Goal: Task Accomplishment & Management: Complete application form

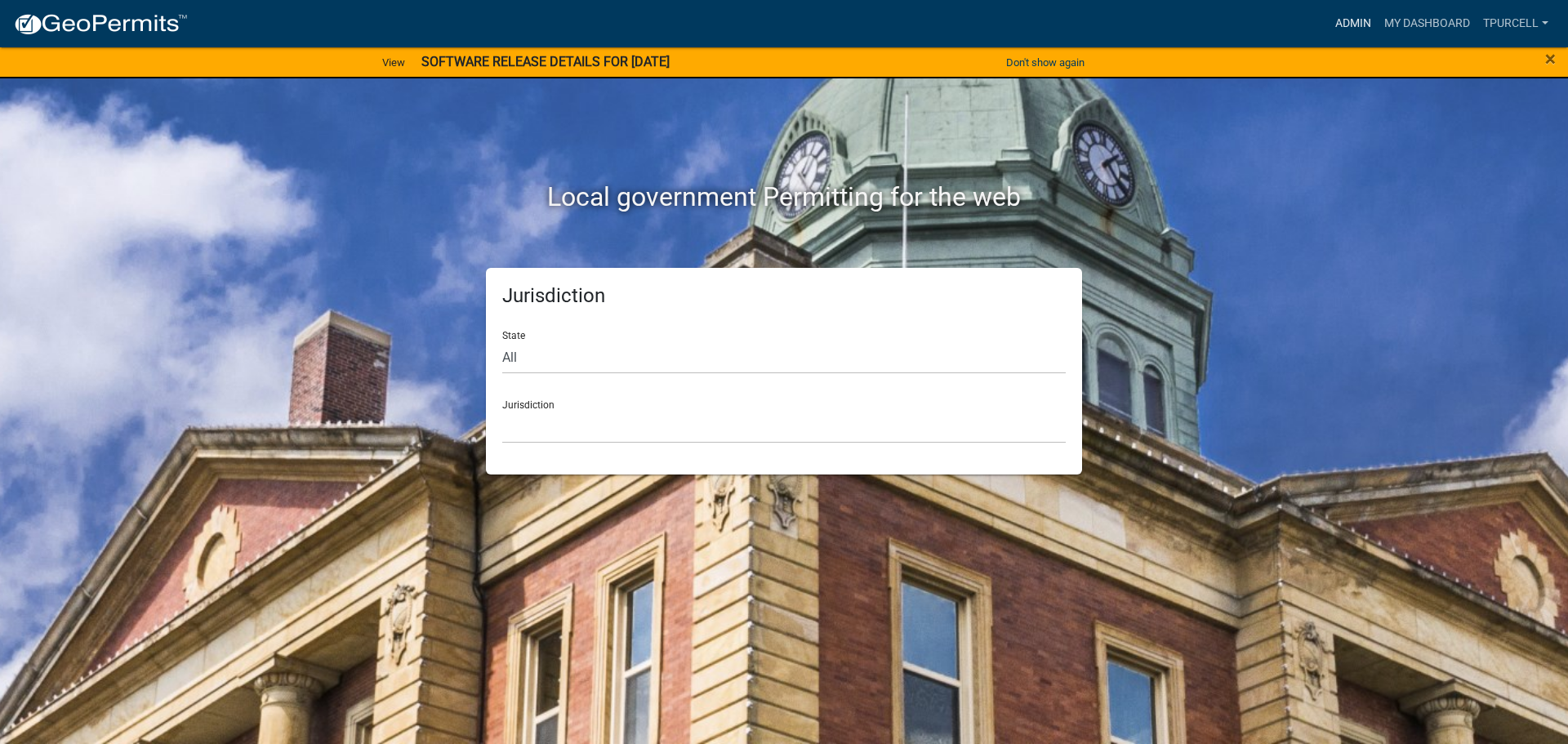
drag, startPoint x: 0, startPoint y: 0, endPoint x: 1355, endPoint y: 20, distance: 1355.1
click at [1355, 20] on link "Admin" at bounding box center [1353, 24] width 49 height 31
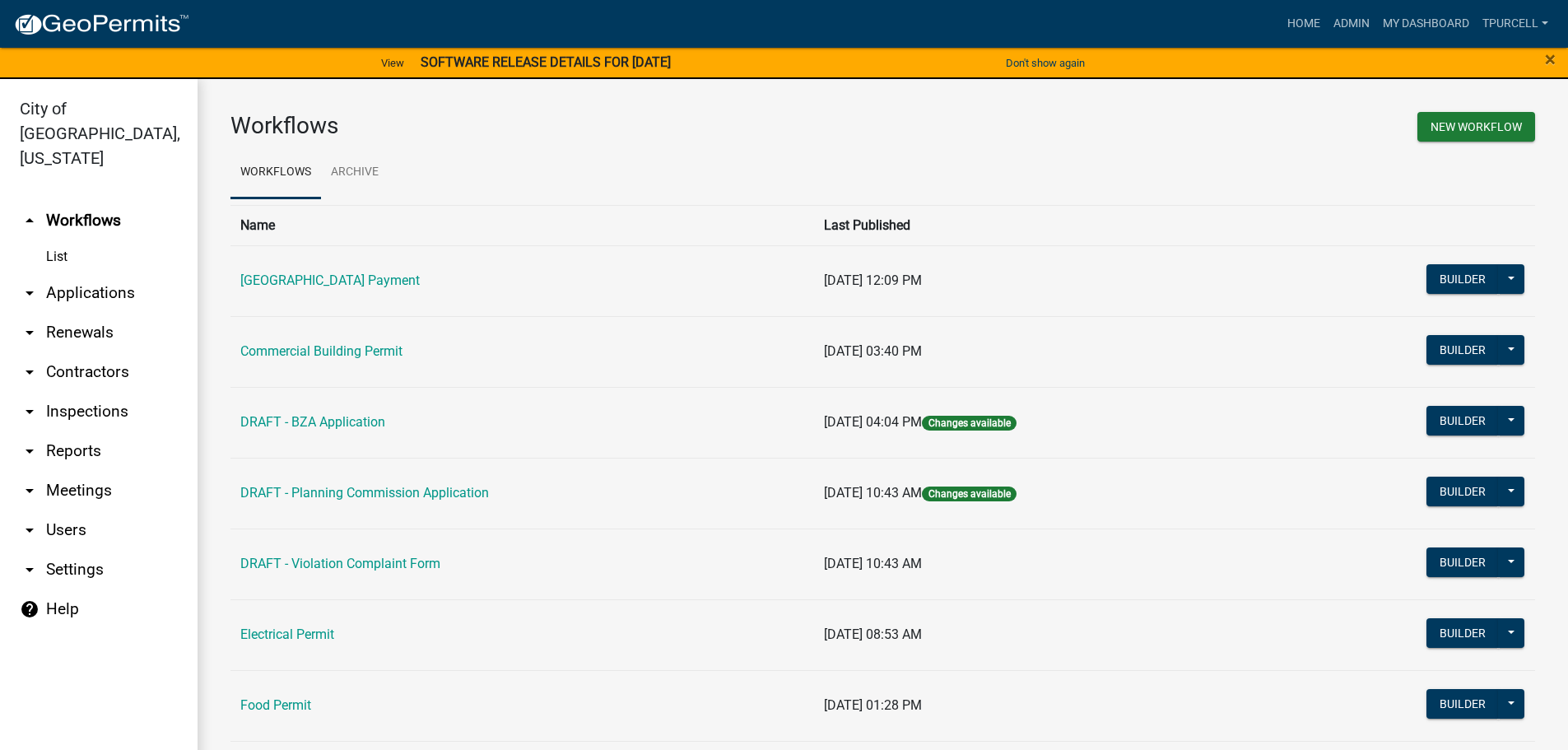
click at [58, 240] on link "List" at bounding box center [99, 257] width 198 height 33
click at [99, 274] on link "arrow_drop_down Applications" at bounding box center [99, 294] width 198 height 40
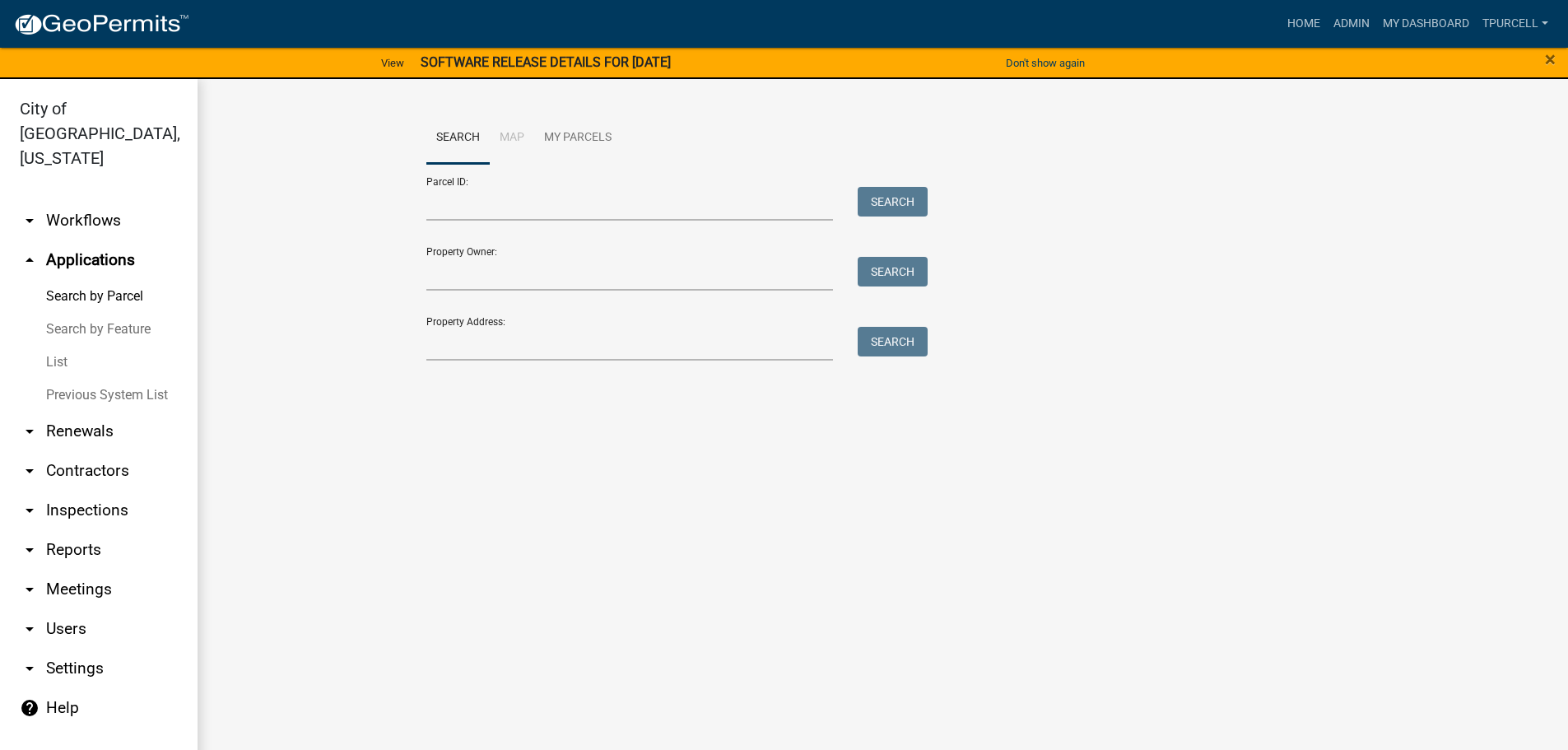
click at [58, 346] on link "List" at bounding box center [99, 362] width 198 height 33
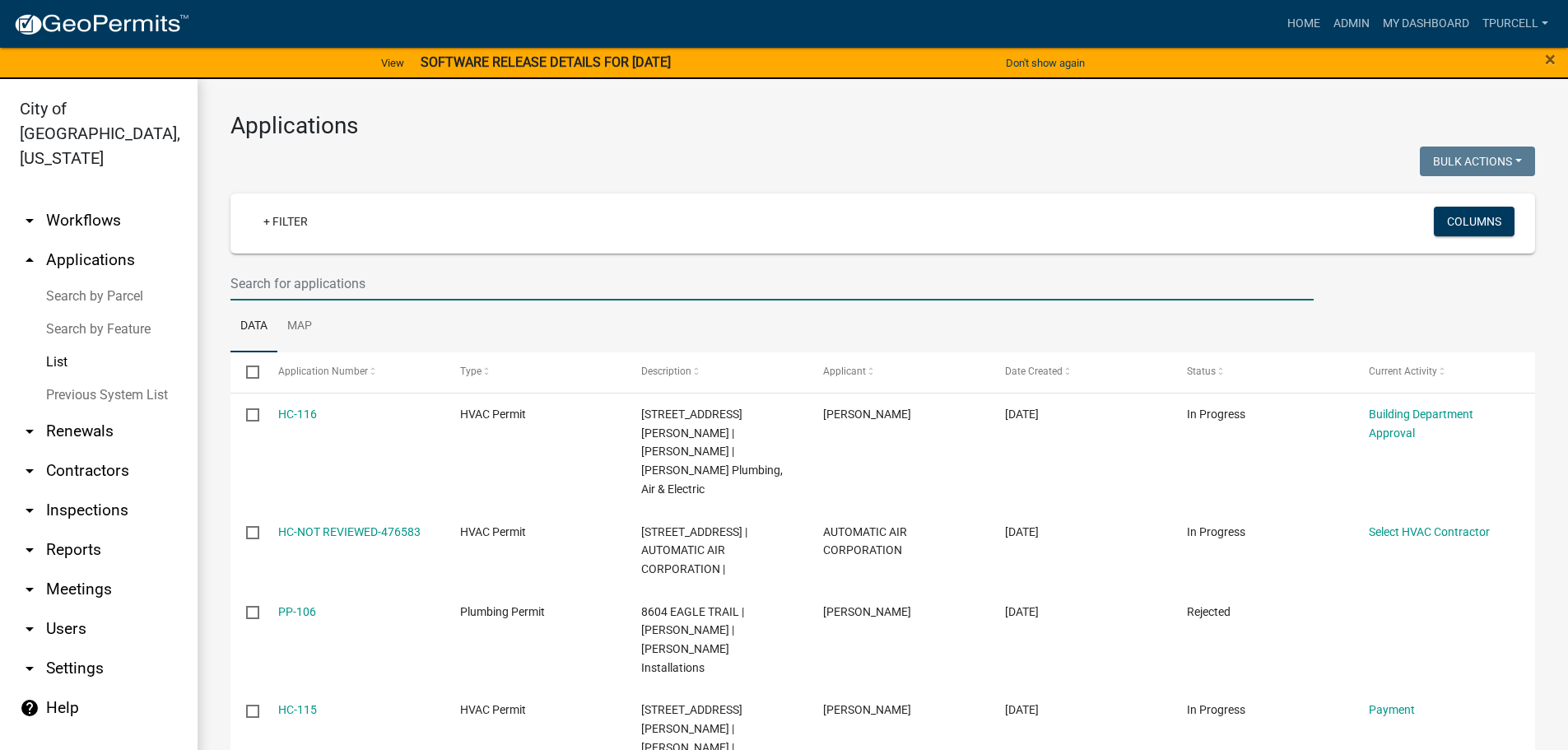
drag, startPoint x: 307, startPoint y: 285, endPoint x: 333, endPoint y: 279, distance: 26.7
click at [307, 285] on input "text" at bounding box center [773, 284] width 1083 height 34
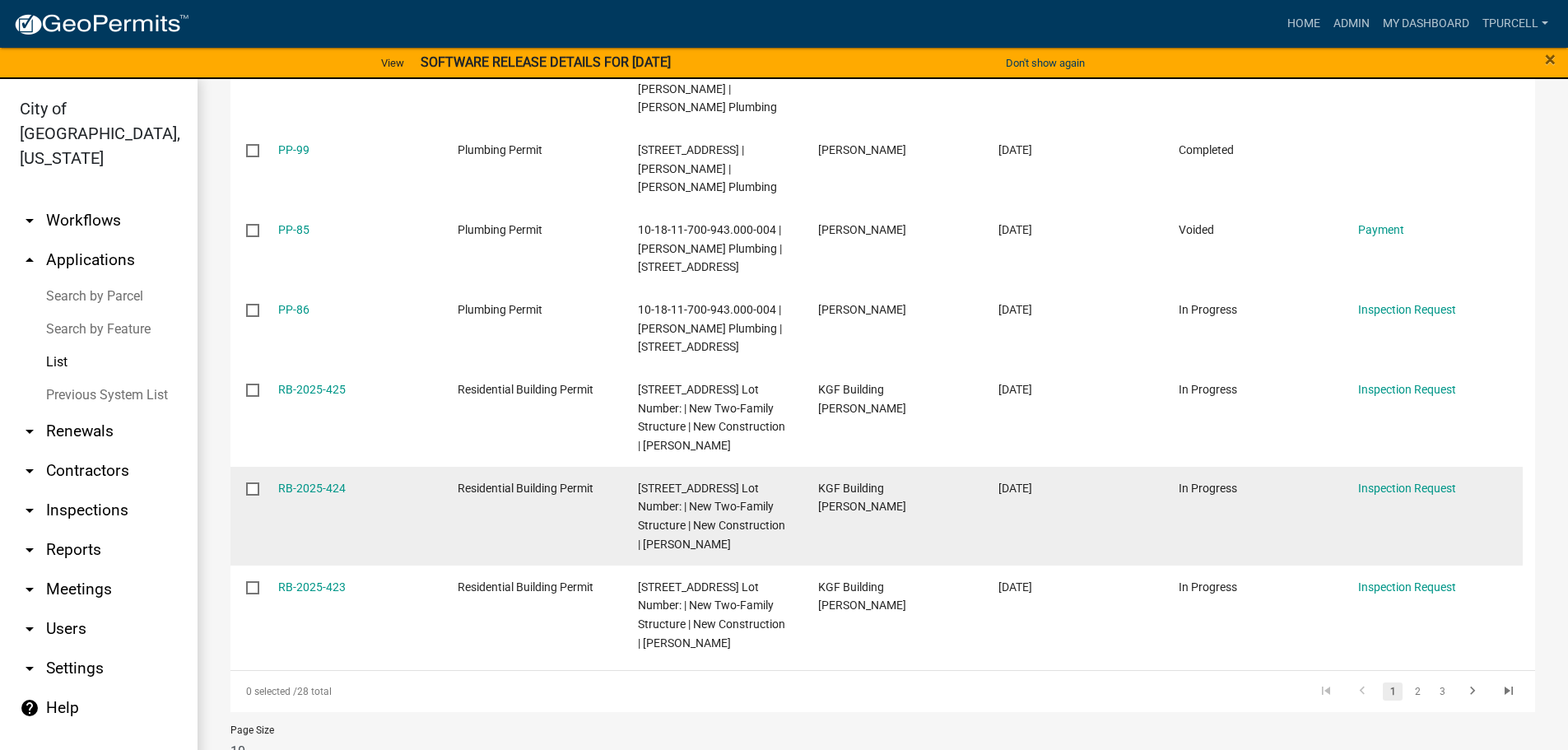
scroll to position [648, 0]
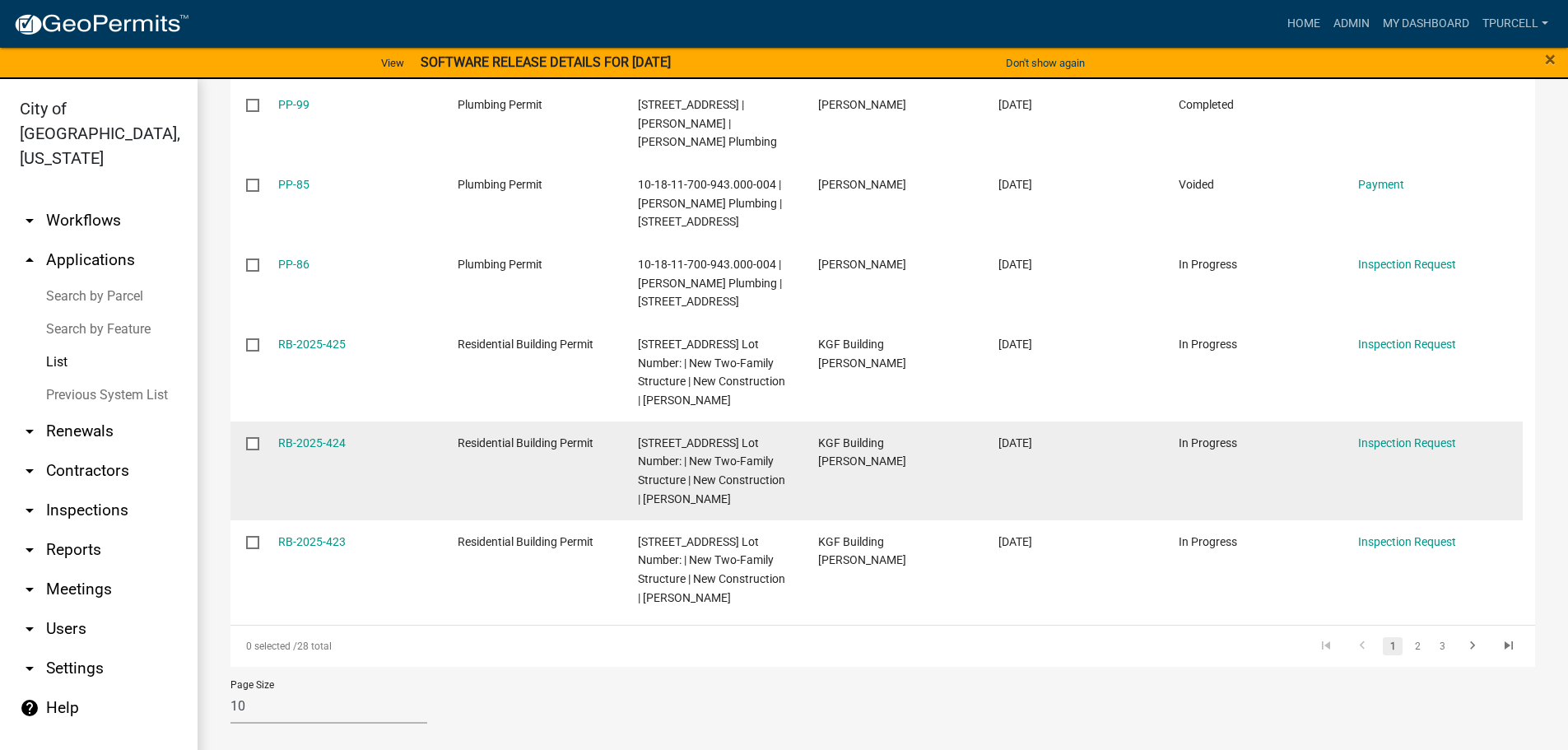
type input "LEVEL"
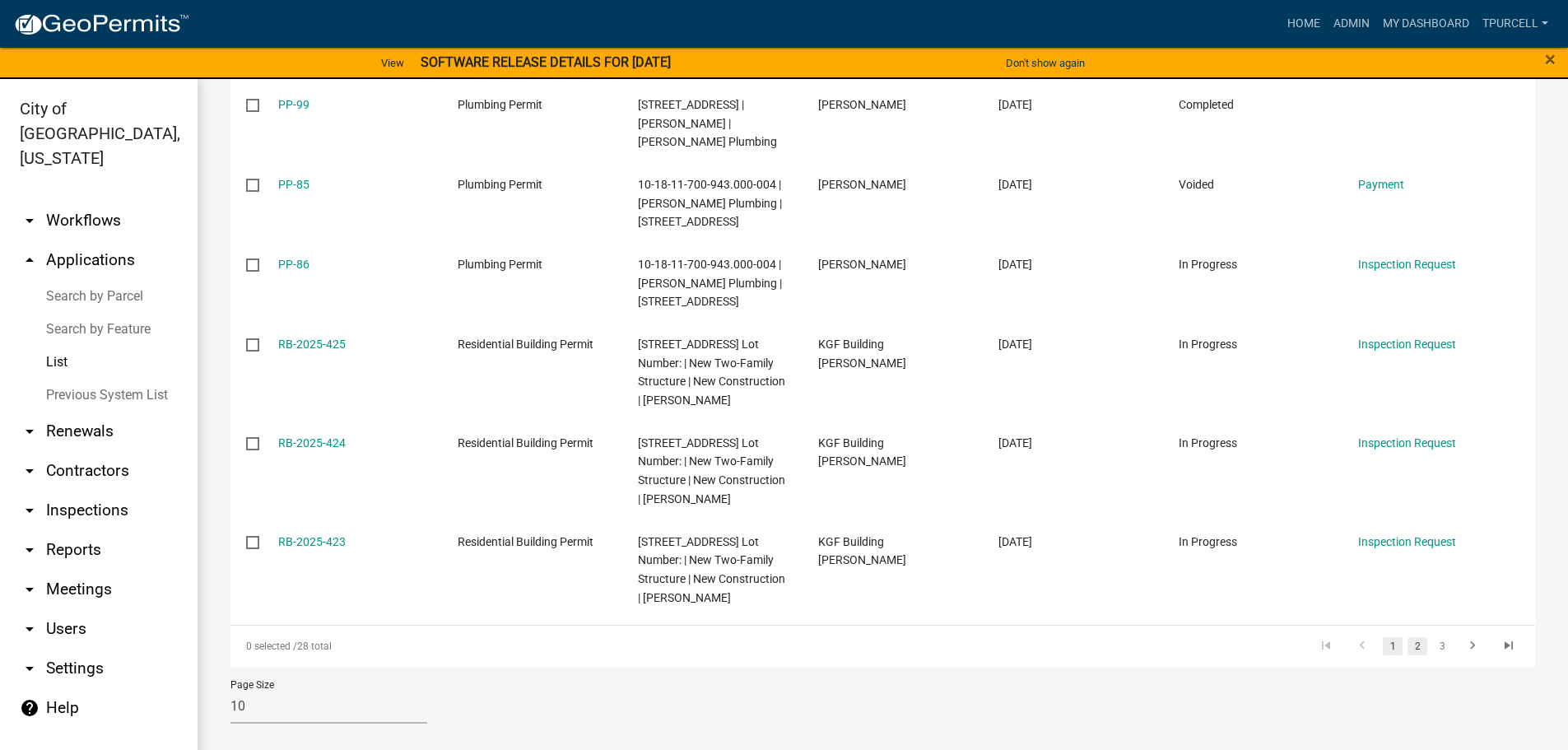
click at [1407, 644] on link "2" at bounding box center [1417, 645] width 20 height 18
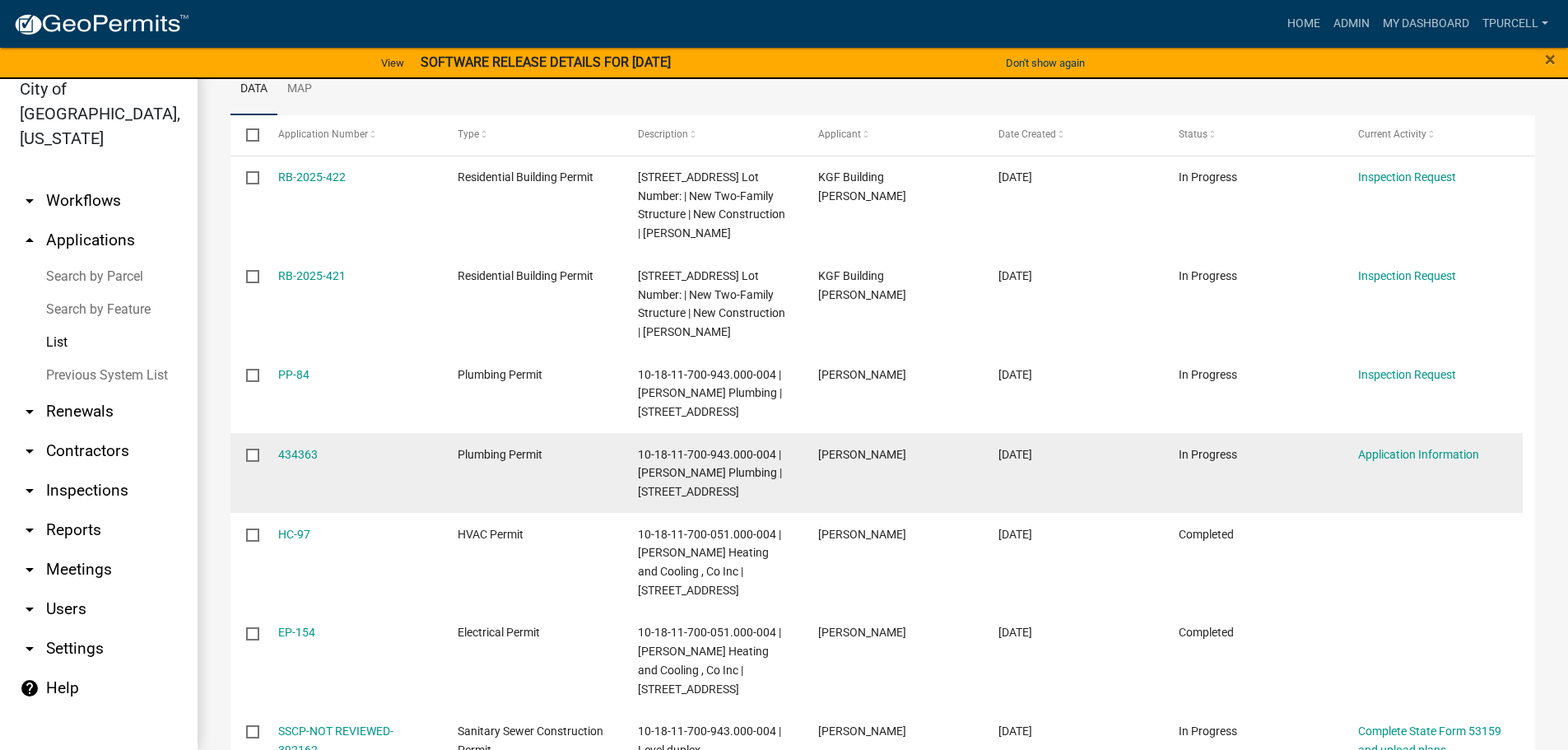
scroll to position [135, 0]
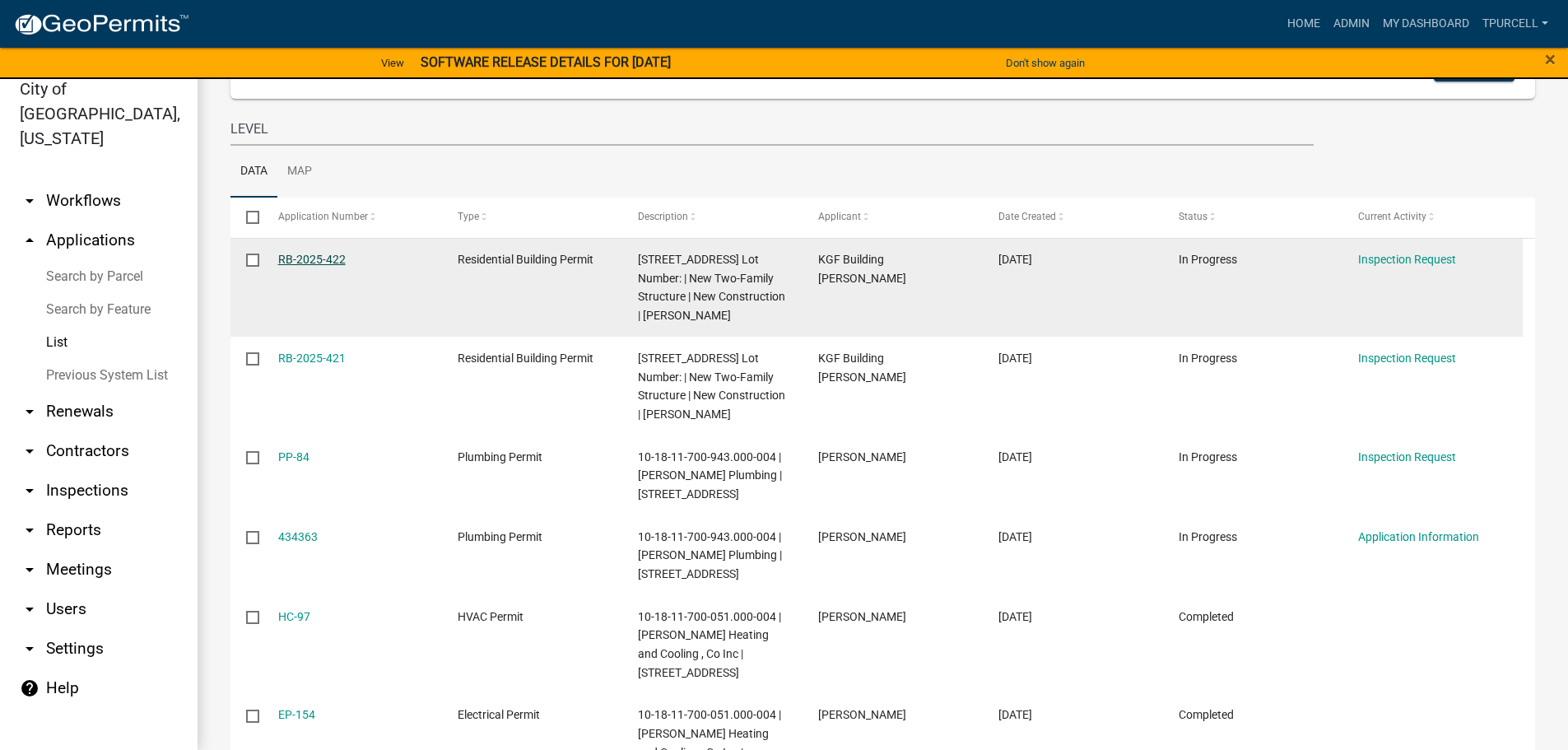
click at [301, 253] on link "RB-2025-422" at bounding box center [312, 260] width 67 height 13
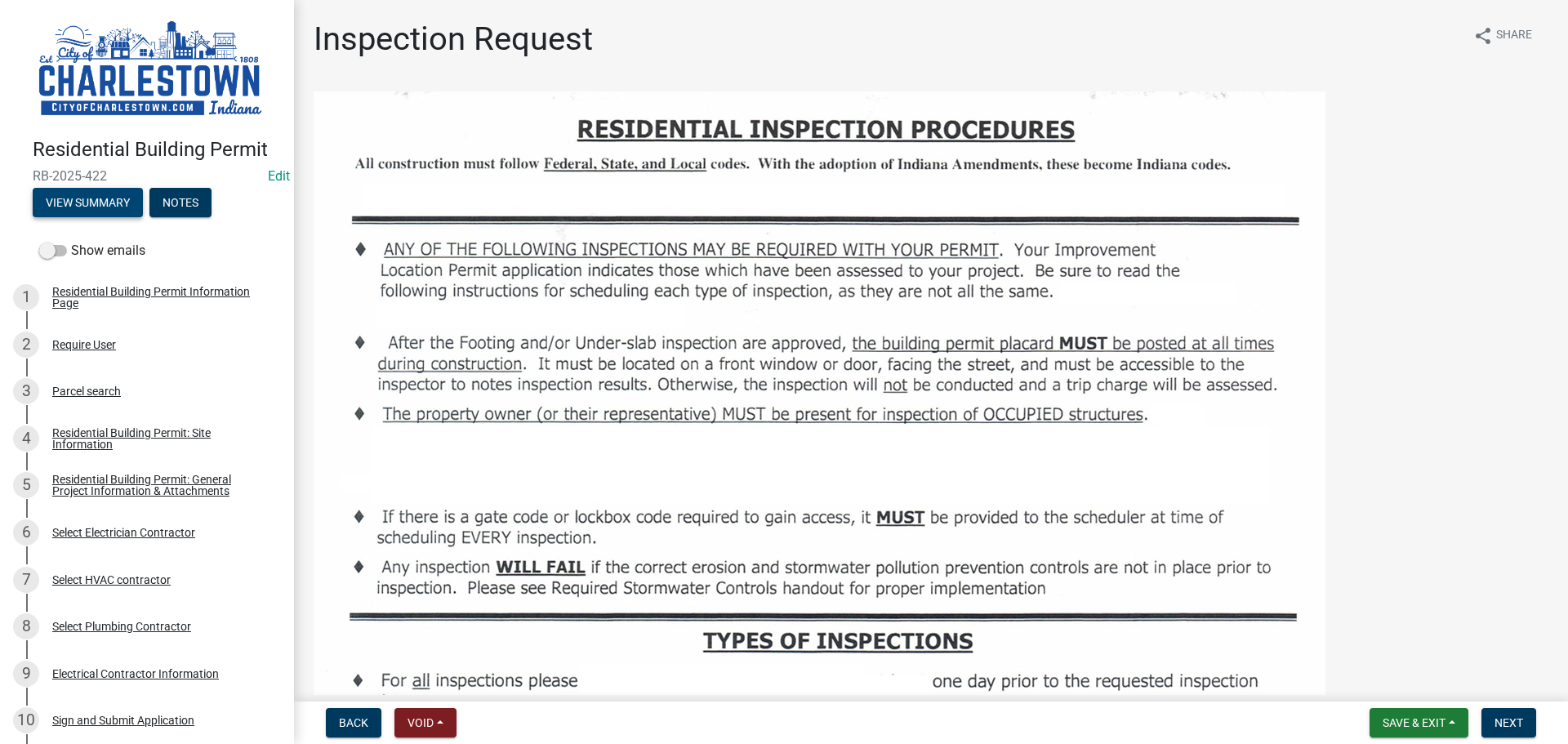
click at [111, 205] on button "View Summary" at bounding box center [88, 202] width 110 height 29
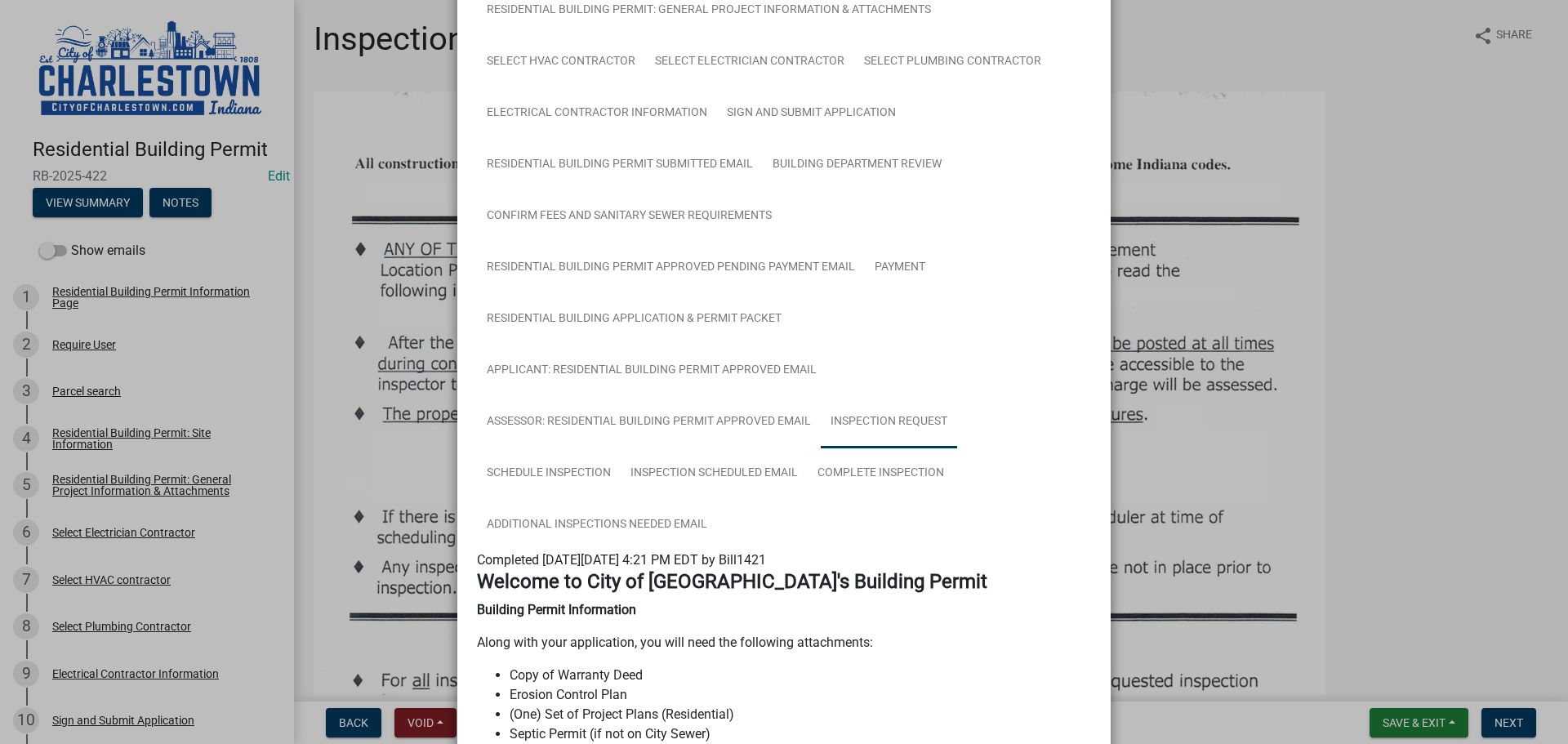
scroll to position [245, 0]
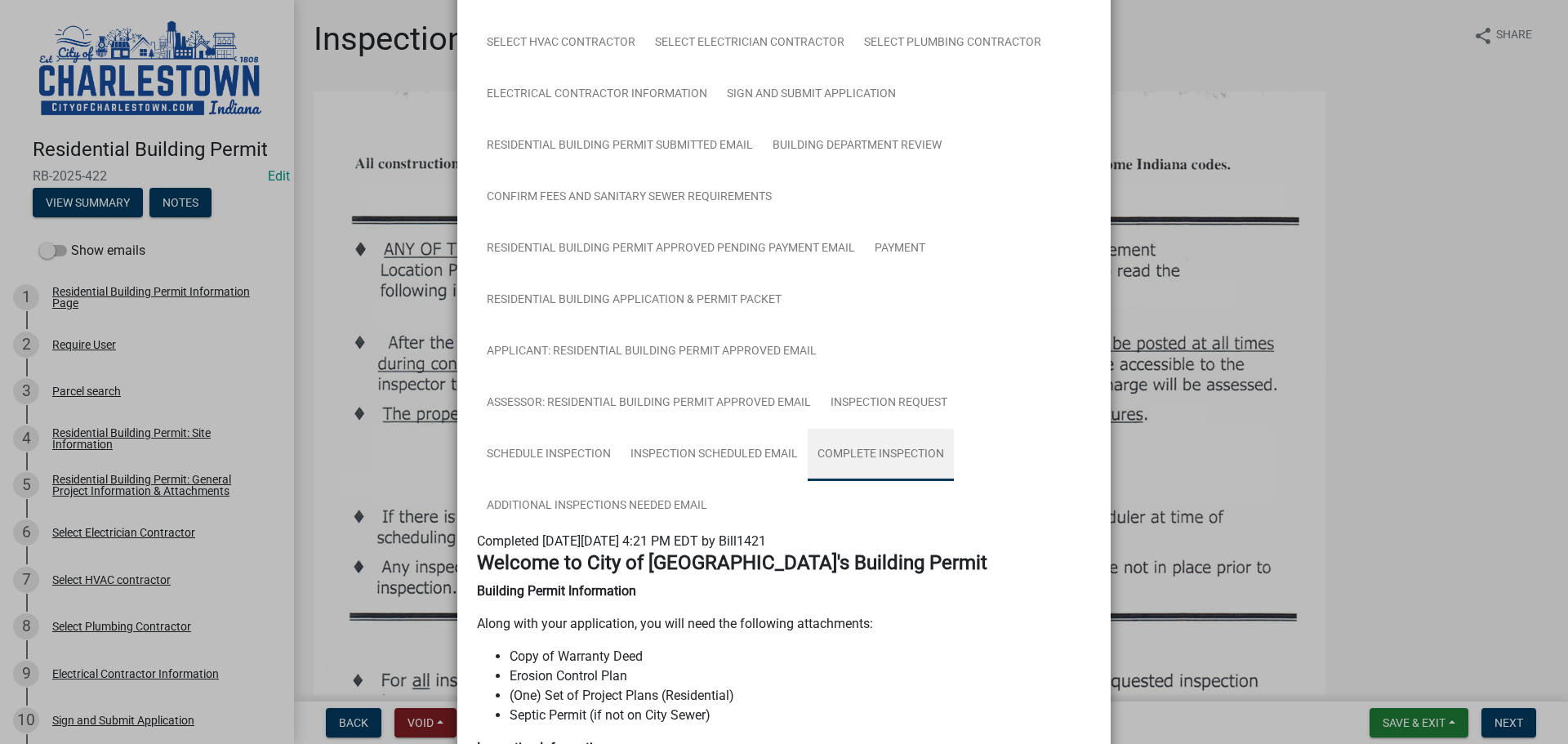
click at [874, 454] on link "Complete Inspection" at bounding box center [881, 455] width 146 height 52
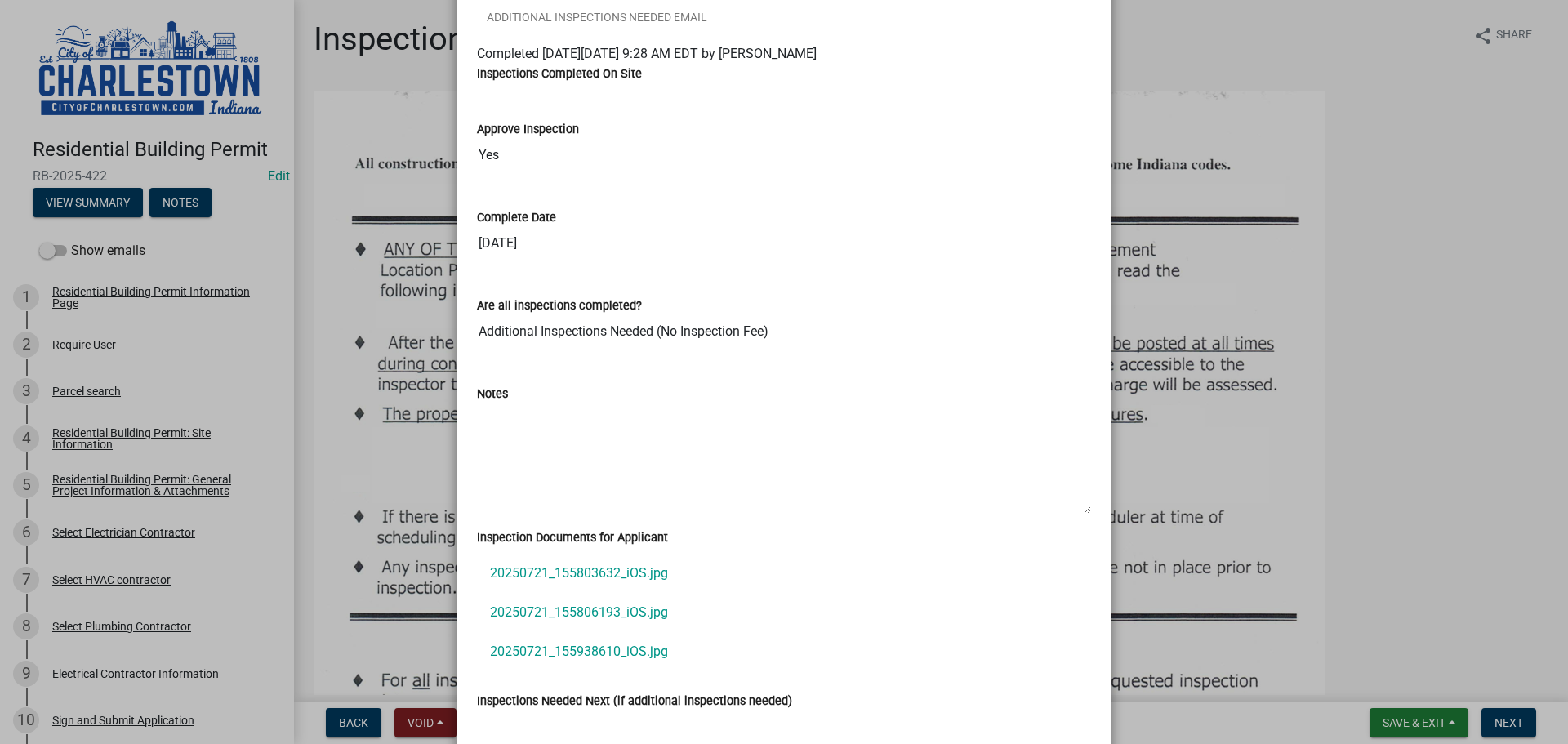
scroll to position [775, 0]
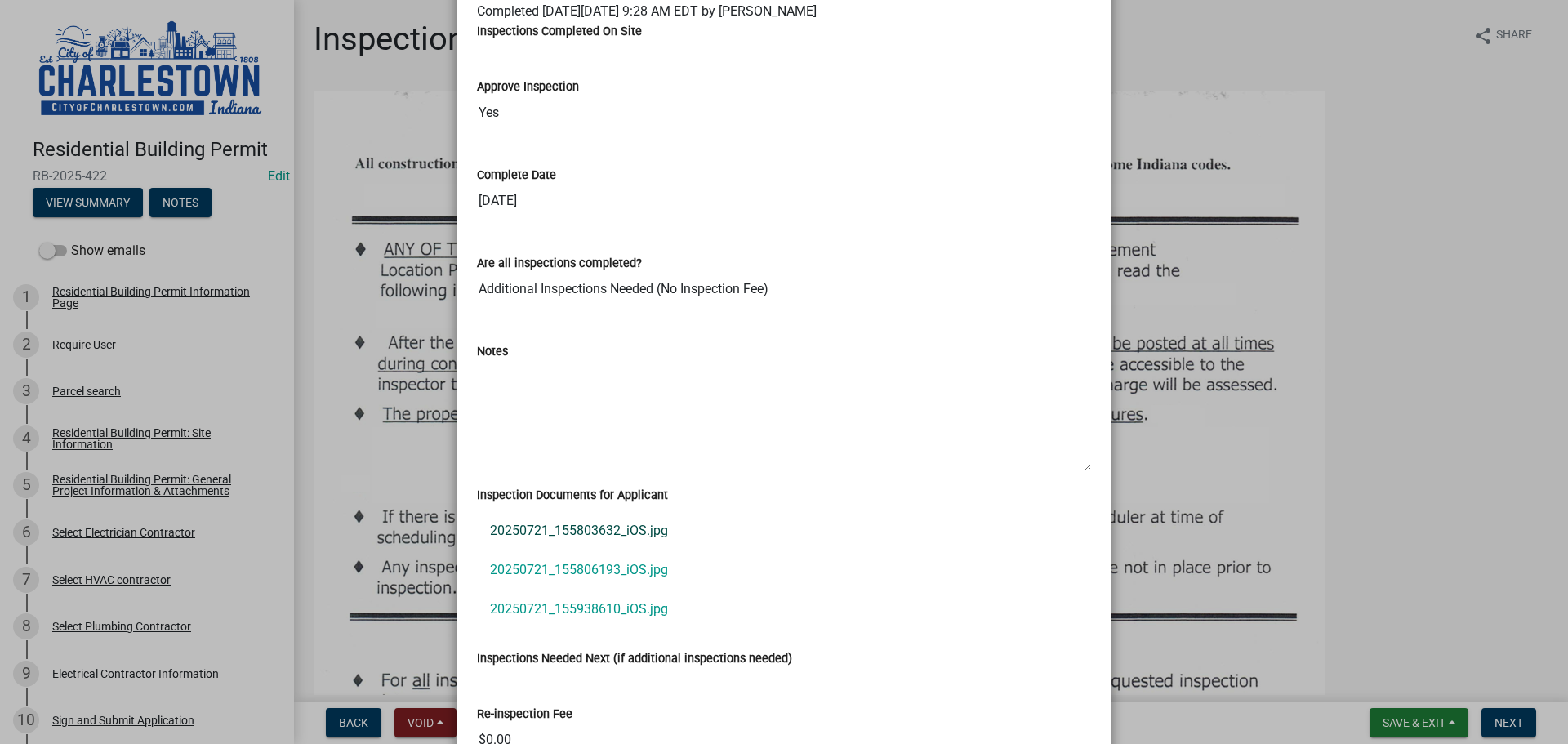
click at [603, 532] on link "20250721_155803632_iOS.jpg" at bounding box center [784, 531] width 614 height 40
click at [683, 531] on link "20250721_155803632_iOS.jpg" at bounding box center [784, 531] width 614 height 40
click at [594, 609] on link "20250721_155938610_iOS.jpg" at bounding box center [784, 609] width 614 height 40
click at [1390, 127] on ngb-modal-window "Summary × Printer Friendly Residential Building Permit Information Page Parcel …" at bounding box center [784, 372] width 1568 height 744
click at [1212, 45] on ngb-modal-window "Summary × Printer Friendly Residential Building Permit Information Page Parcel …" at bounding box center [784, 372] width 1568 height 744
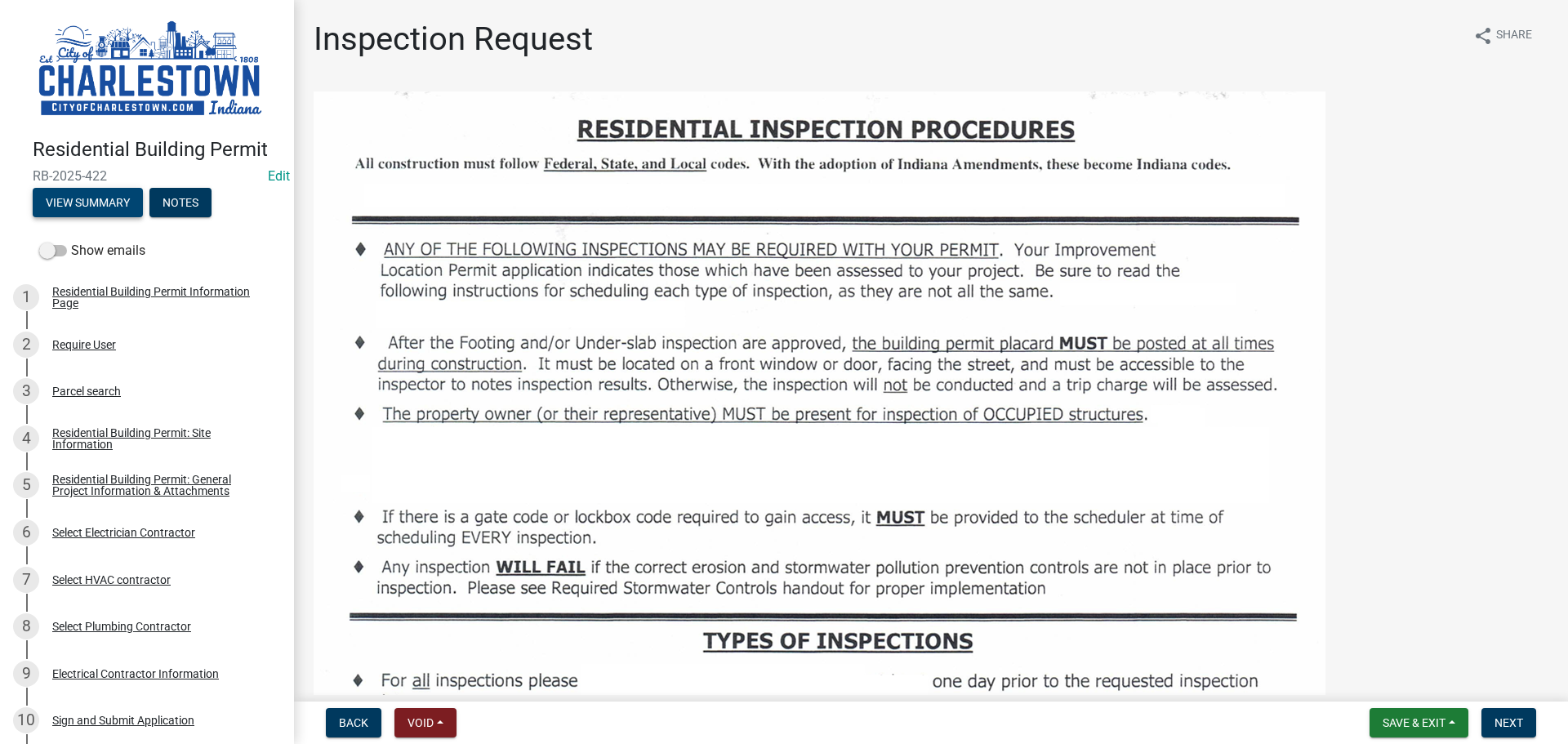
click at [119, 207] on button "View Summary" at bounding box center [88, 202] width 110 height 29
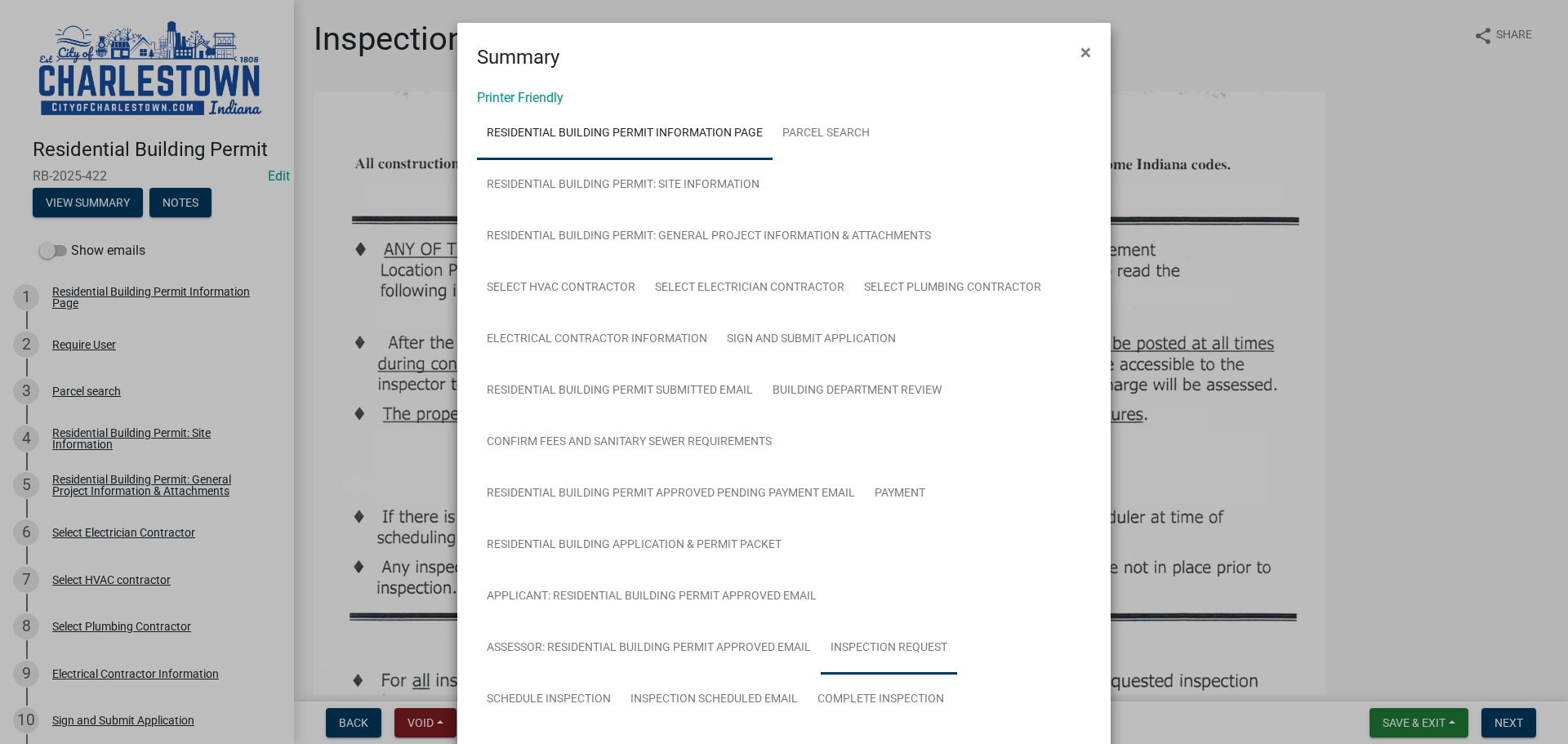
click at [876, 645] on link "Inspection Request" at bounding box center [888, 648] width 137 height 52
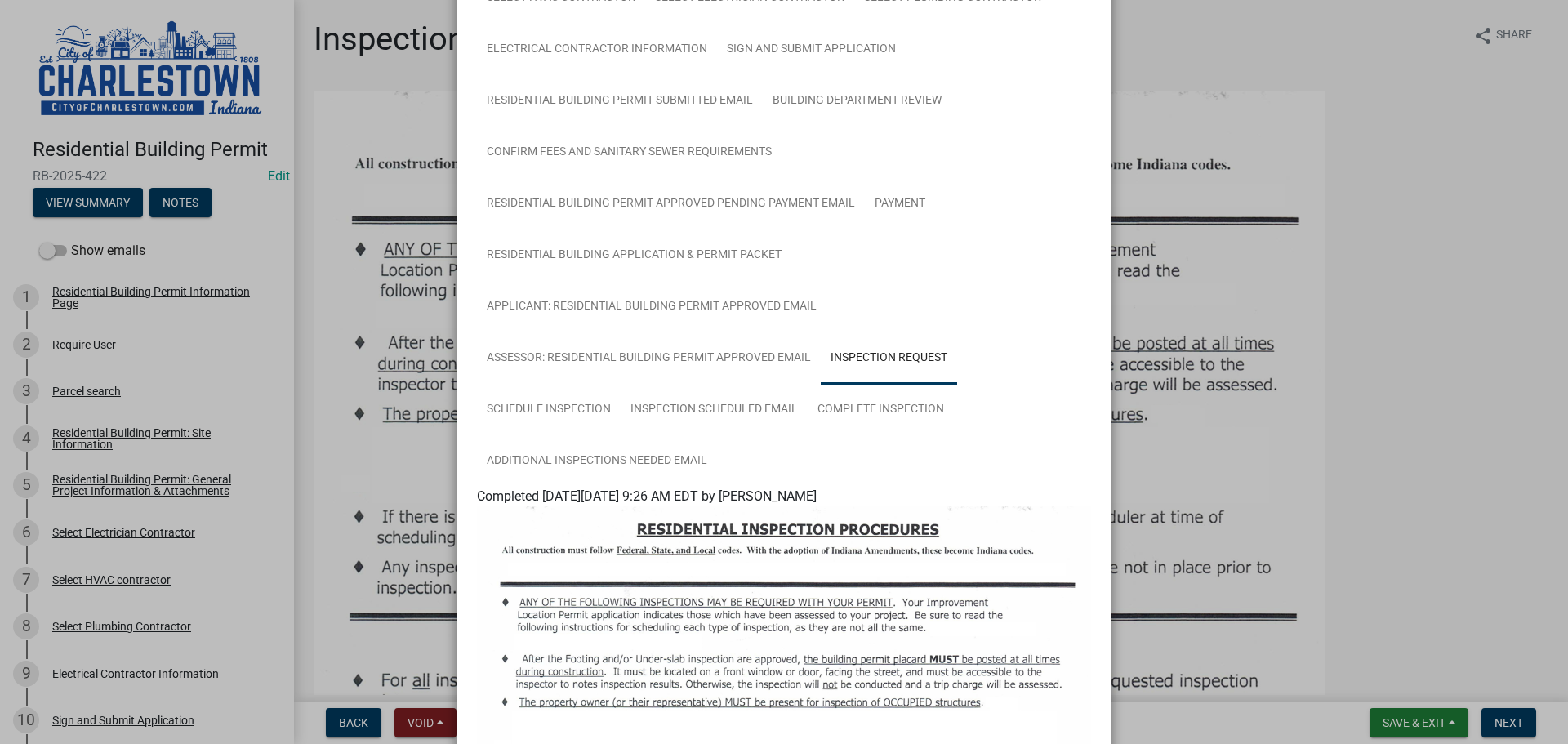
scroll to position [208, 0]
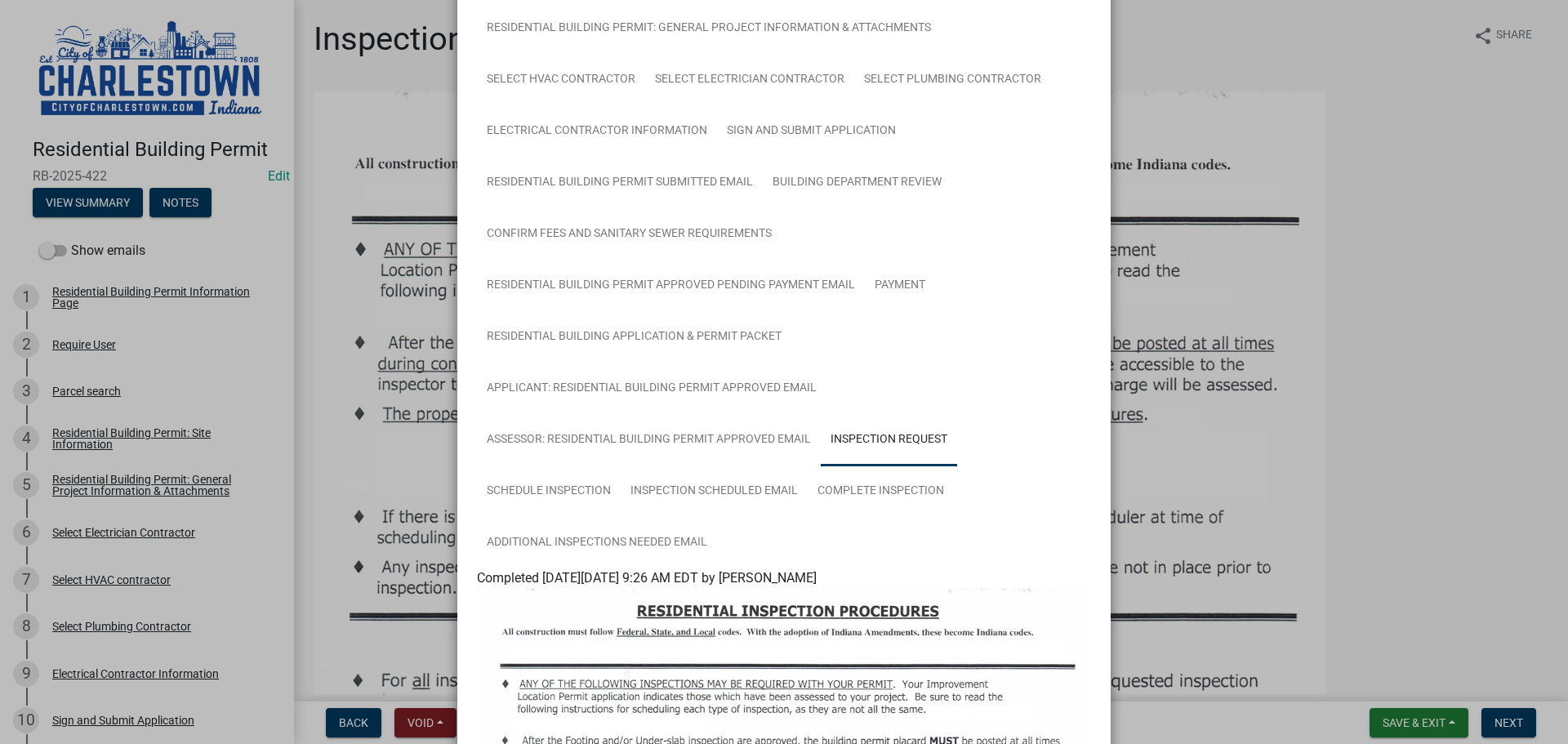
click at [1410, 727] on ngb-modal-window "Summary × Printer Friendly Residential Building Permit Information Page Parcel …" at bounding box center [784, 372] width 1568 height 744
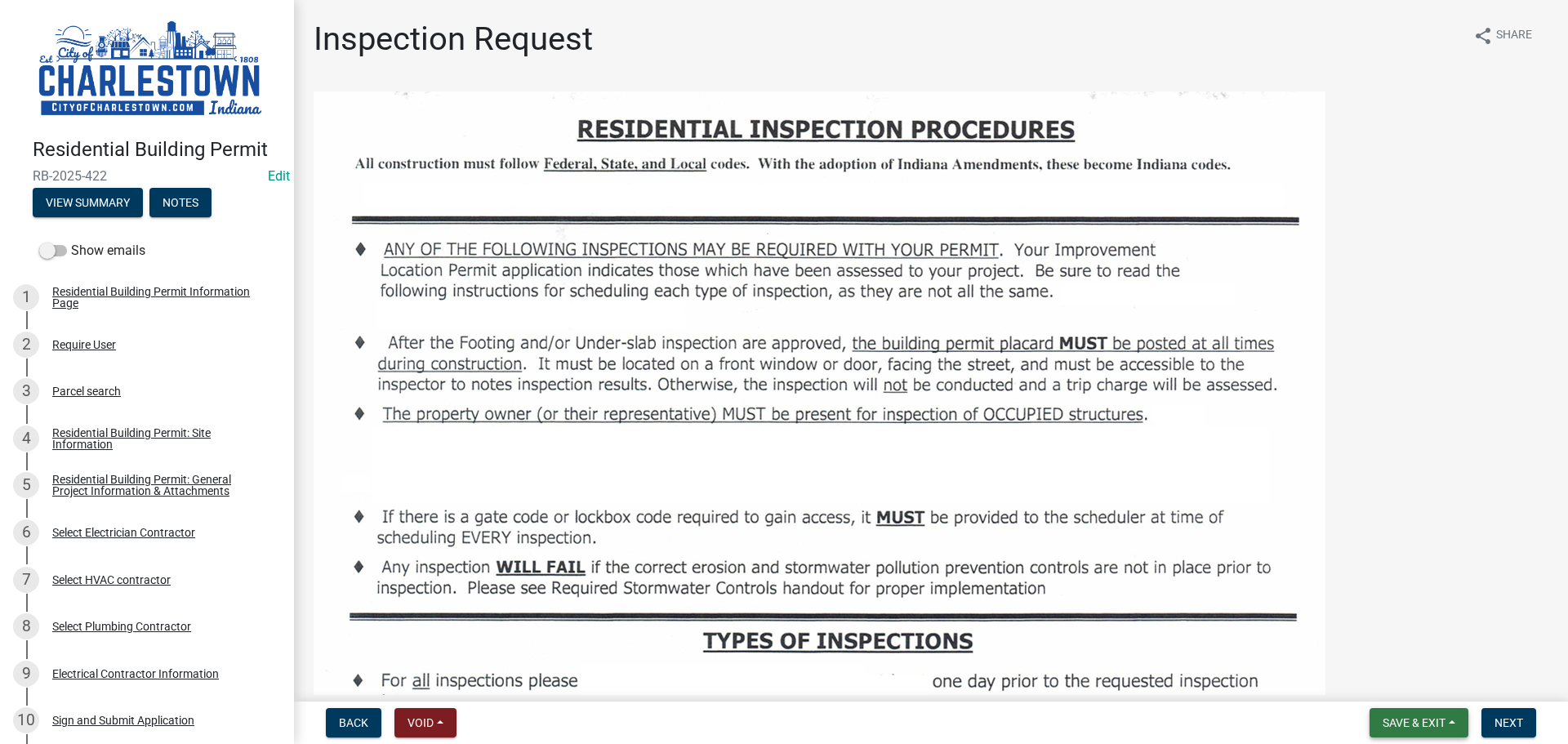
click at [1419, 719] on span "Save & Exit" at bounding box center [1413, 723] width 63 height 13
click at [1385, 676] on button "Save & Exit" at bounding box center [1403, 681] width 131 height 40
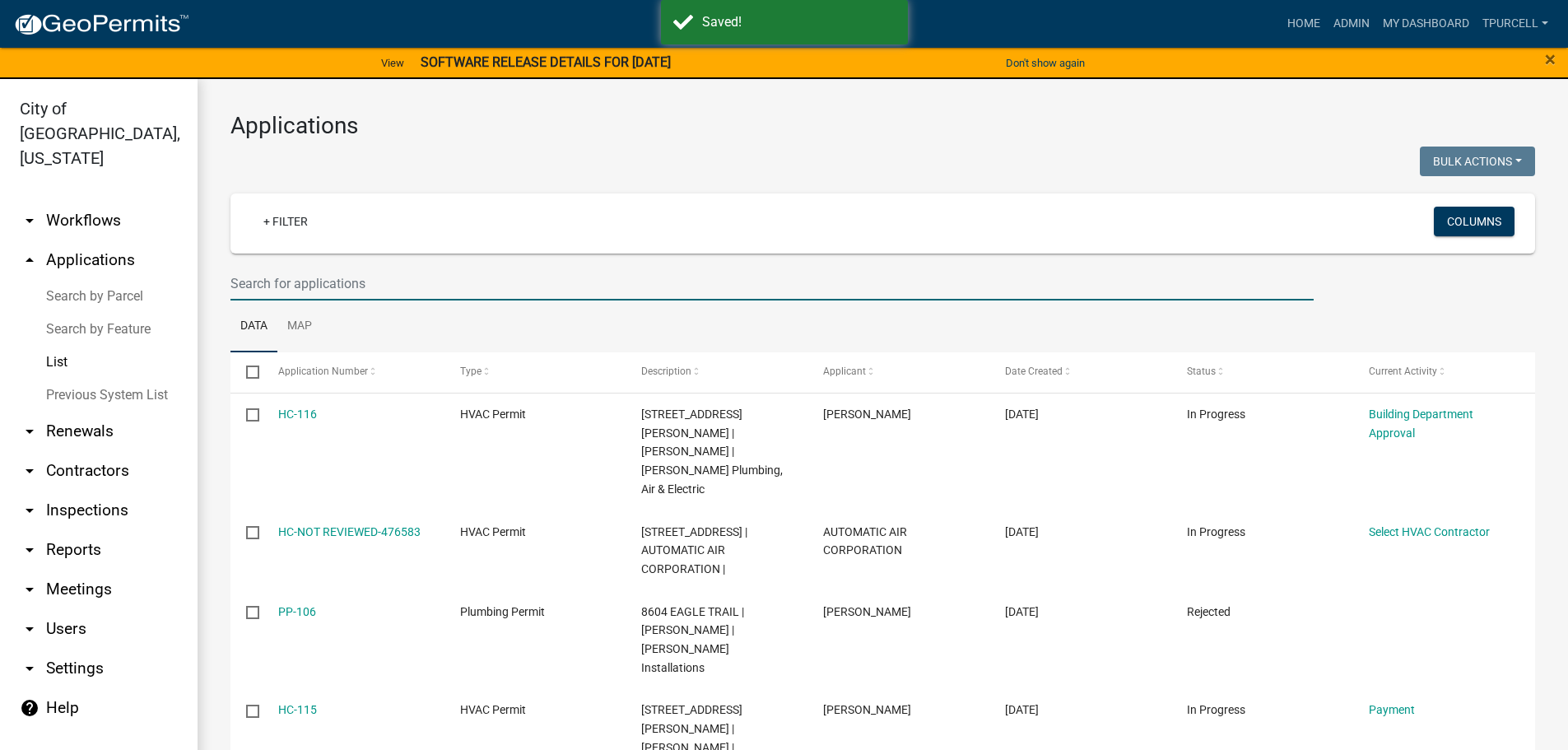
click at [402, 292] on input "text" at bounding box center [773, 284] width 1083 height 34
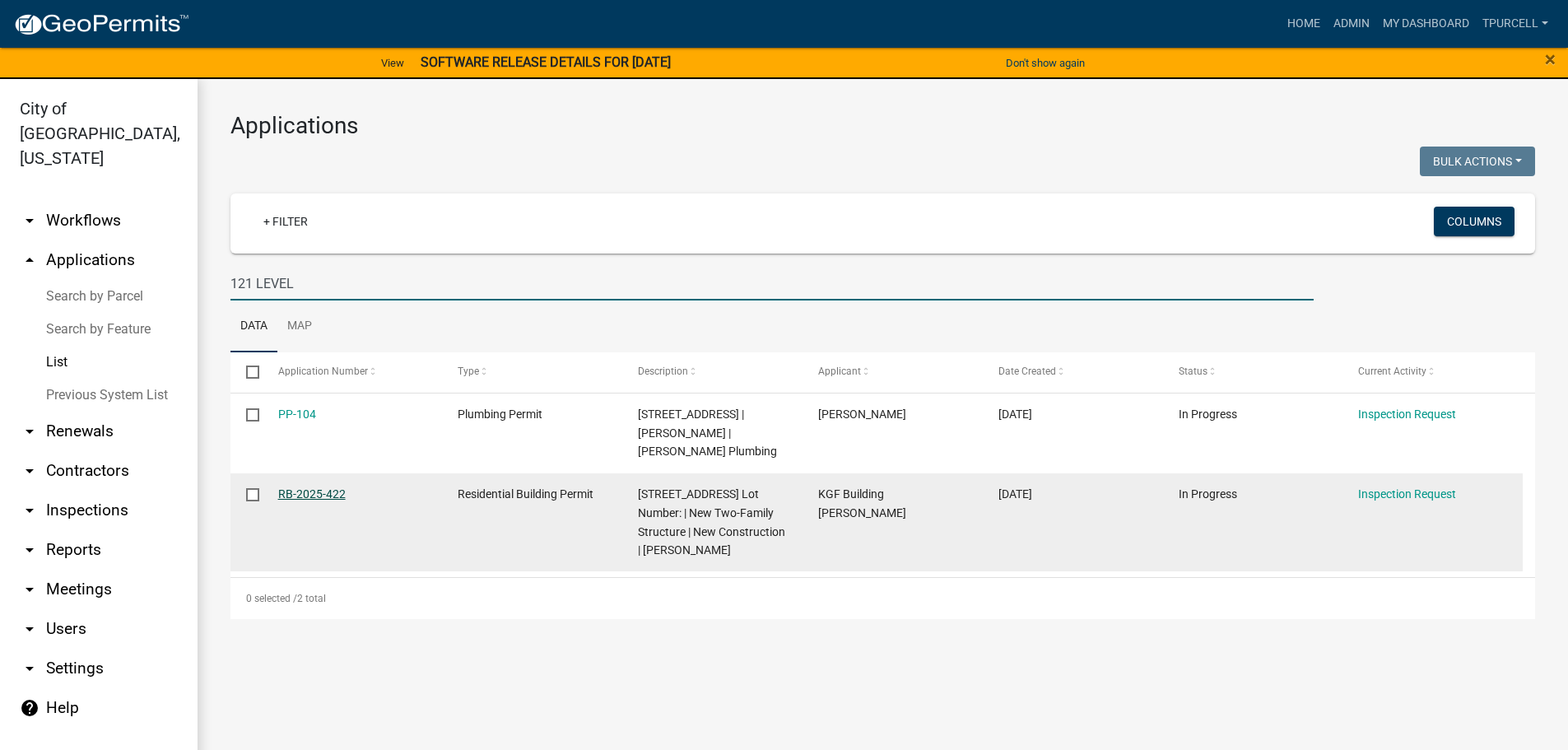
type input "121 LEVEL"
click at [303, 488] on link "RB-2025-422" at bounding box center [312, 494] width 67 height 13
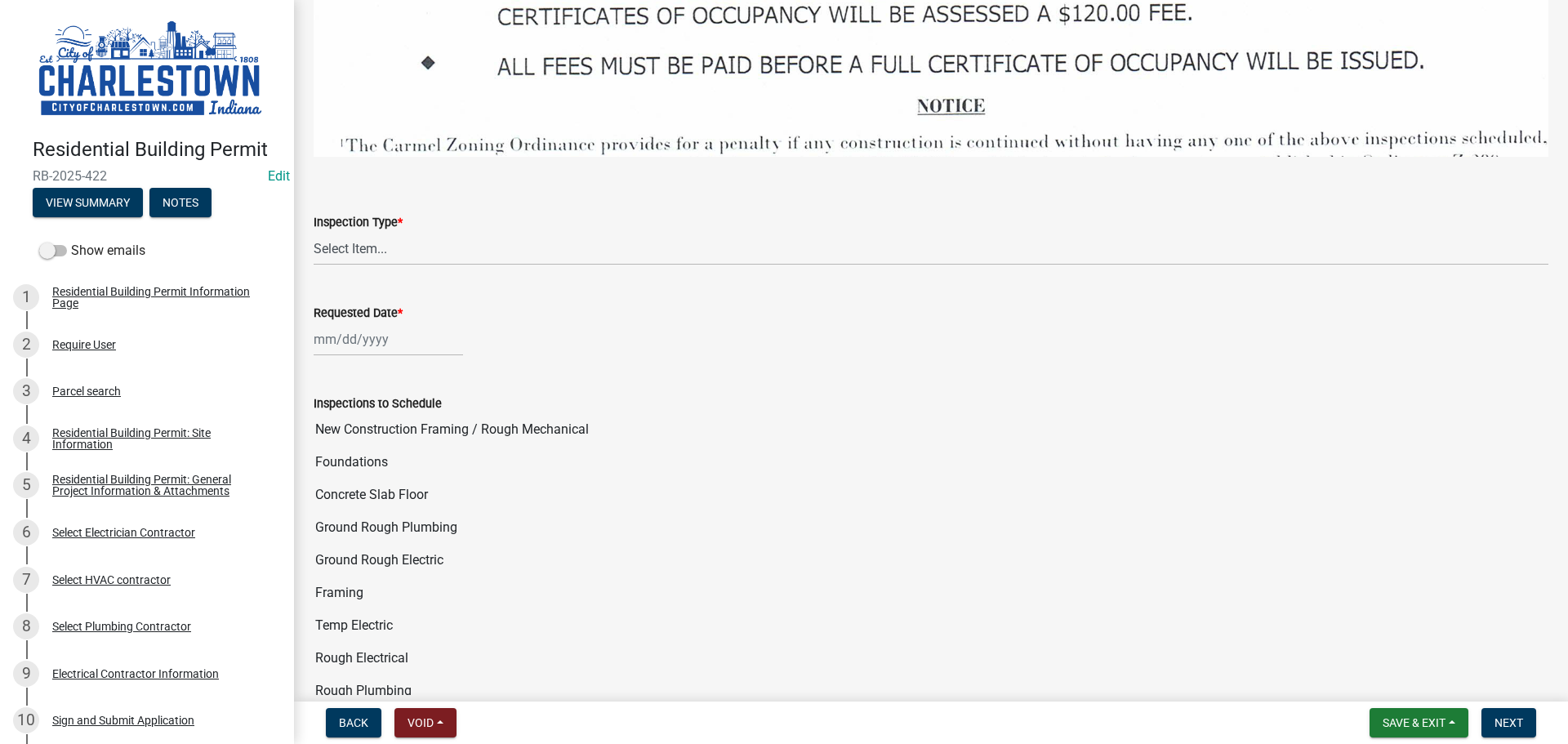
scroll to position [2532, 0]
click at [376, 232] on select "Select Item... New Construction Framing / Rough Mechanical Foundations Concrete…" at bounding box center [932, 246] width 1235 height 34
click at [314, 229] on select "Select Item... New Construction Framing / Rough Mechanical Foundations Concrete…" at bounding box center [932, 246] width 1235 height 34
select select "6148cfc3-f65f-4c5f-8e17-86e63b13192f"
click at [374, 322] on div at bounding box center [388, 338] width 150 height 34
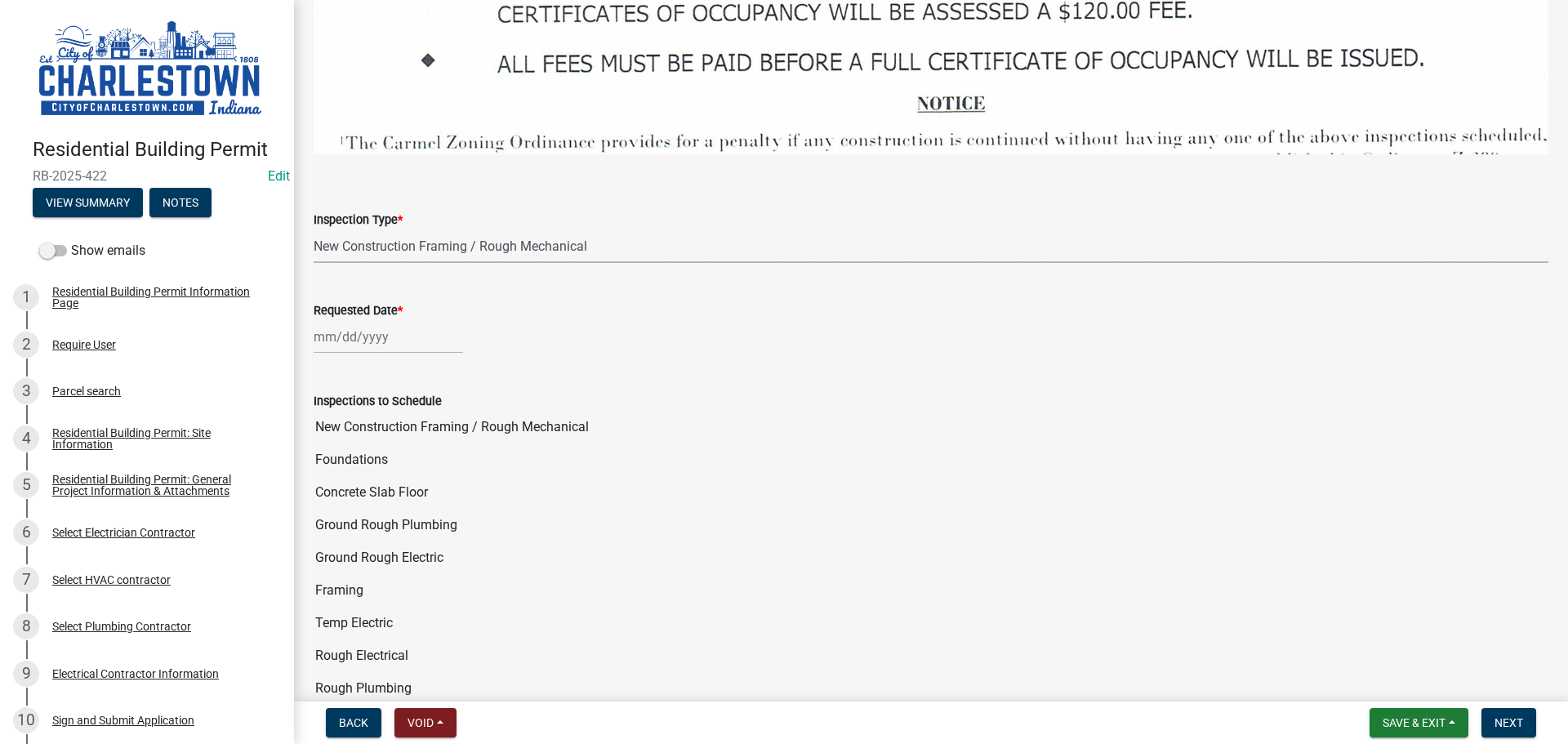
select select "9"
select select "2025"
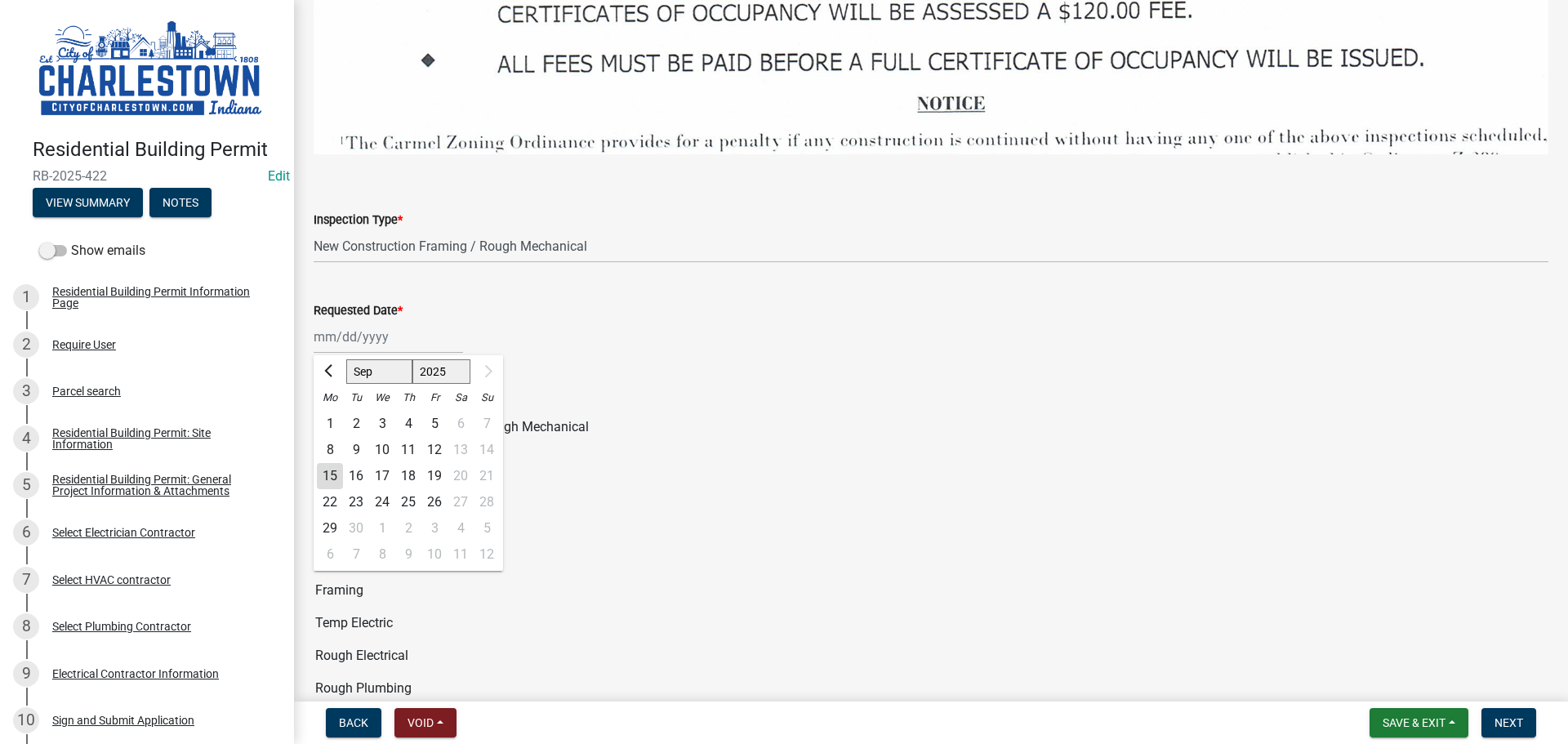
click at [326, 463] on div "15" at bounding box center [330, 476] width 26 height 26
type input "[DATE]"
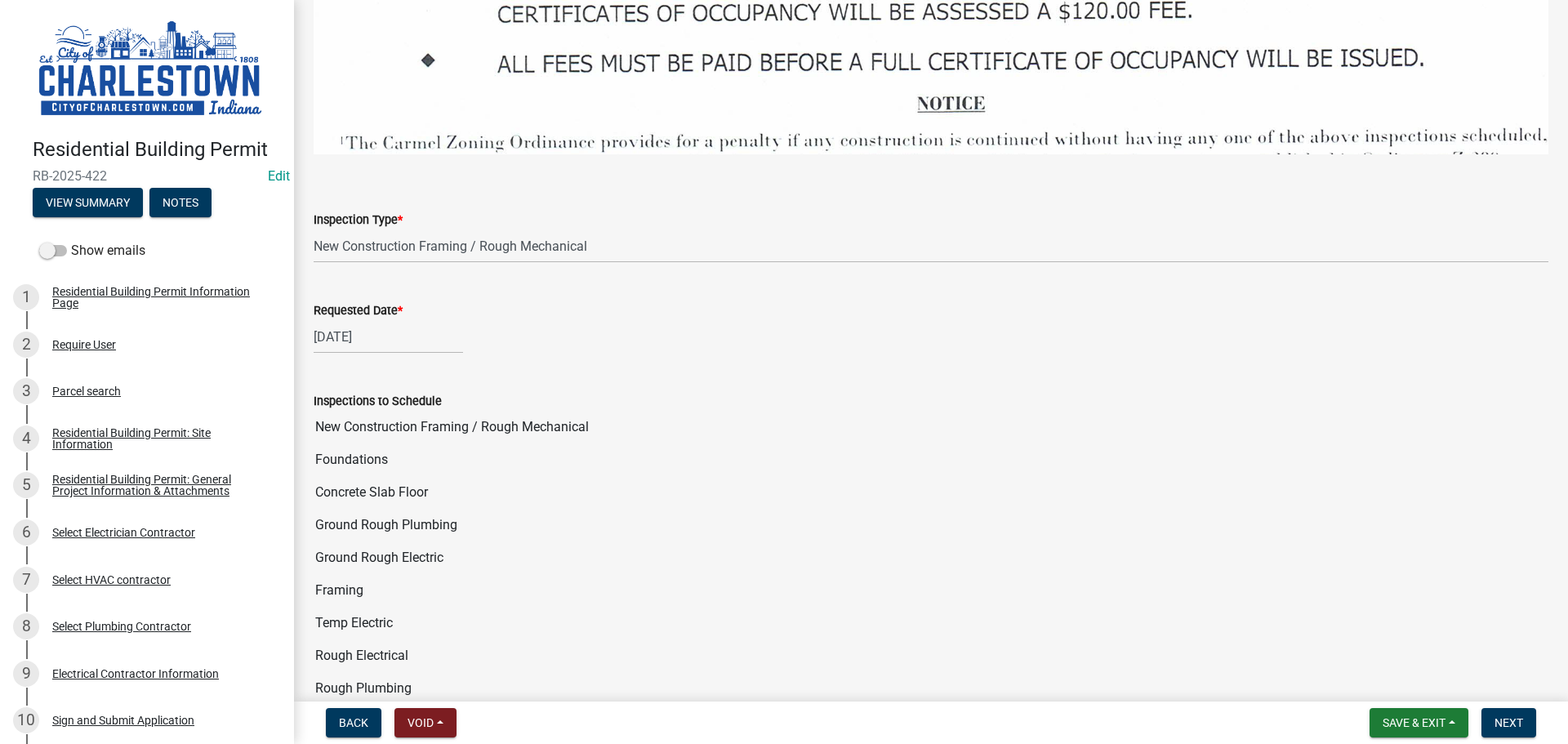
click at [782, 369] on div "Inspections to Schedule New Construction Framing / Rough Mechanical Foundations…" at bounding box center [932, 635] width 1235 height 533
click at [725, 515] on input "Ground Rough Plumbing" at bounding box center [932, 525] width 1235 height 33
click at [740, 411] on input "New Construction Framing / Rough Mechanical" at bounding box center [932, 427] width 1235 height 33
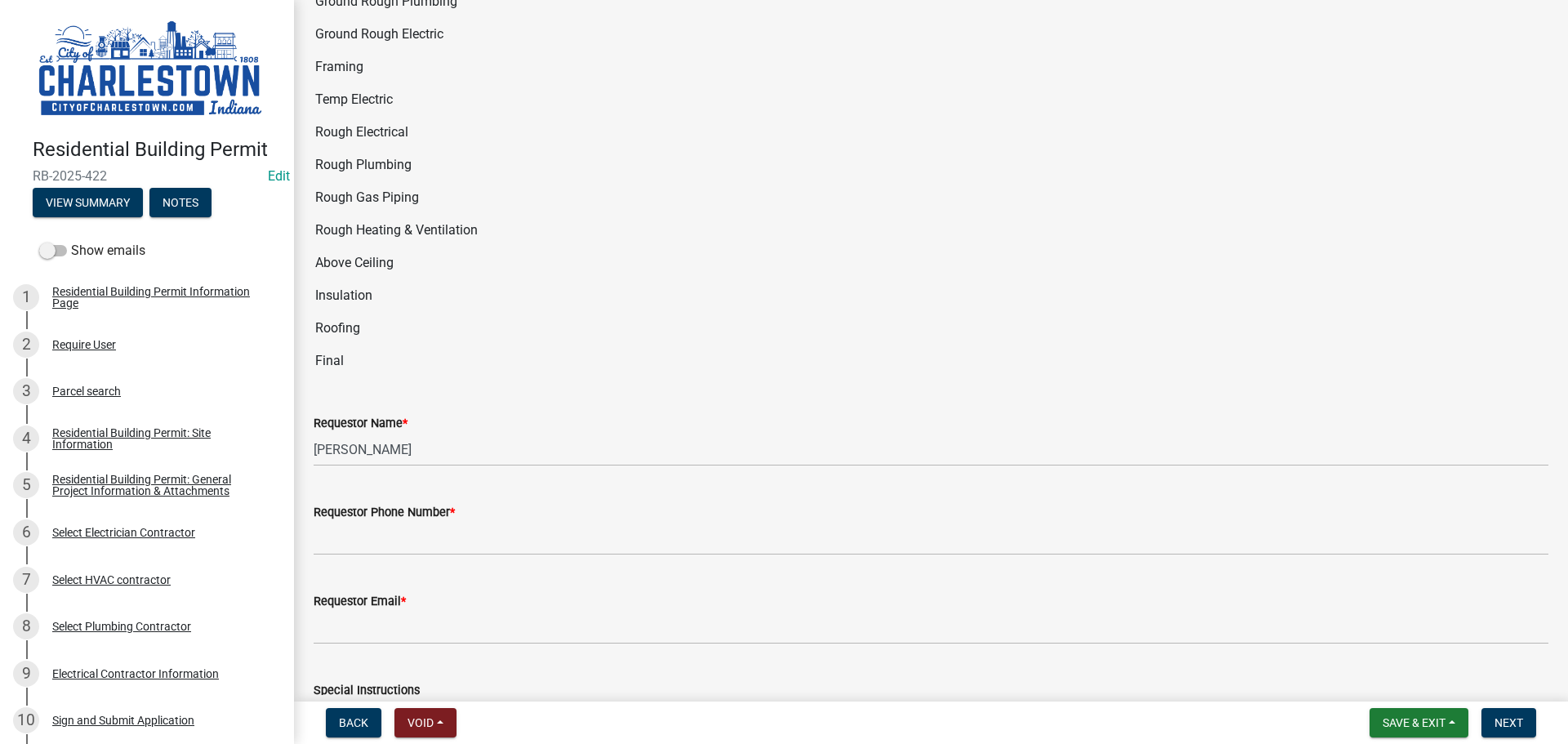
scroll to position [3103, 0]
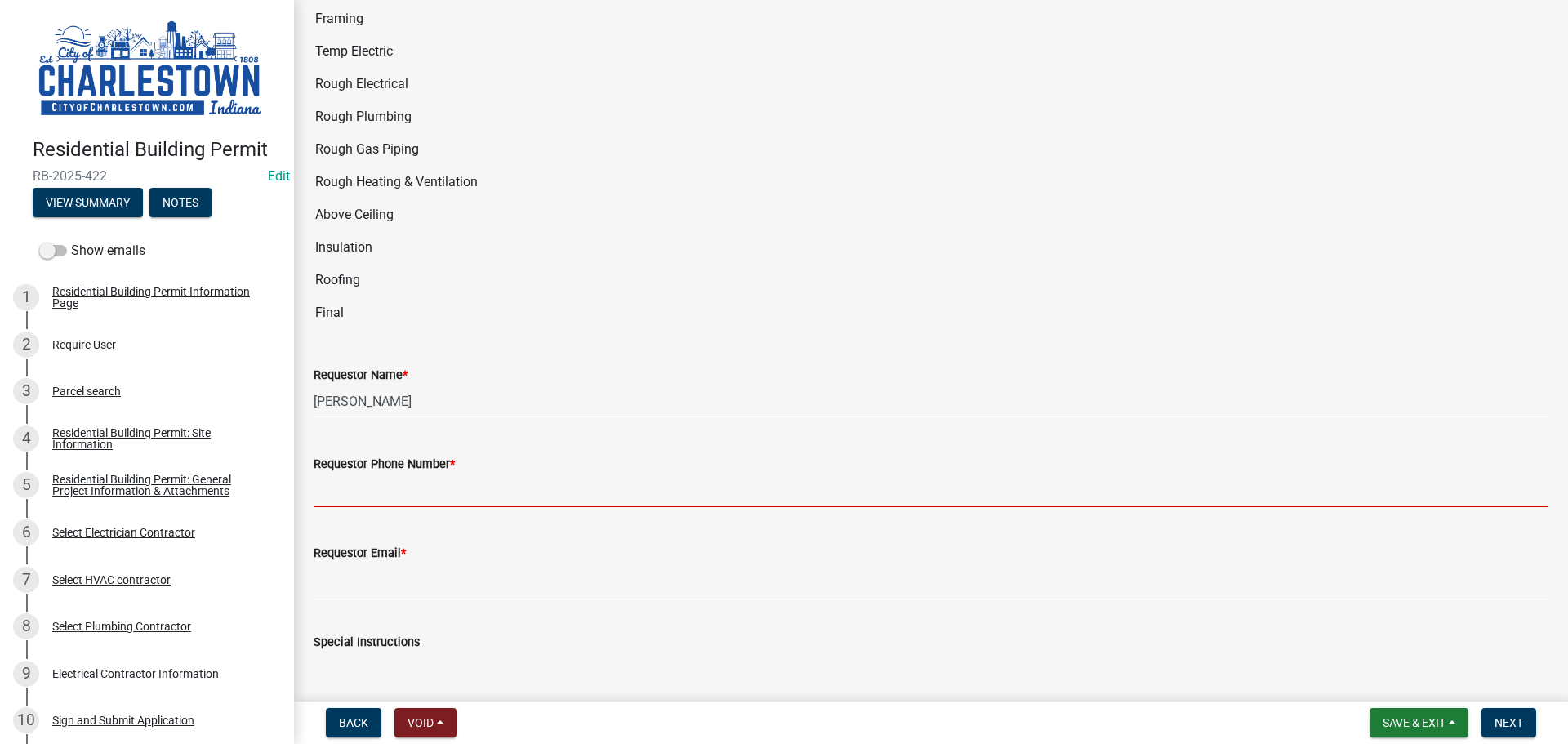
click at [395, 473] on input "Requestor Phone Number *" at bounding box center [932, 490] width 1235 height 34
type input "5025233650"
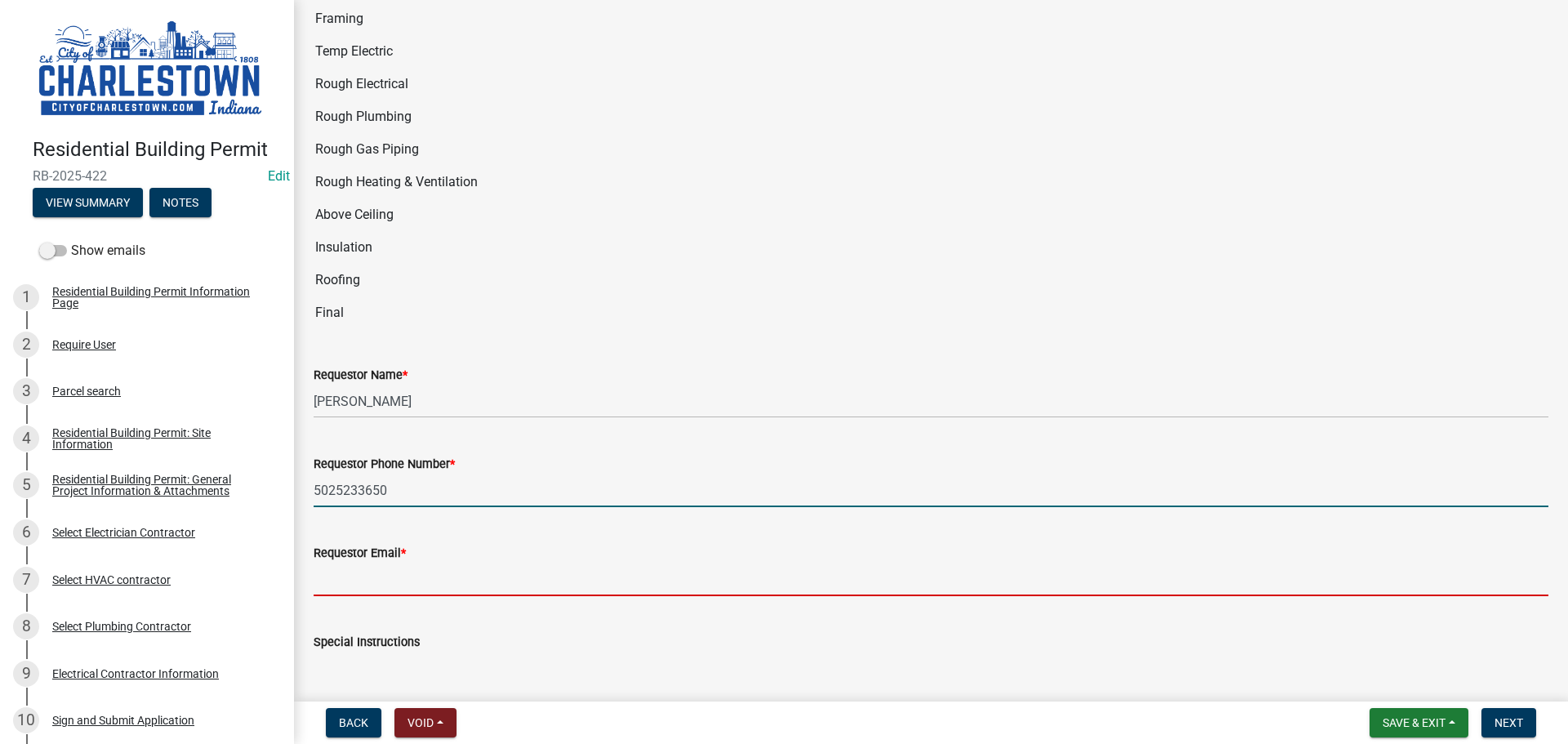
type input "[EMAIL_ADDRESS][DOMAIN_NAME]"
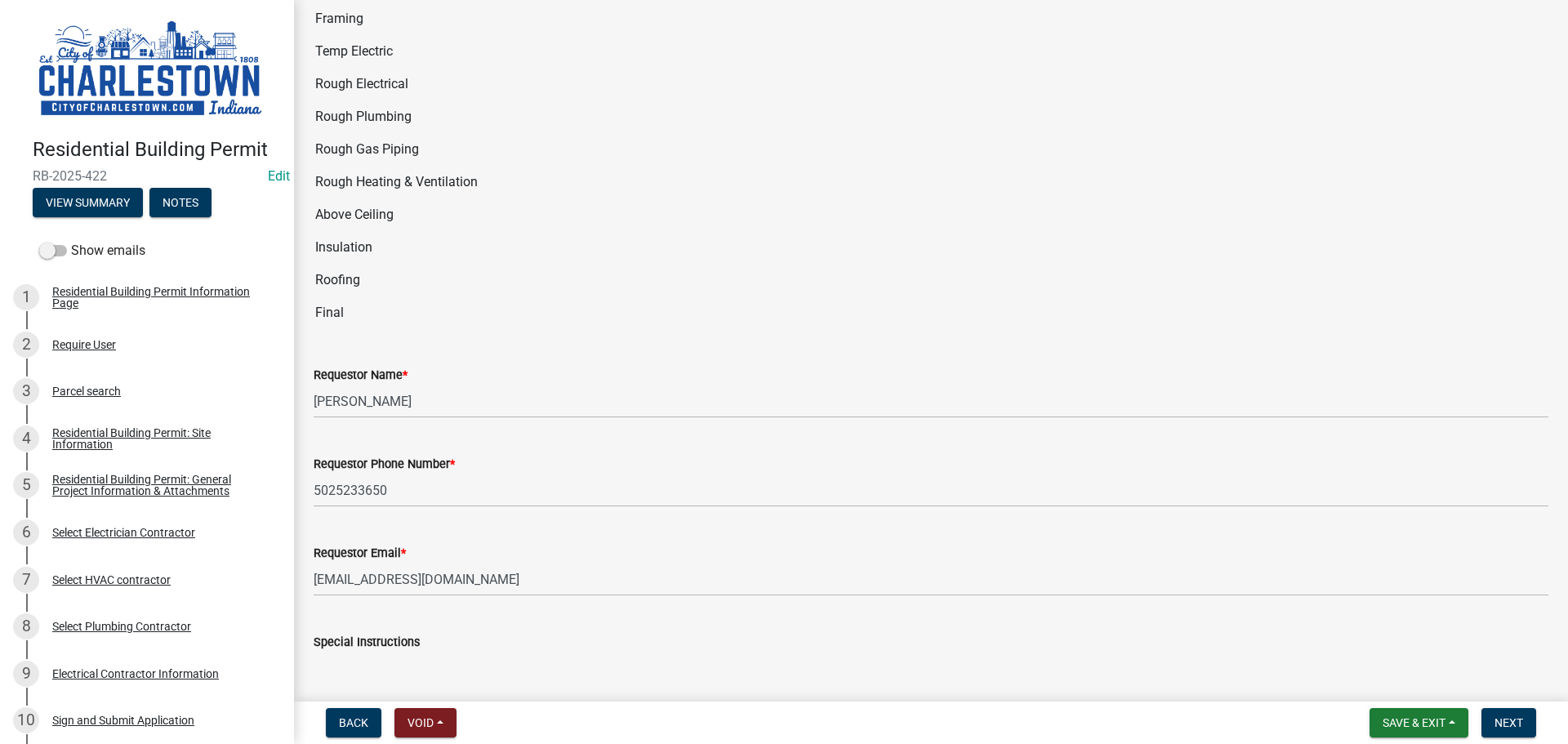
click at [420, 652] on textarea "Special Instructions" at bounding box center [932, 689] width 1235 height 76
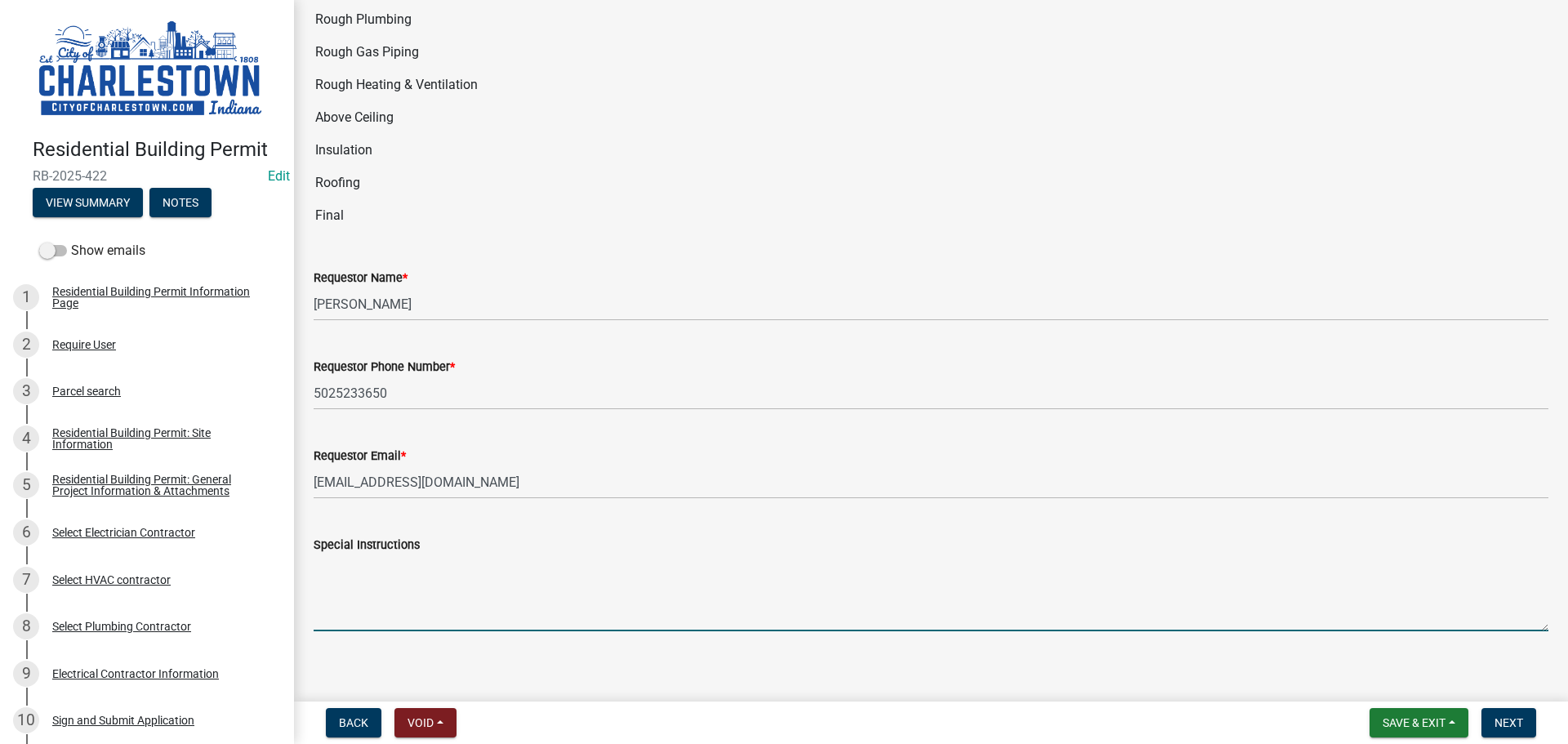
scroll to position [3201, 0]
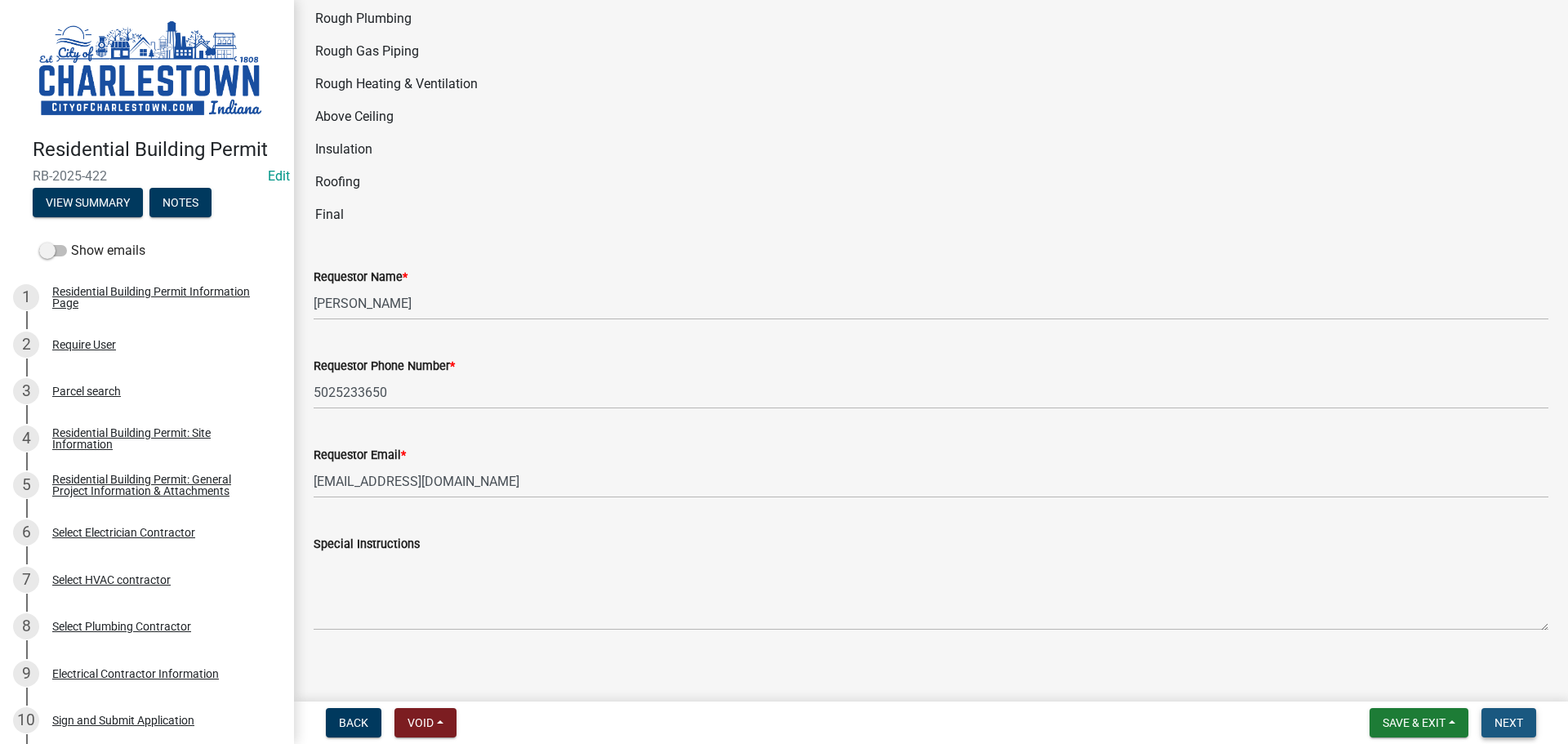
click at [1508, 713] on button "Next" at bounding box center [1509, 722] width 55 height 29
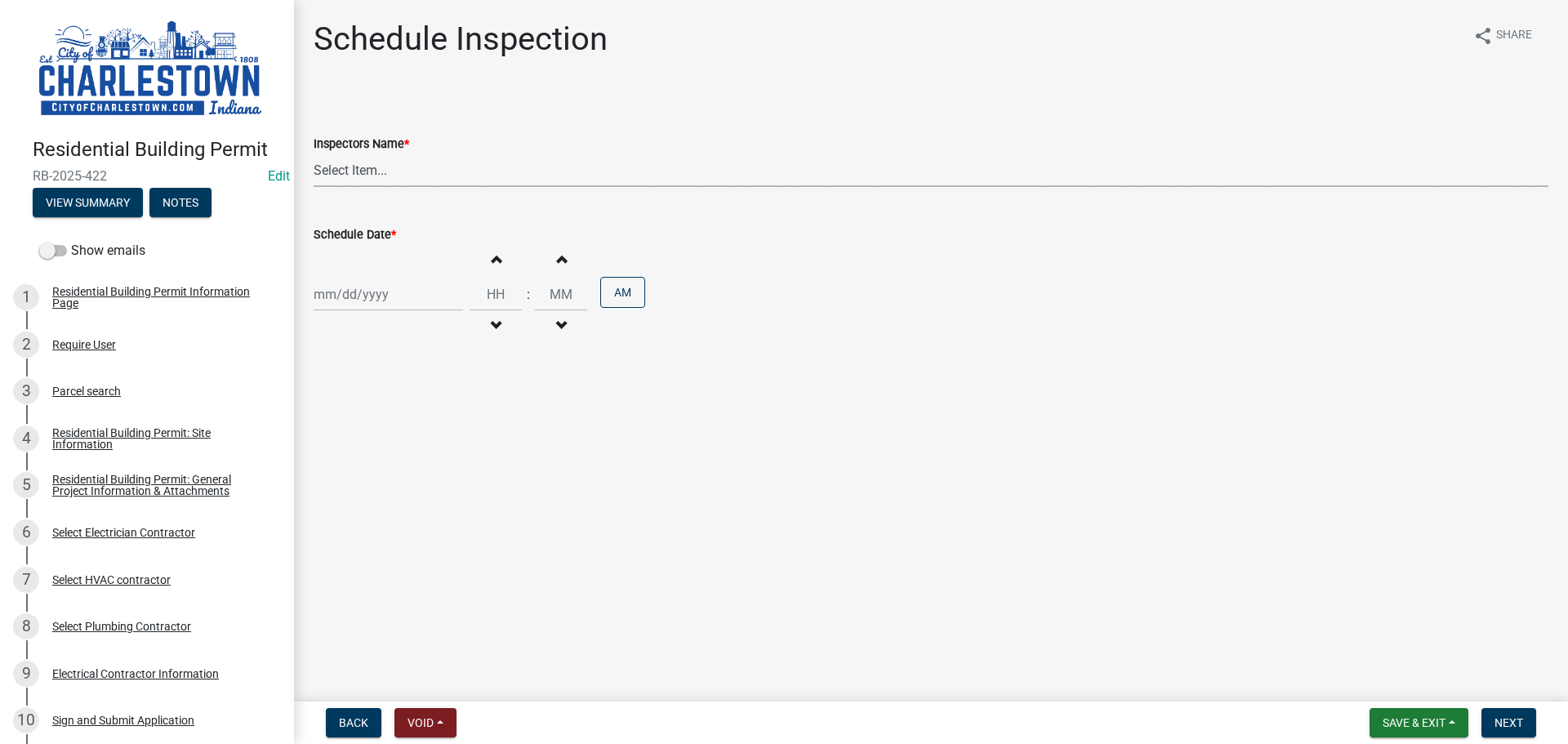
click at [367, 171] on select "Select Item... [PERSON_NAME] ([PERSON_NAME]) [PERSON_NAME] ([PERSON_NAME]) [PER…" at bounding box center [932, 171] width 1235 height 34
select select "63e5a778-15f7-4a13-aba2-a6e5541a0fb3"
click at [314, 154] on select "Select Item... [PERSON_NAME] ([PERSON_NAME]) [PERSON_NAME] ([PERSON_NAME]) [PER…" at bounding box center [932, 171] width 1235 height 34
select select "9"
select select "2025"
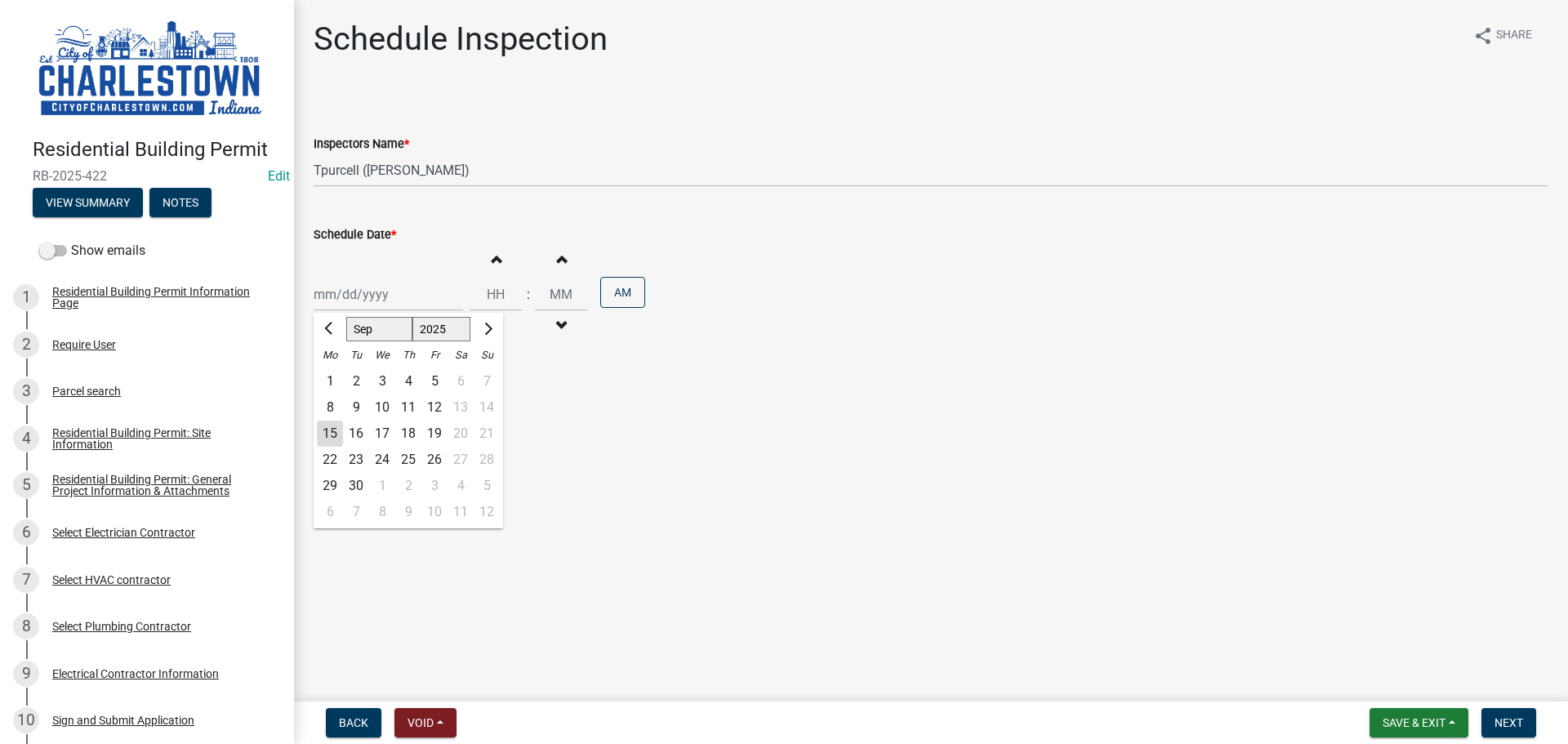
click at [338, 284] on div "[PERSON_NAME] Feb Mar Apr [PERSON_NAME][DATE] Oct Nov [DATE] 1526 1527 1528 152…" at bounding box center [388, 294] width 150 height 34
click at [322, 435] on div "15" at bounding box center [330, 434] width 26 height 26
type input "[DATE]"
click at [1519, 723] on span "Next" at bounding box center [1509, 723] width 28 height 13
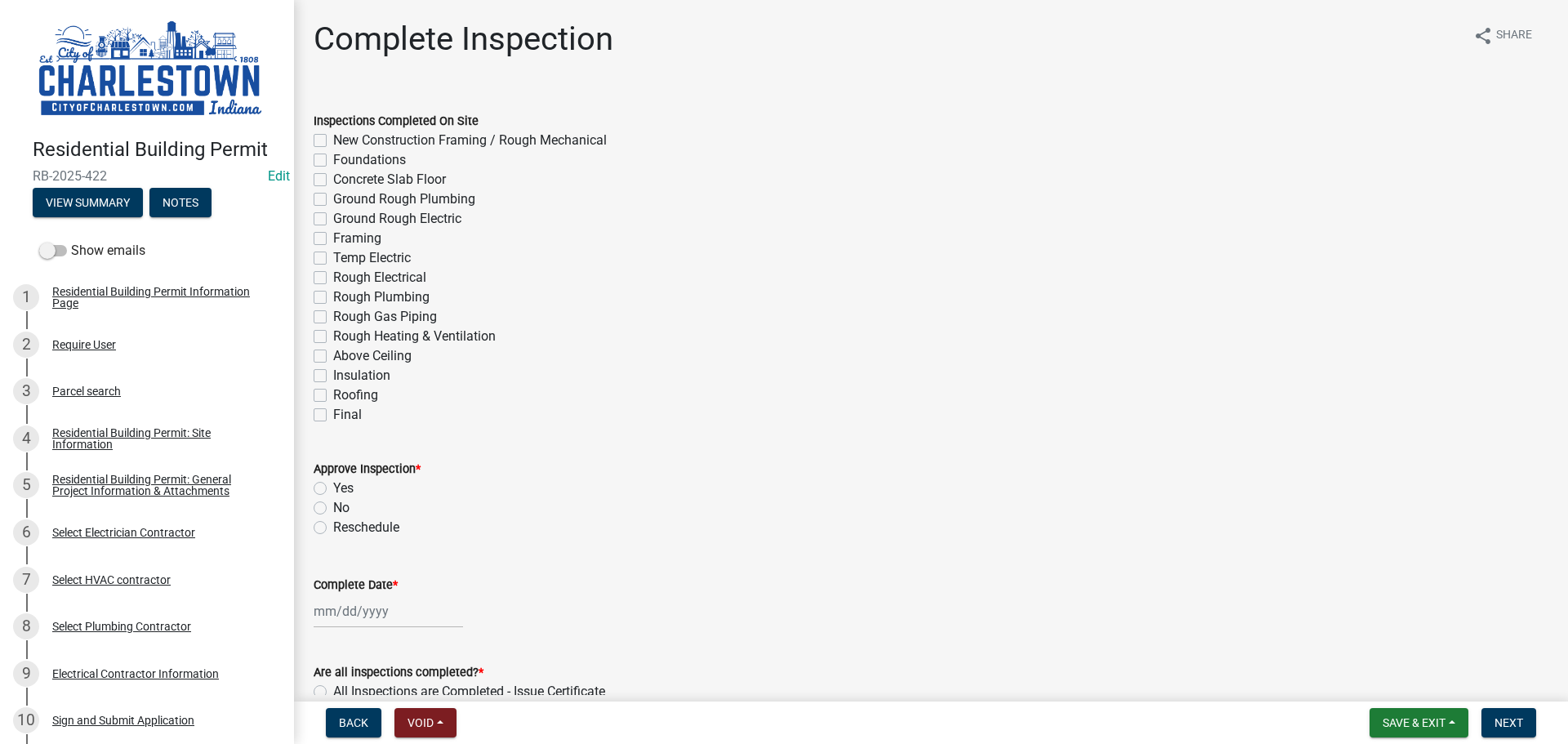
click at [333, 140] on label "New Construction Framing / Rough Mechanical" at bounding box center [470, 141] width 273 height 20
click at [333, 140] on input "New Construction Framing / Rough Mechanical" at bounding box center [338, 136] width 10 height 10
checkbox input "true"
checkbox input "false"
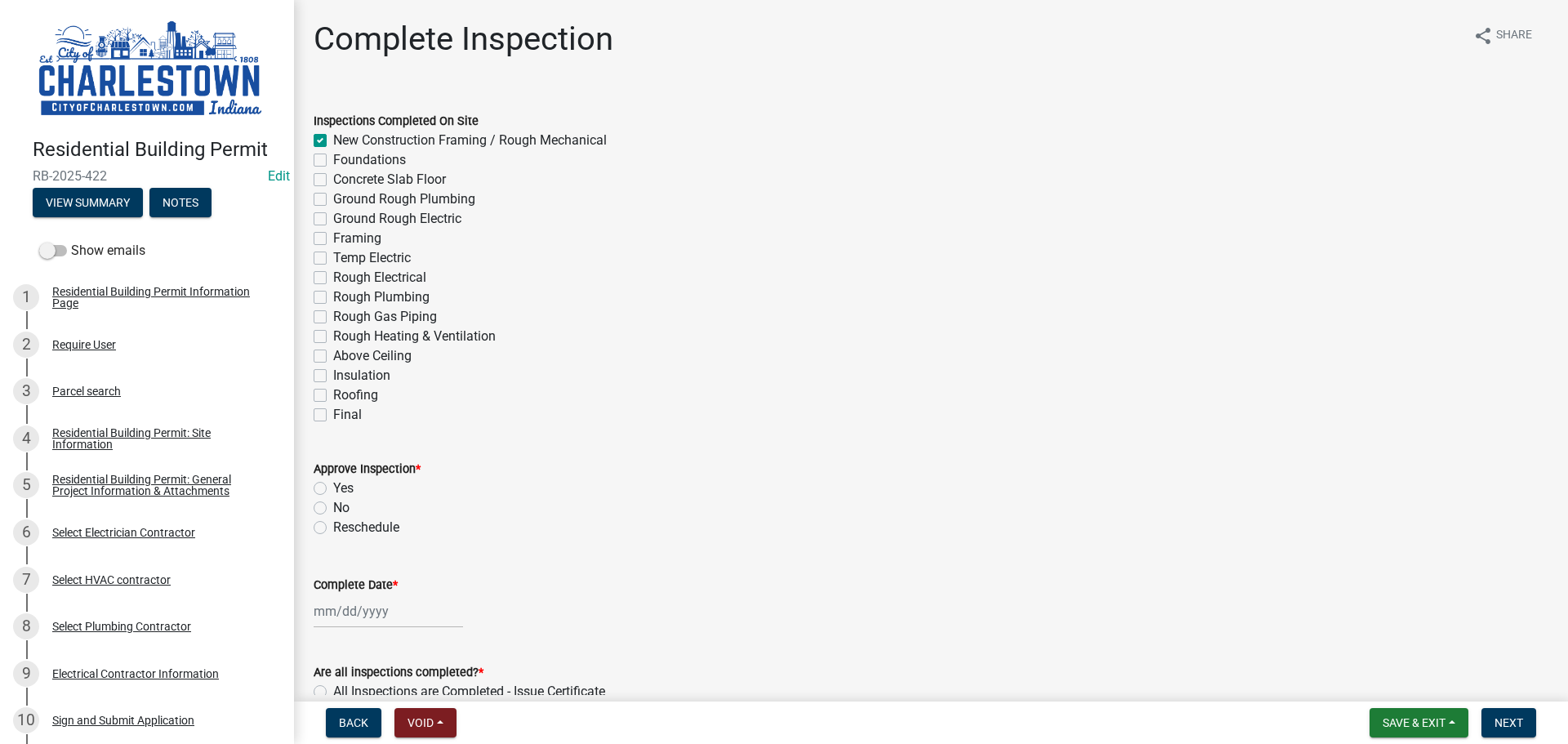
checkbox input "false"
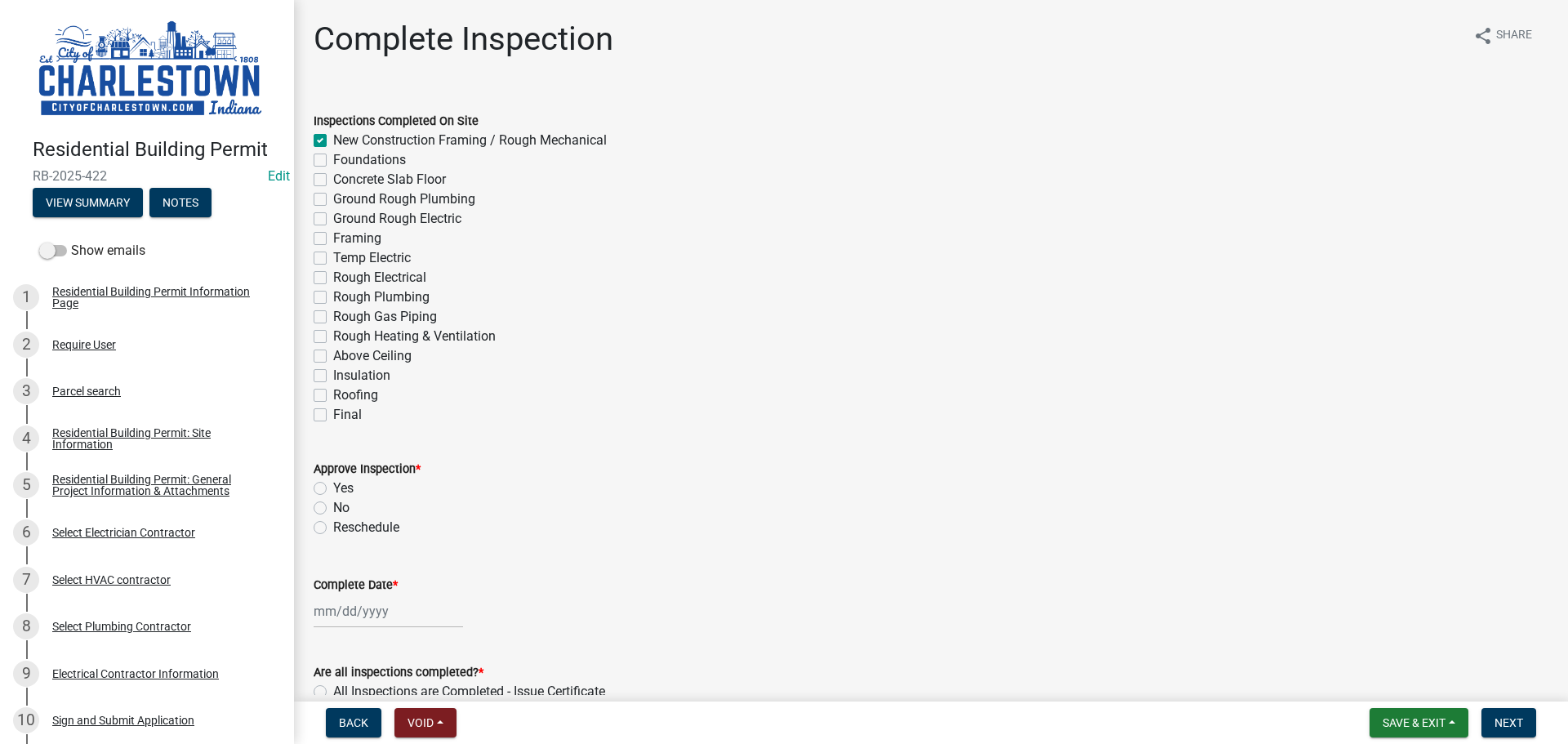
checkbox input "false"
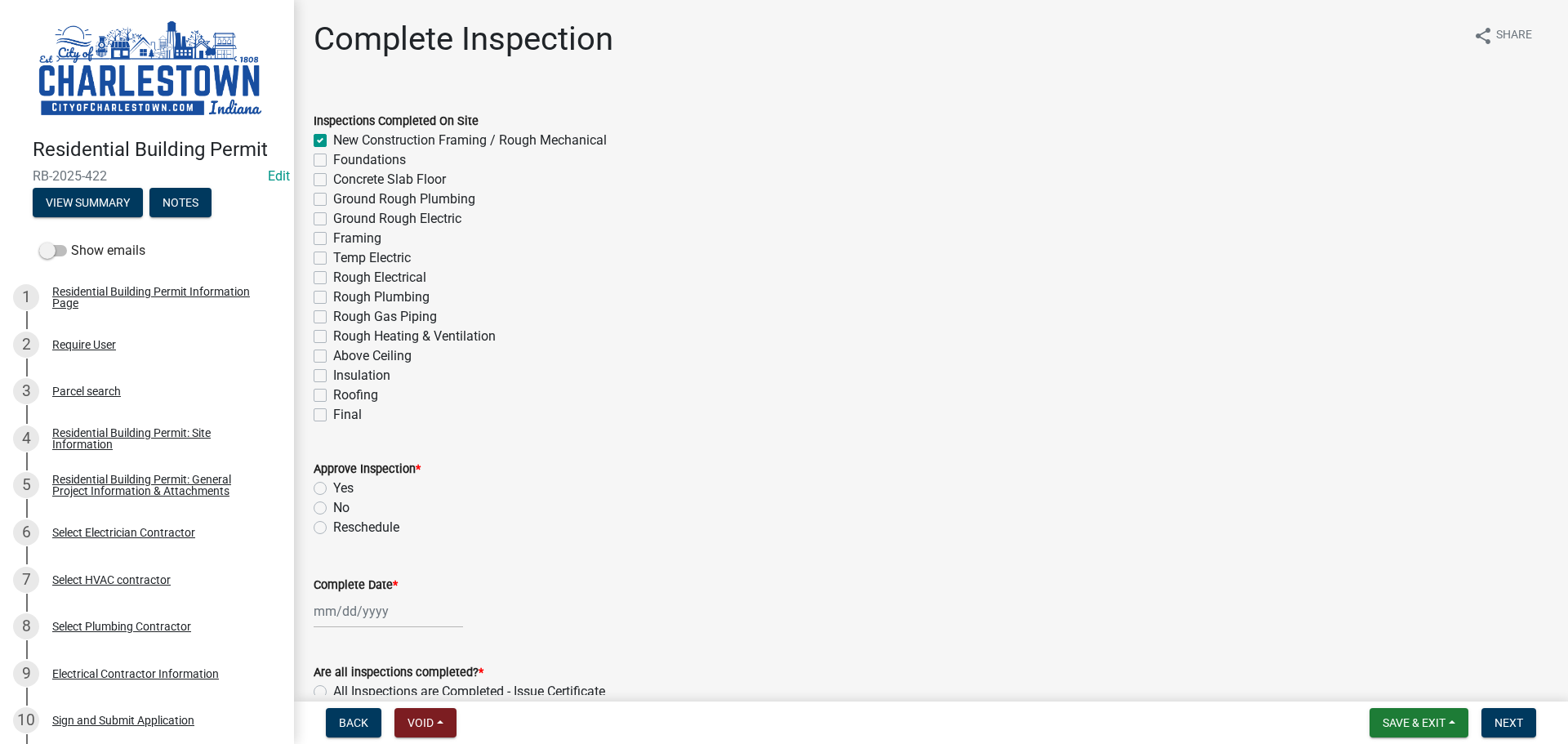
checkbox input "false"
click at [333, 505] on label "No" at bounding box center [340, 507] width 16 height 20
click at [333, 505] on input "No" at bounding box center [338, 503] width 10 height 10
radio input "true"
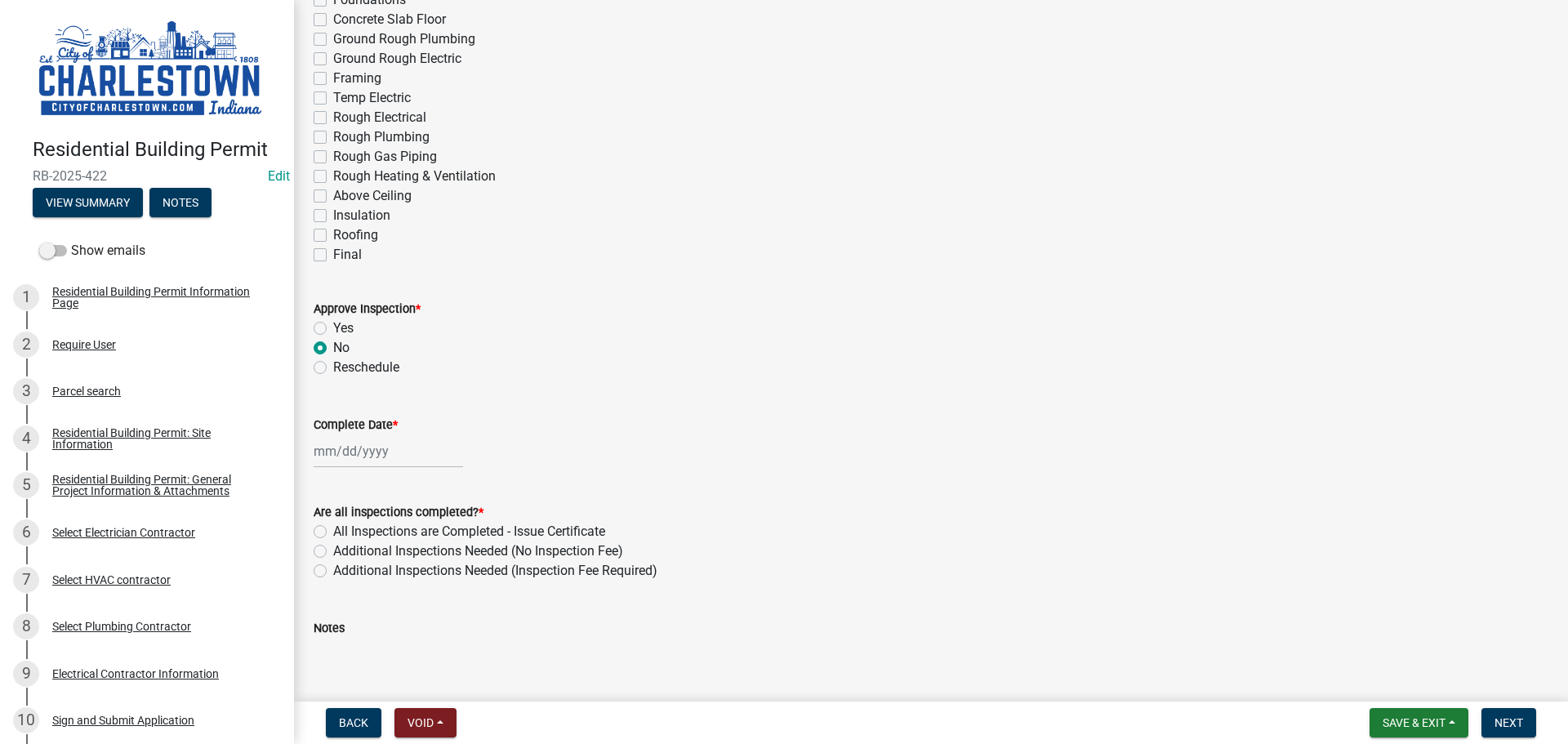
scroll to position [163, 0]
click at [358, 444] on div at bounding box center [388, 448] width 150 height 34
select select "9"
select select "2025"
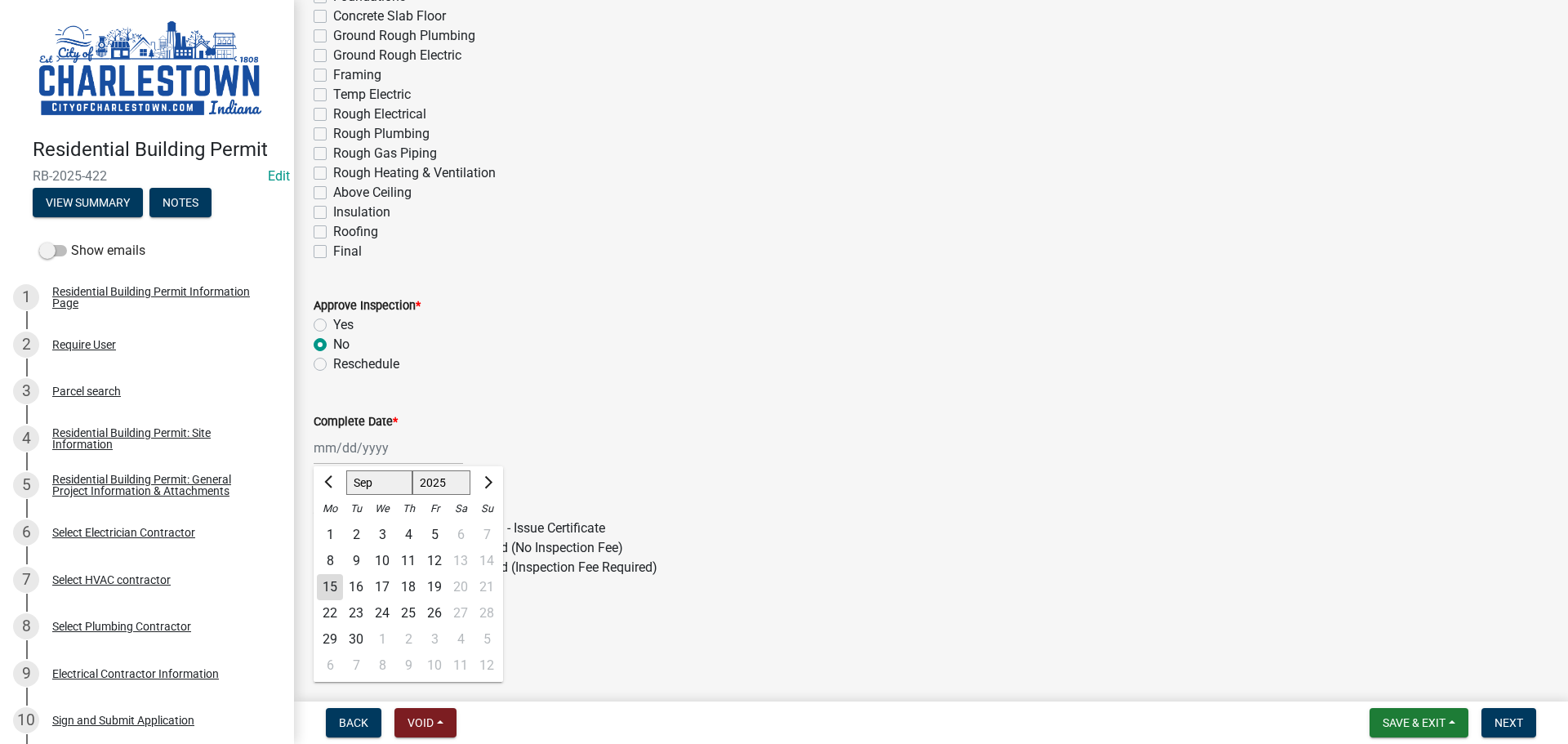
click at [337, 590] on div "15" at bounding box center [330, 587] width 26 height 26
type input "[DATE]"
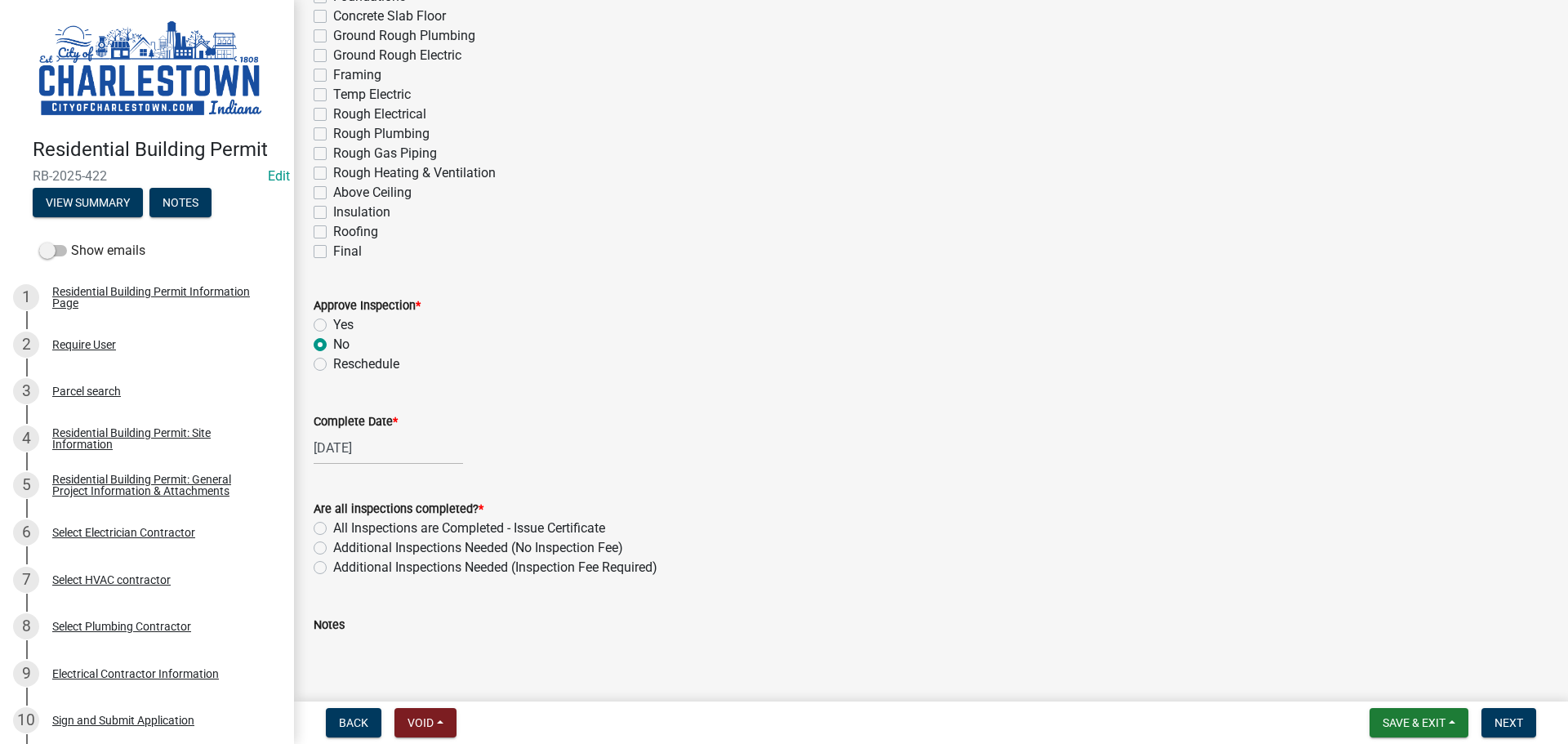
click at [333, 548] on label "Additional Inspections Needed (No Inspection Fee)" at bounding box center [477, 548] width 289 height 20
click at [333, 548] on input "Additional Inspections Needed (No Inspection Fee)" at bounding box center [338, 543] width 10 height 10
radio input "true"
click at [353, 646] on textarea "Notes" at bounding box center [932, 672] width 1235 height 76
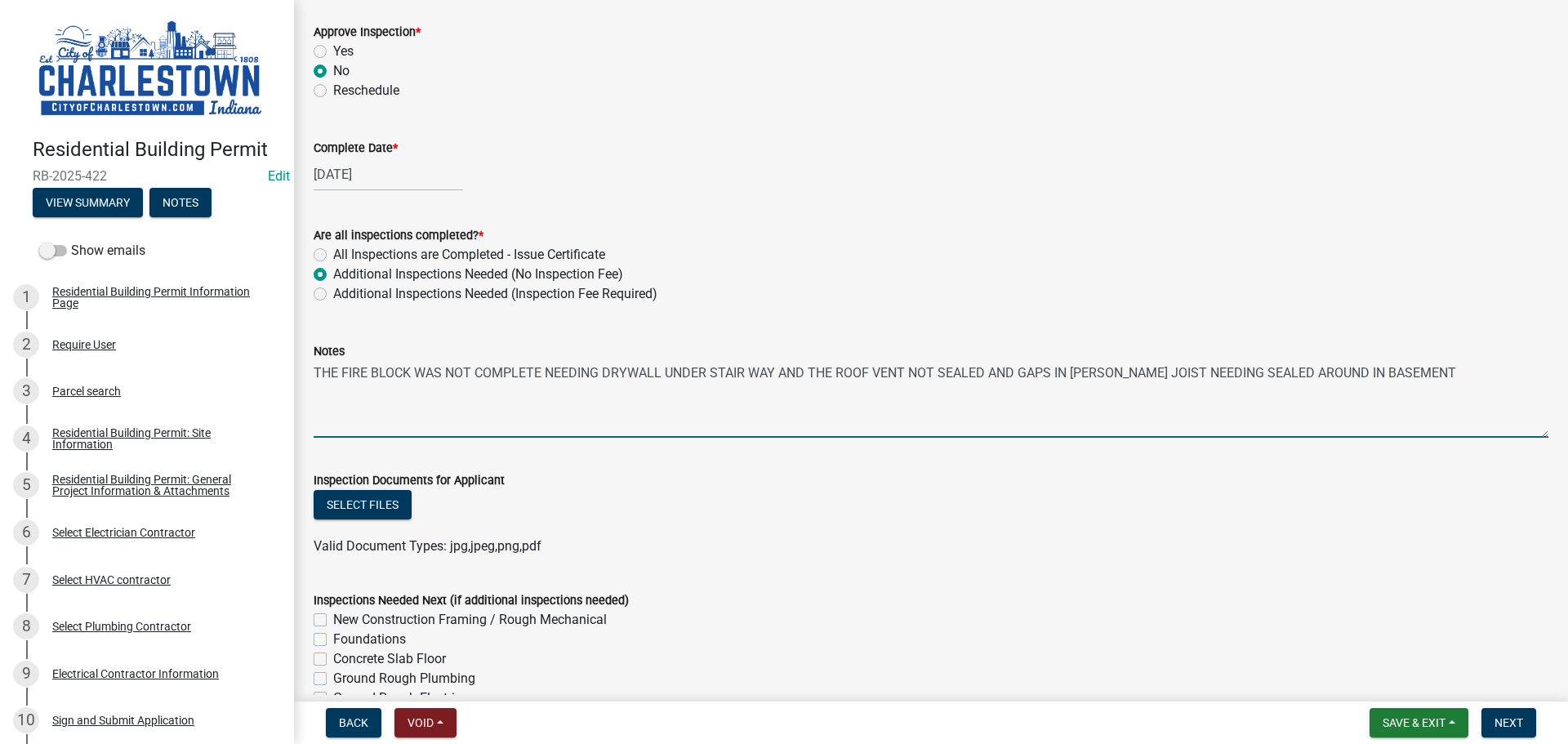
scroll to position [490, 0]
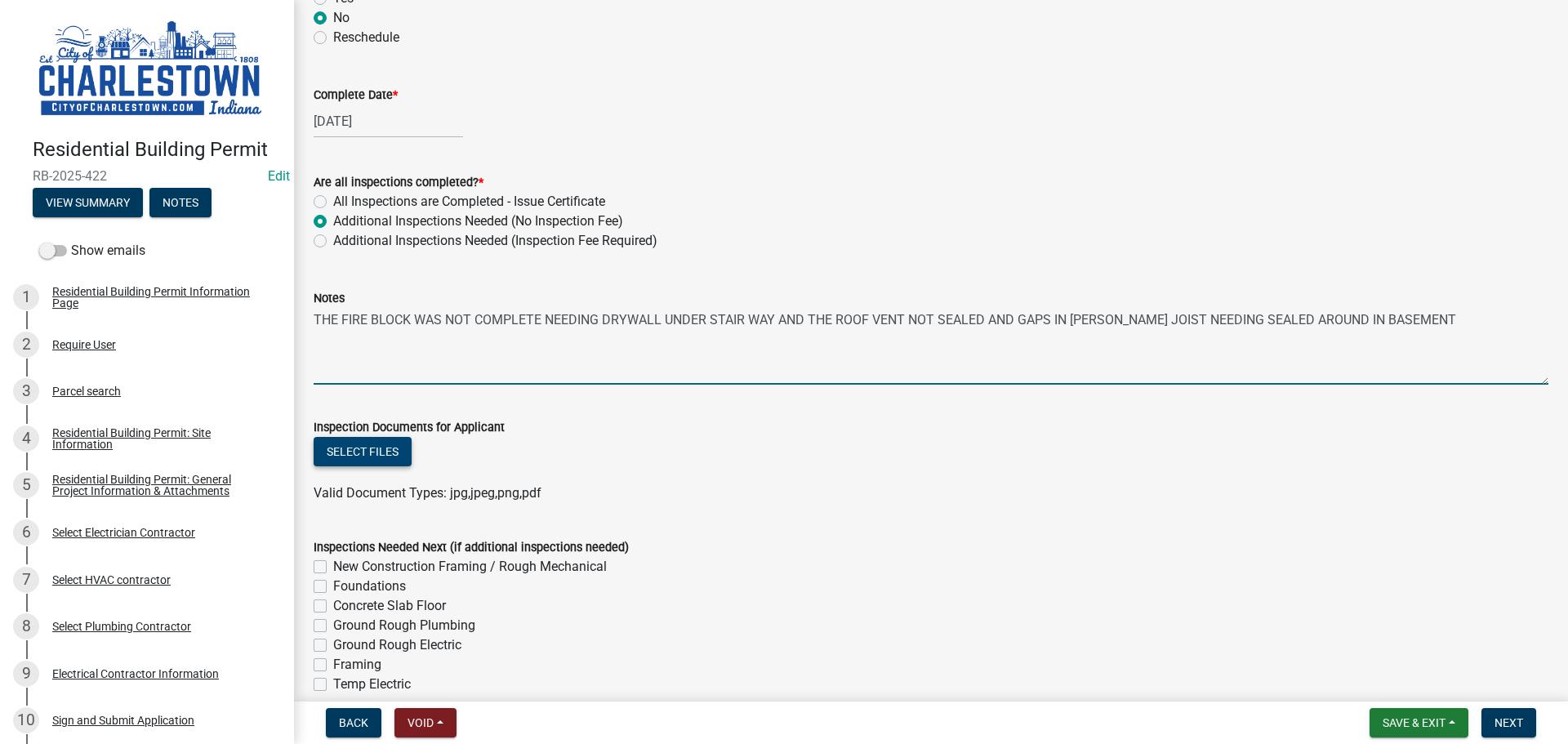
type textarea "THE FIRE BLOCK WAS NOT COMPLETE NEEDING DRYWALL UNDER STAIR WAY AND THE ROOF VE…"
click at [393, 455] on button "Select files" at bounding box center [363, 451] width 98 height 29
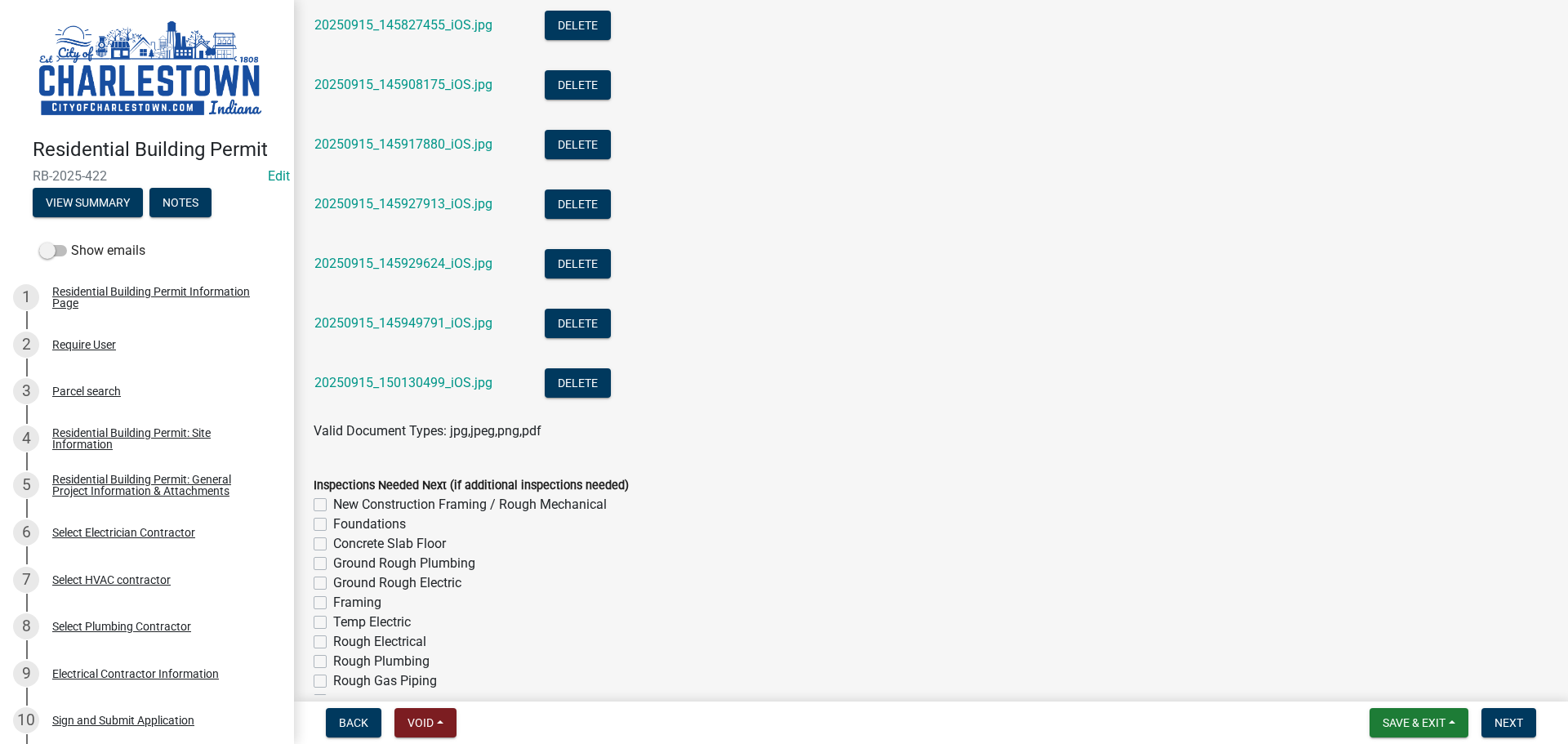
scroll to position [1878, 0]
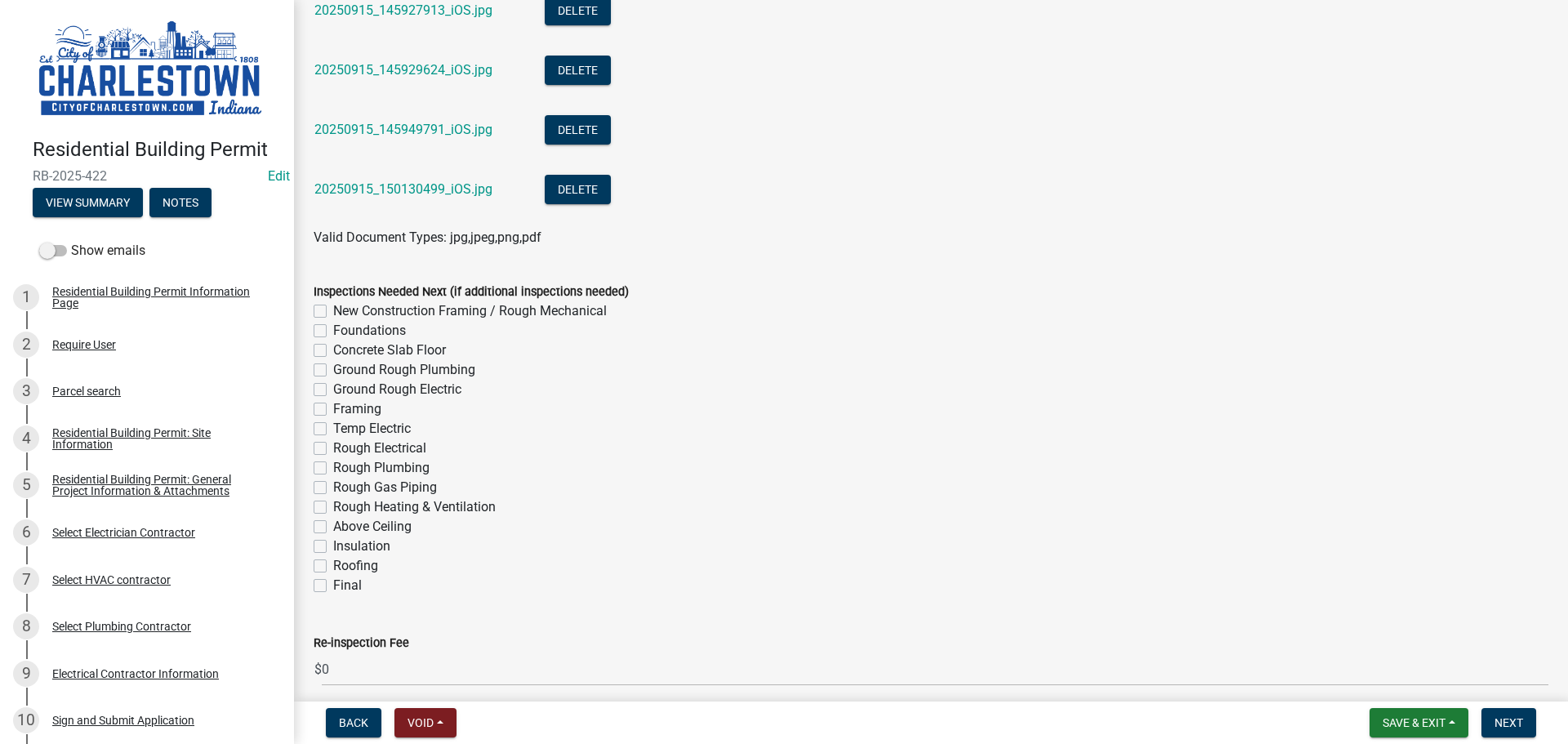
click at [333, 313] on label "New Construction Framing / Rough Mechanical" at bounding box center [470, 311] width 273 height 20
click at [333, 312] on input "New Construction Framing / Rough Mechanical" at bounding box center [338, 306] width 10 height 10
checkbox input "true"
checkbox input "false"
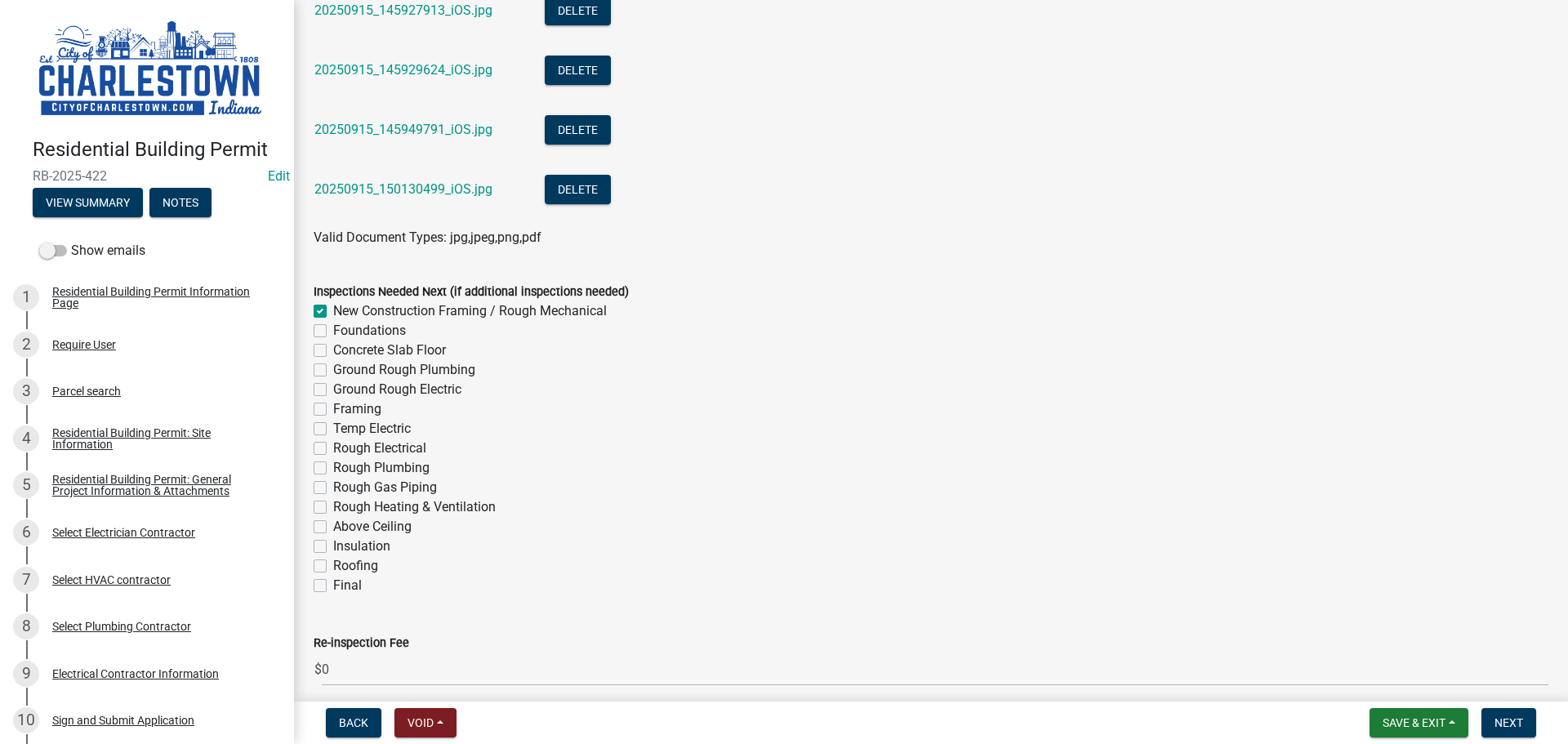
checkbox input "false"
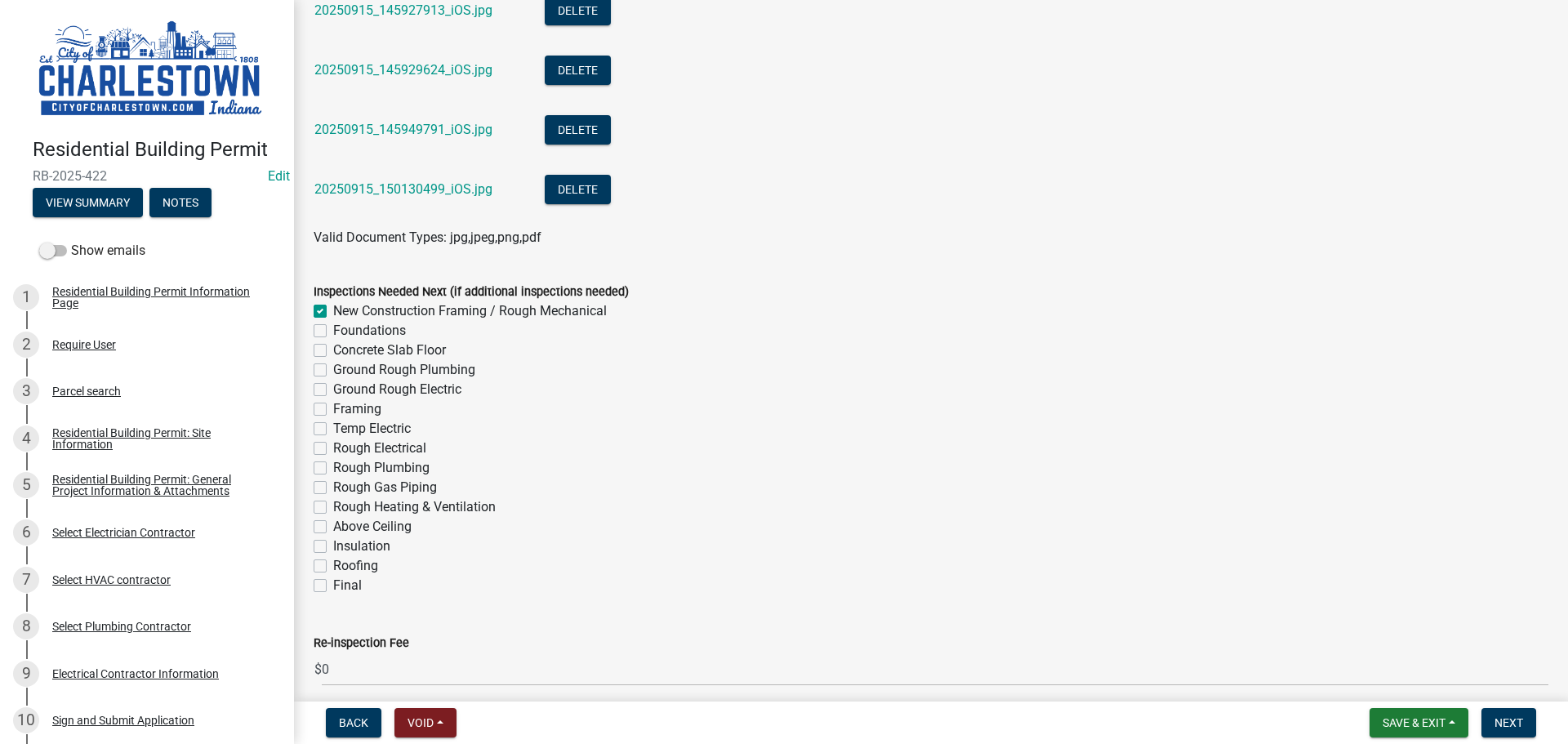
checkbox input "false"
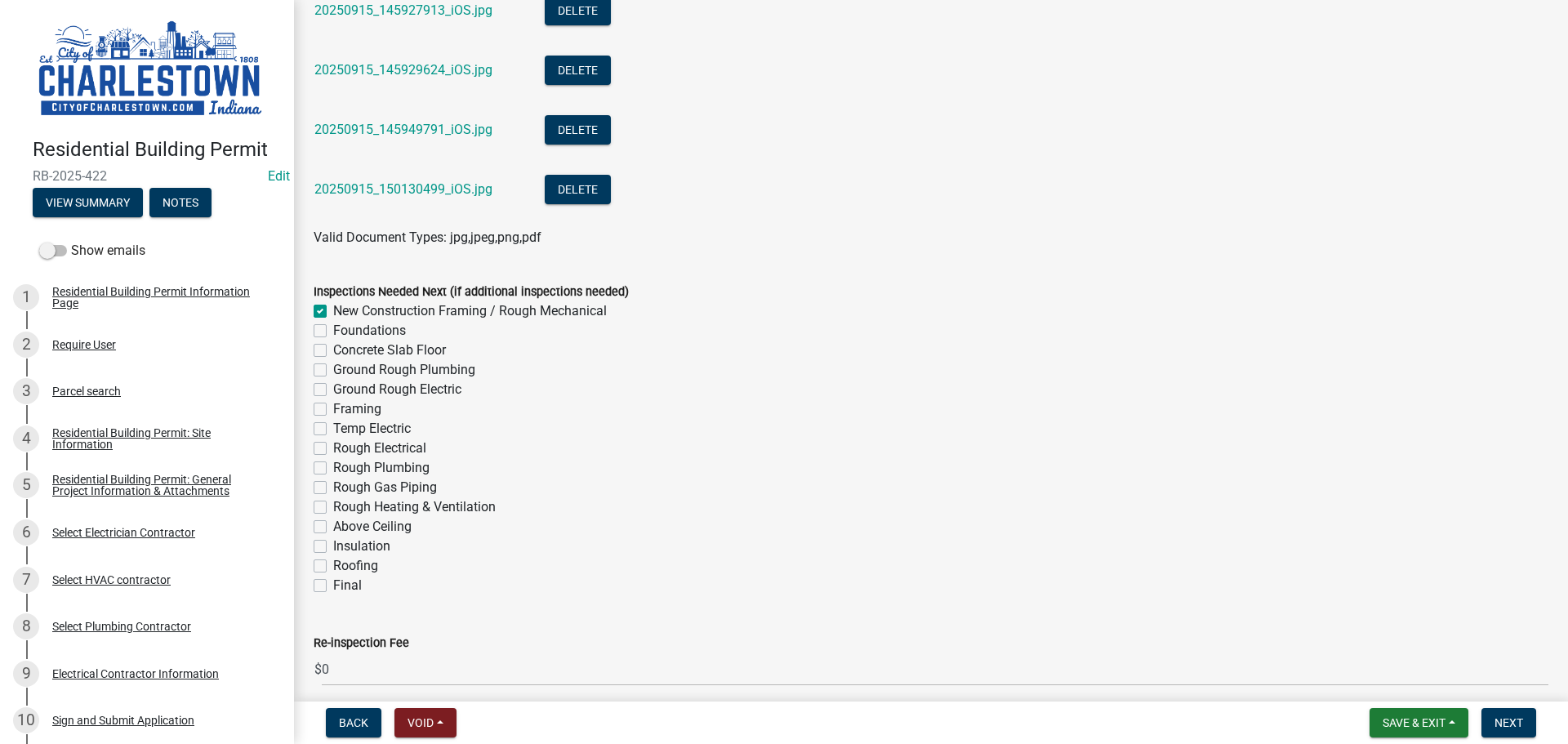
checkbox input "false"
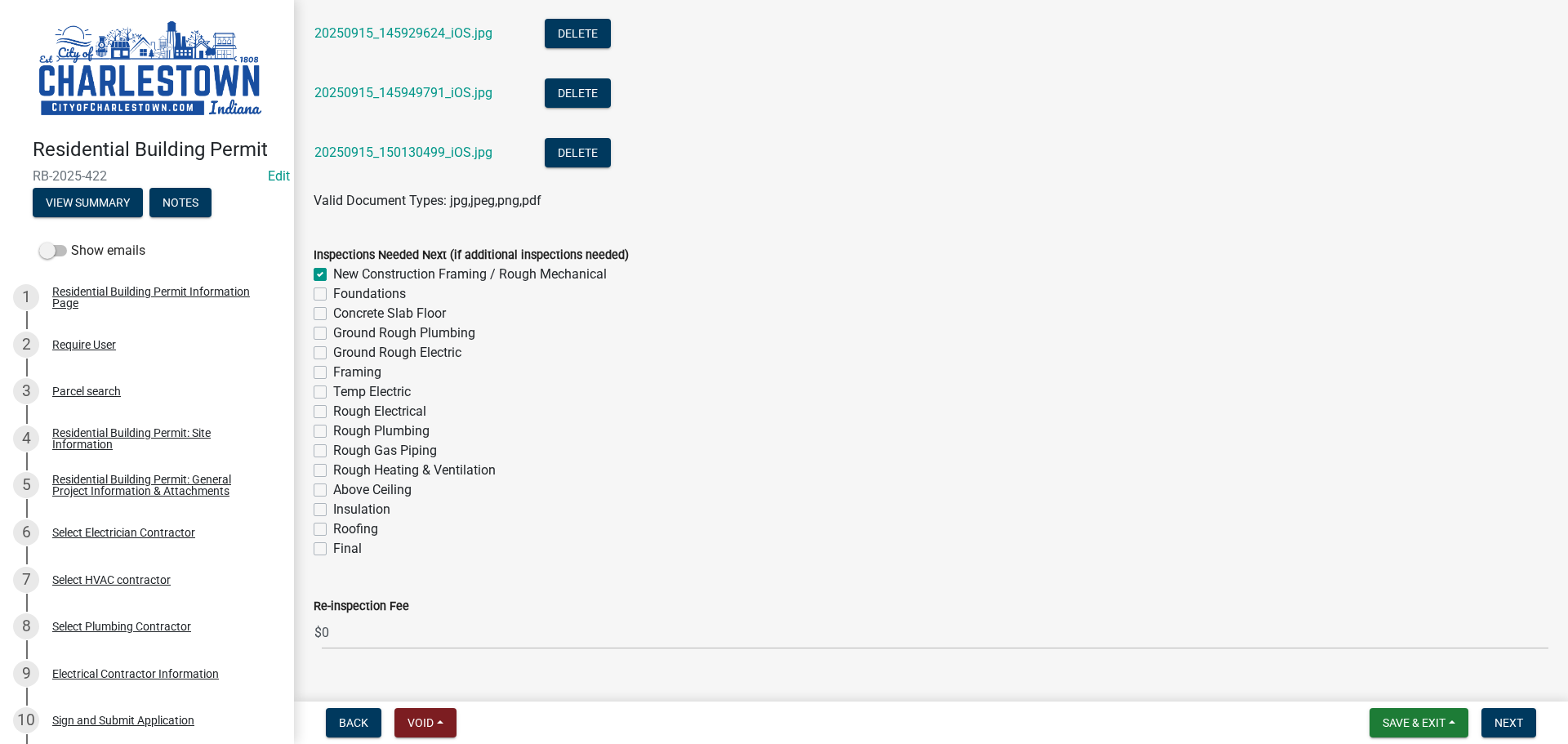
scroll to position [1948, 0]
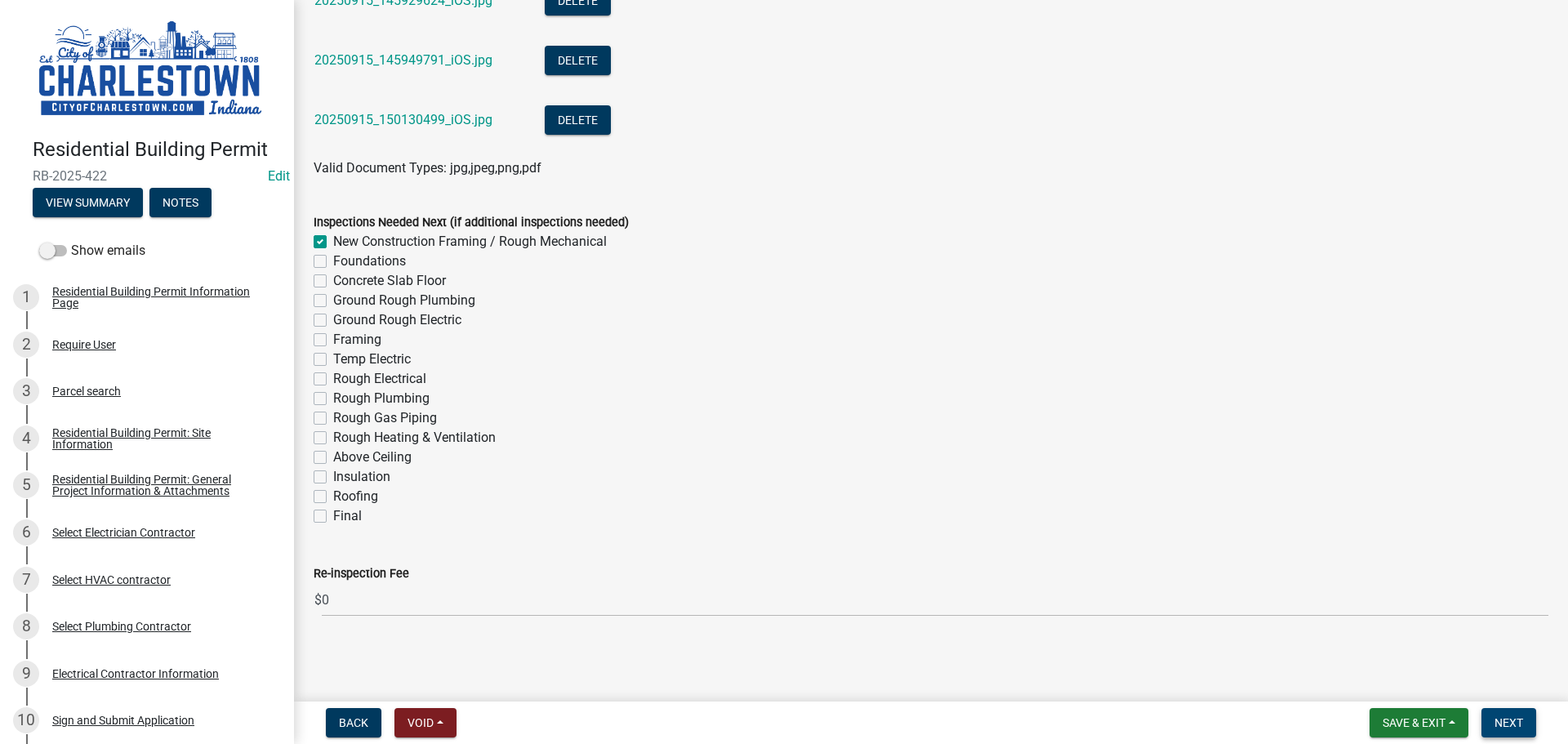
click at [1516, 728] on span "Next" at bounding box center [1509, 723] width 28 height 13
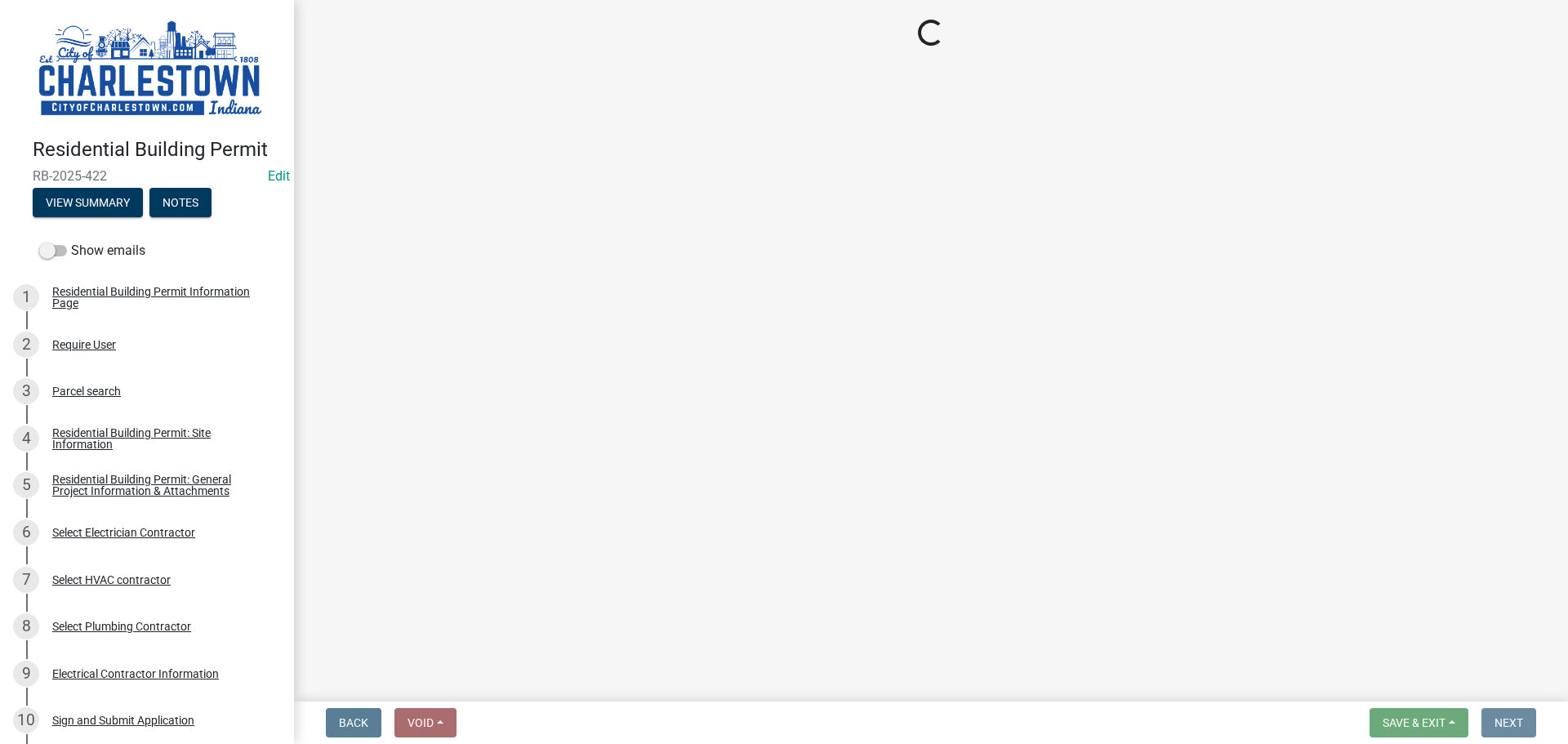
scroll to position [0, 0]
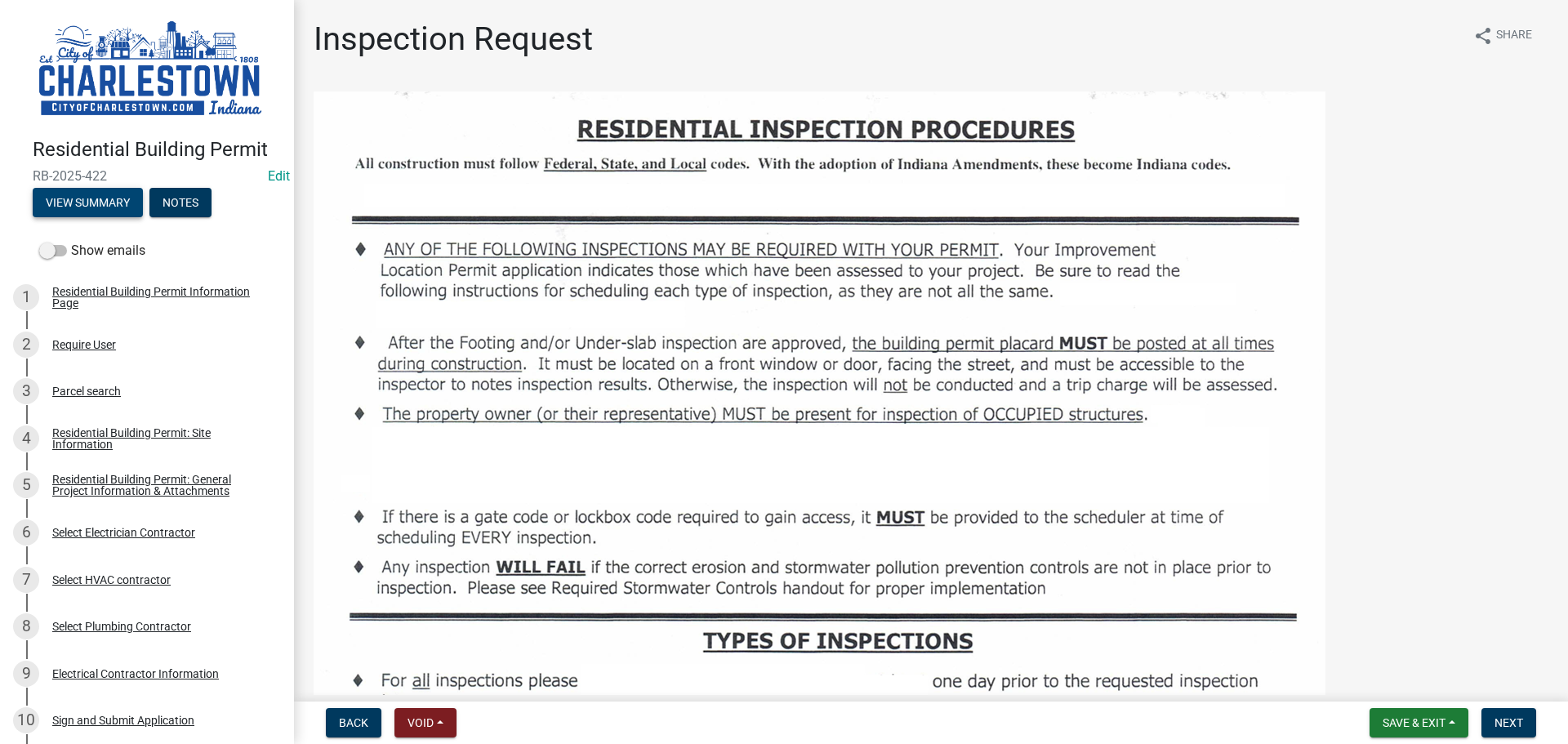
click at [119, 192] on button "View Summary" at bounding box center [88, 202] width 110 height 29
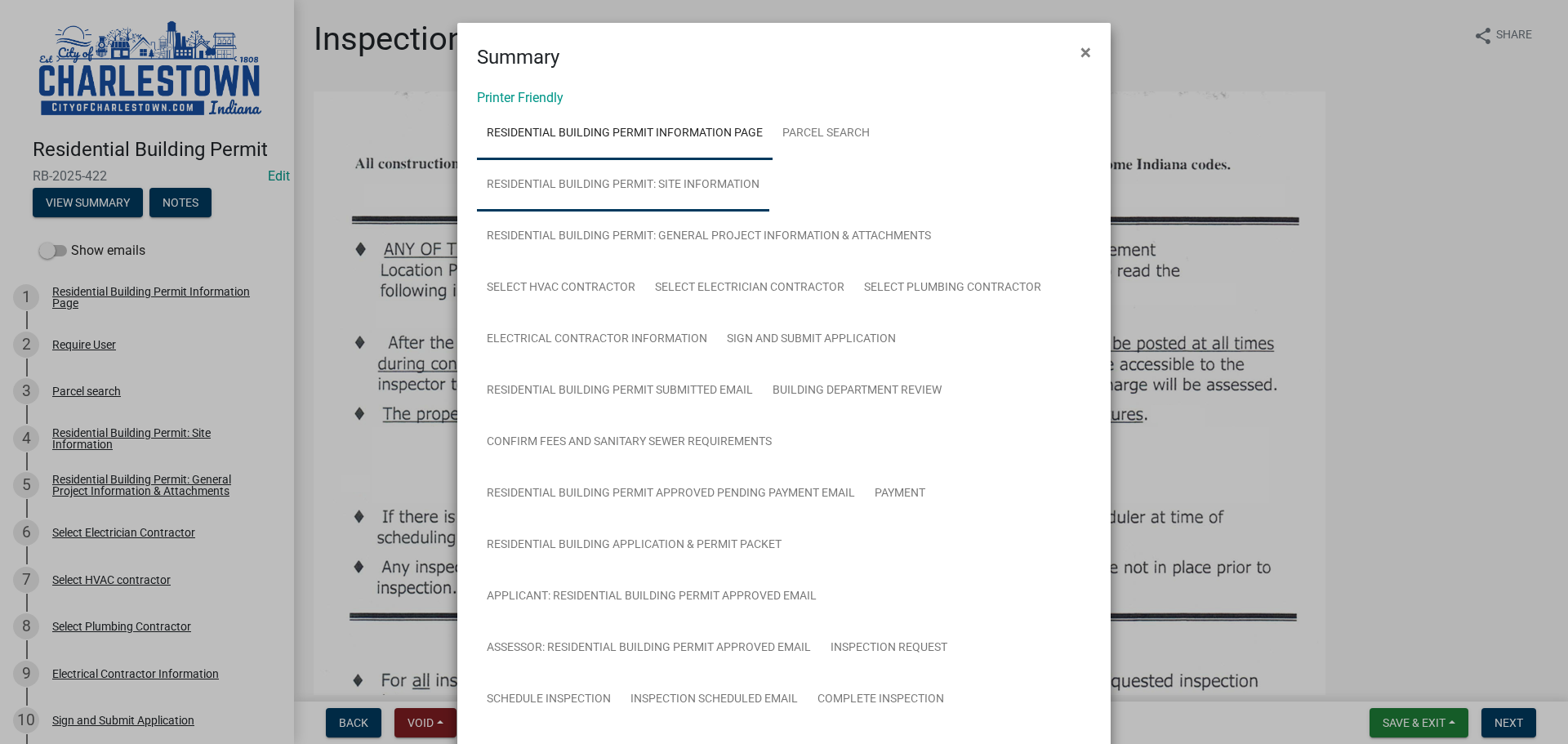
click at [718, 182] on link "Residential Building Permit: Site Information" at bounding box center [623, 185] width 292 height 52
click at [1422, 158] on ngb-modal-window "Summary × Printer Friendly Residential Building Permit Information Page Parcel …" at bounding box center [784, 372] width 1568 height 744
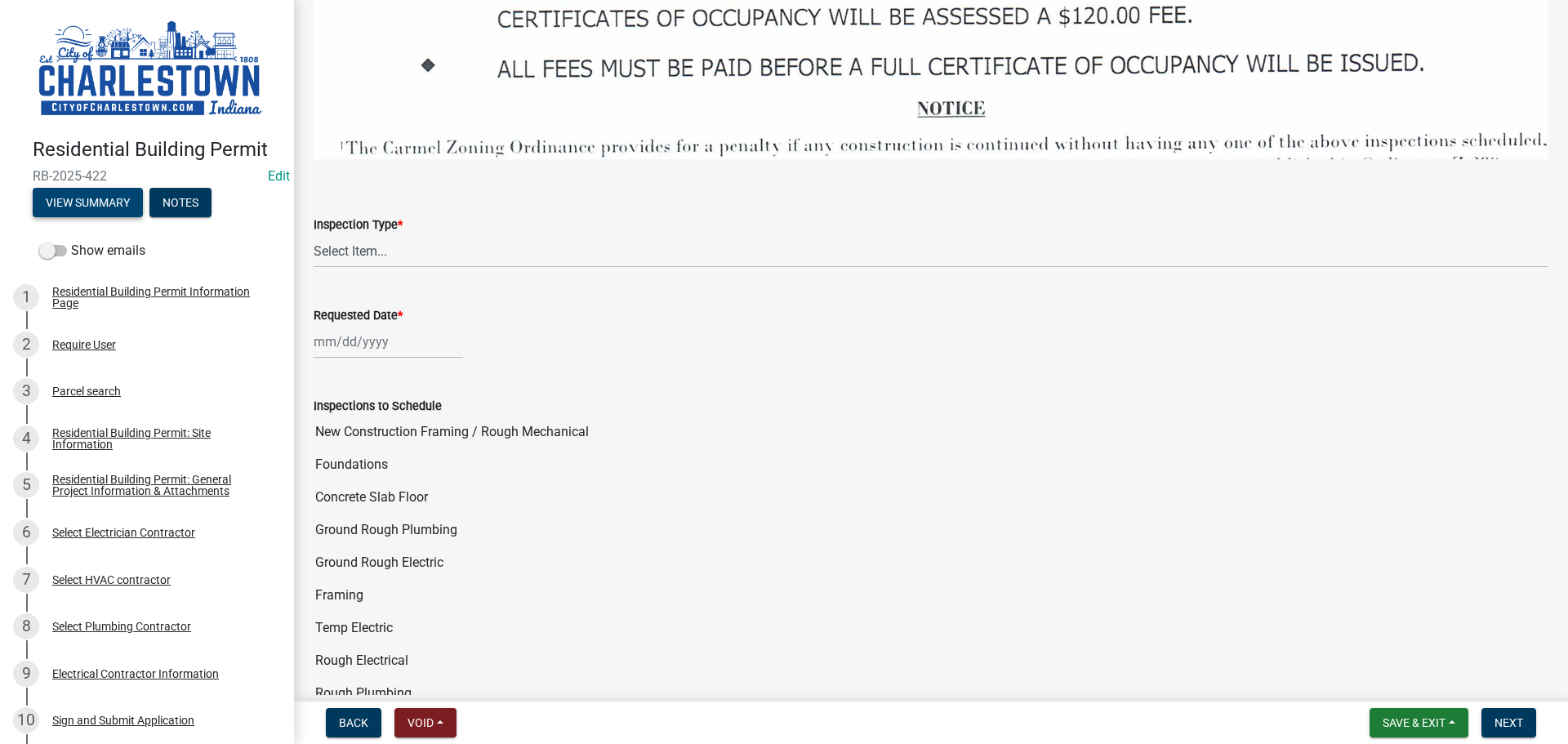
scroll to position [2532, 0]
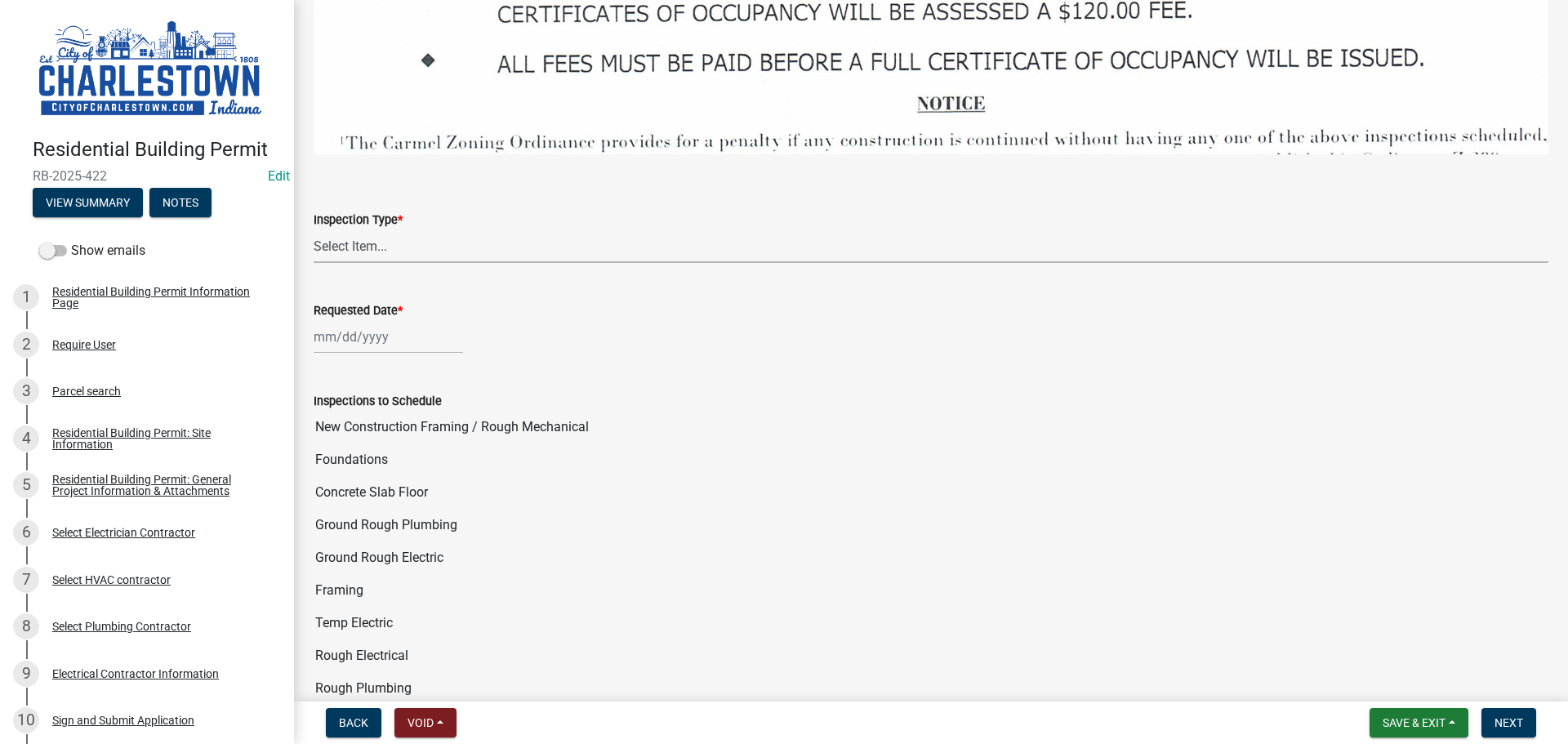
click at [347, 229] on select "Select Item... New Construction Framing / Rough Mechanical Foundations Concrete…" at bounding box center [932, 246] width 1235 height 34
click at [314, 229] on select "Select Item... New Construction Framing / Rough Mechanical Foundations Concrete…" at bounding box center [932, 246] width 1235 height 34
select select "40292404-57e9-4ff2-a1c3-fc4300ca9abd"
select select "9"
select select "2025"
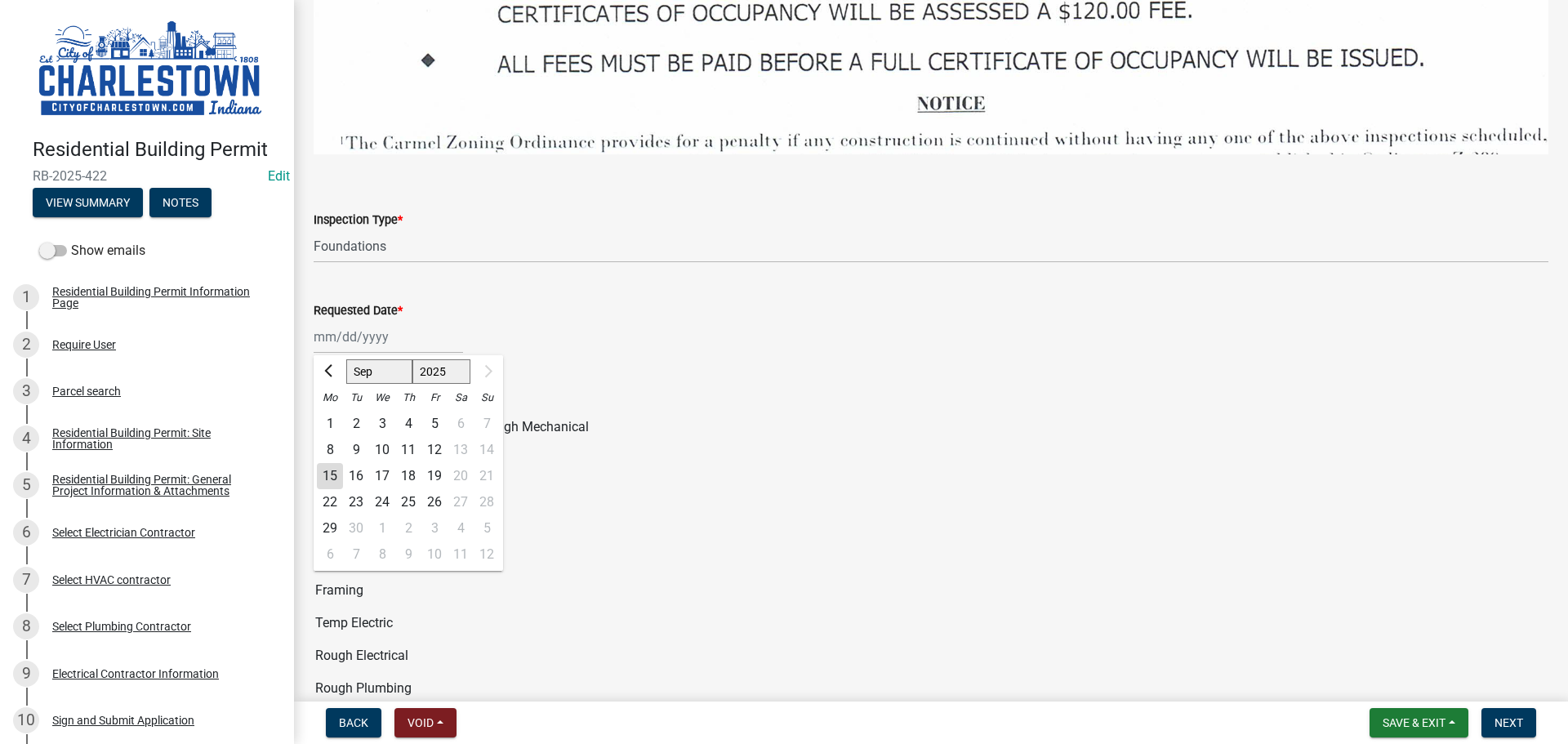
click at [386, 330] on div "[PERSON_NAME] Feb Mar Apr [PERSON_NAME][DATE] [DATE] 1526 1527 1528 1529 1530 1…" at bounding box center [388, 338] width 150 height 34
click at [324, 359] on button "Previous month" at bounding box center [330, 372] width 20 height 26
click at [322, 359] on button "Previous month" at bounding box center [330, 372] width 20 height 26
select select "7"
click at [500, 358] on div at bounding box center [487, 372] width 33 height 26
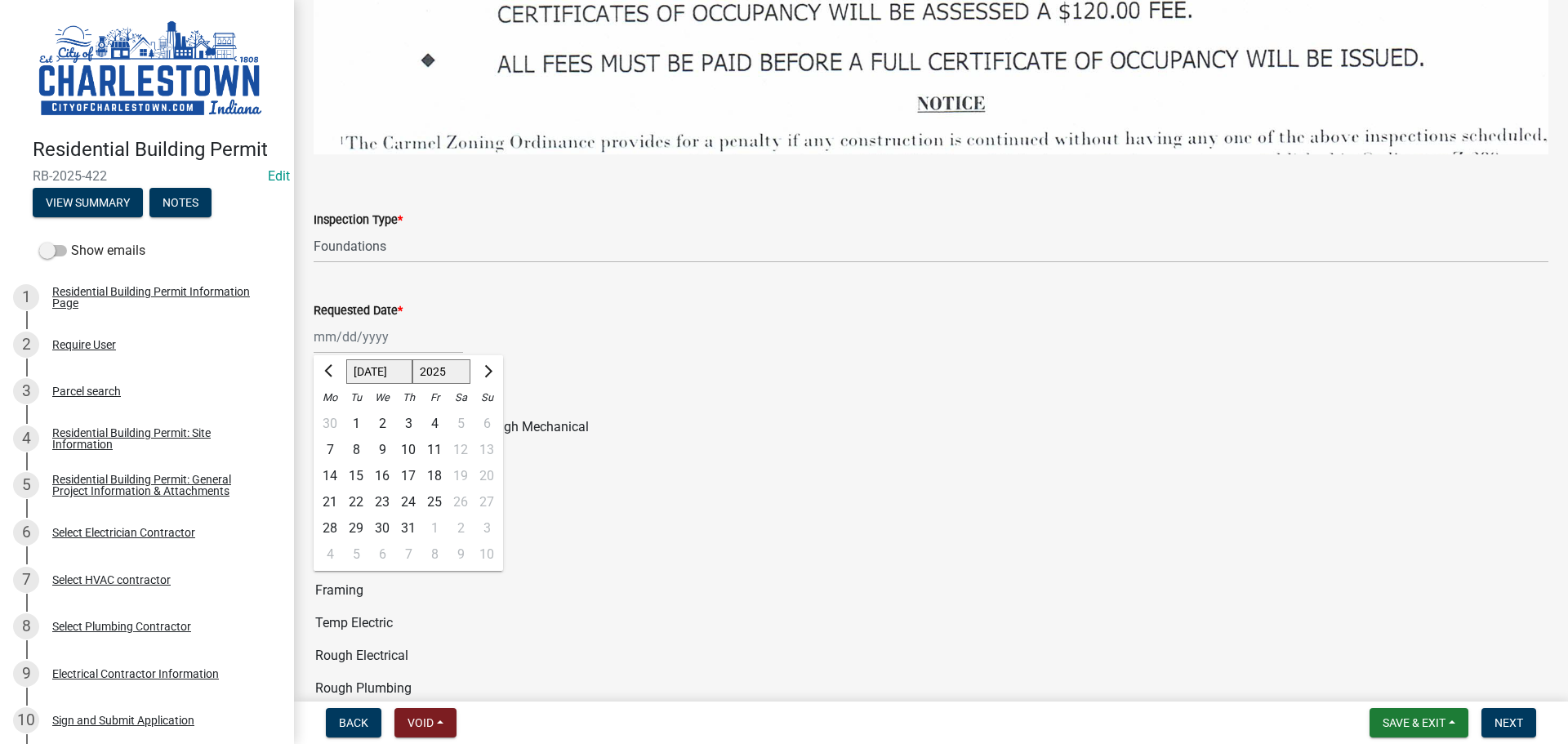
click at [343, 395] on div "Tu" at bounding box center [356, 398] width 26 height 26
click at [384, 412] on div "2" at bounding box center [383, 424] width 26 height 26
type input "[DATE]"
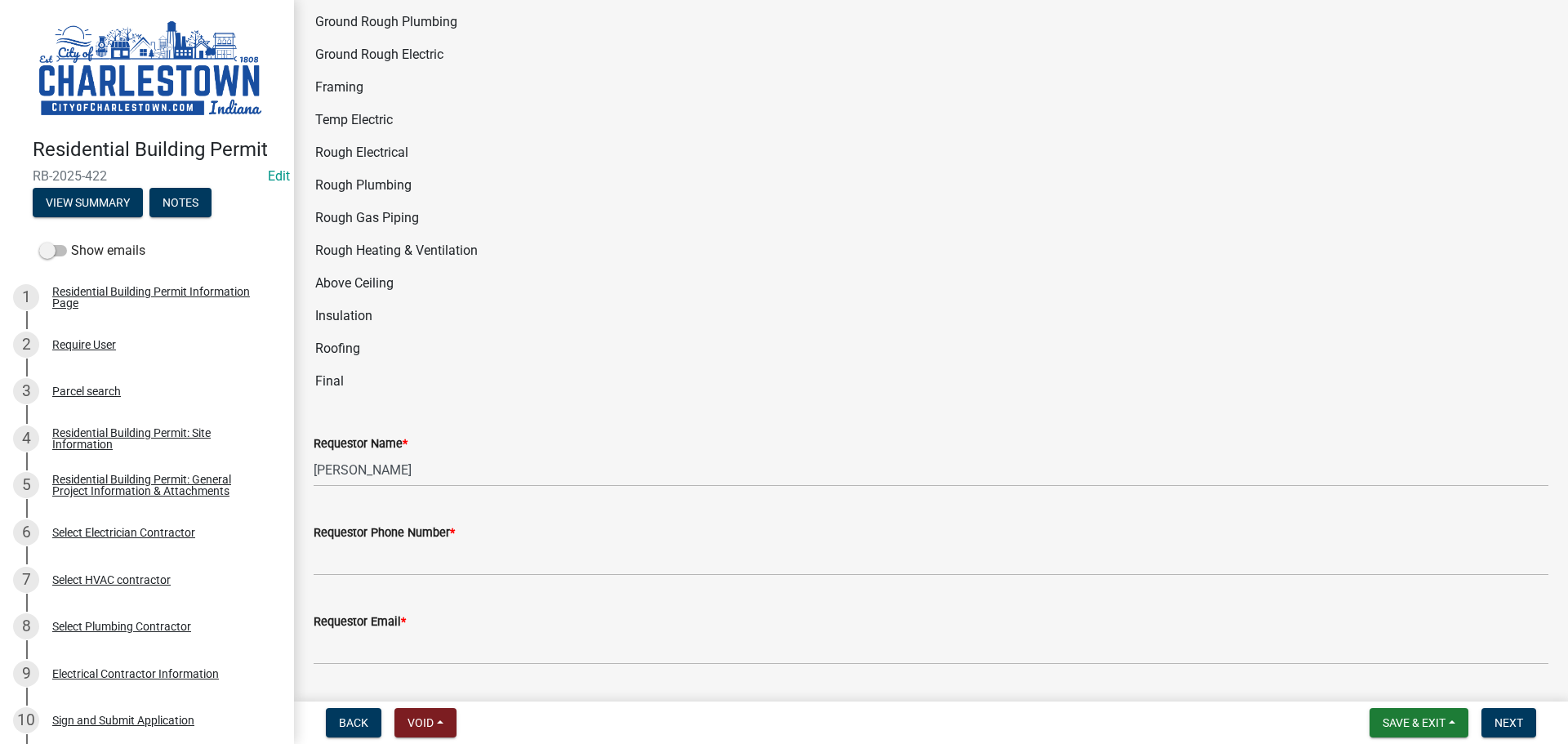
scroll to position [3103, 0]
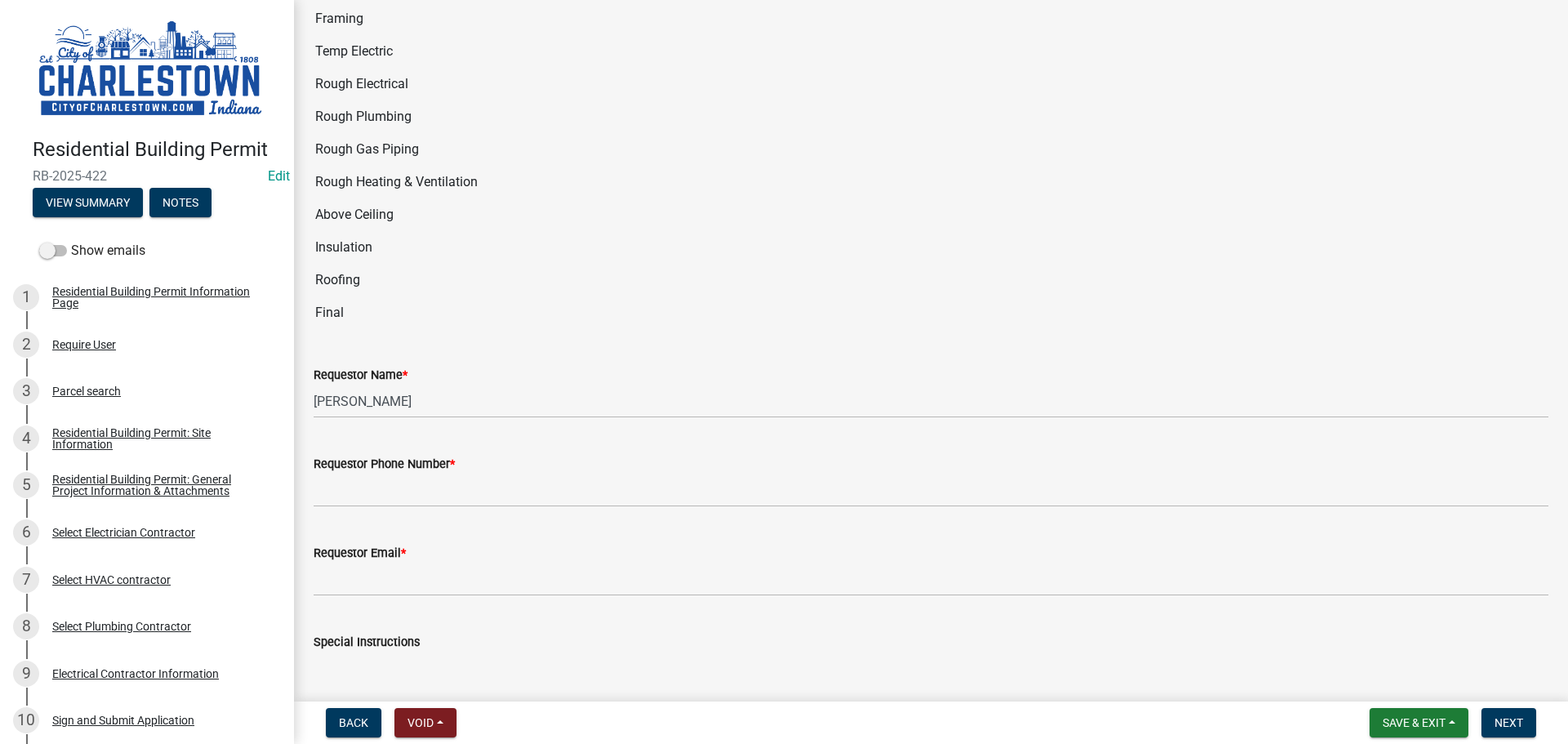
click at [391, 459] on div "Requestor Phone Number *" at bounding box center [932, 464] width 1235 height 20
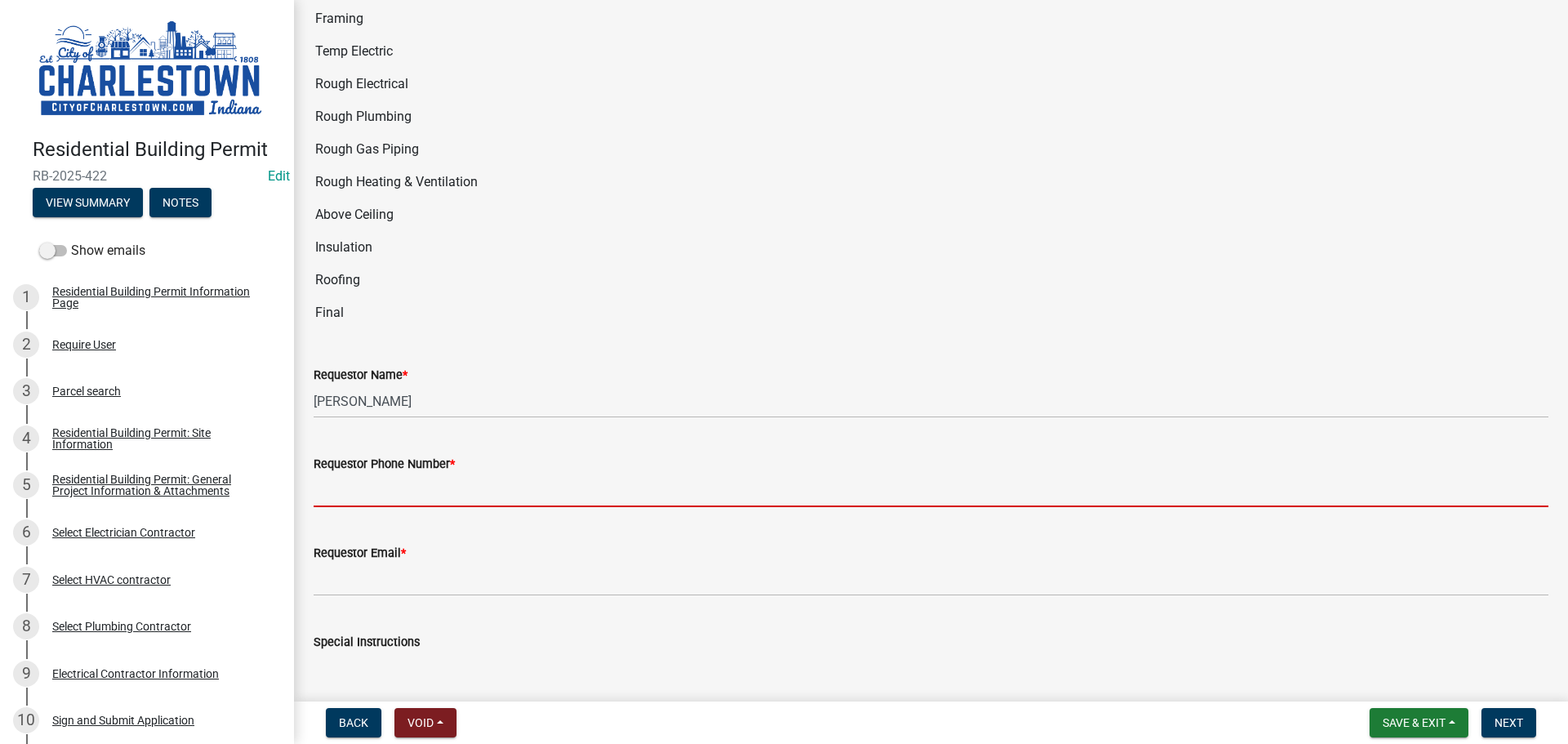
click at [390, 473] on input "Requestor Phone Number *" at bounding box center [932, 490] width 1235 height 34
type input "5025233650"
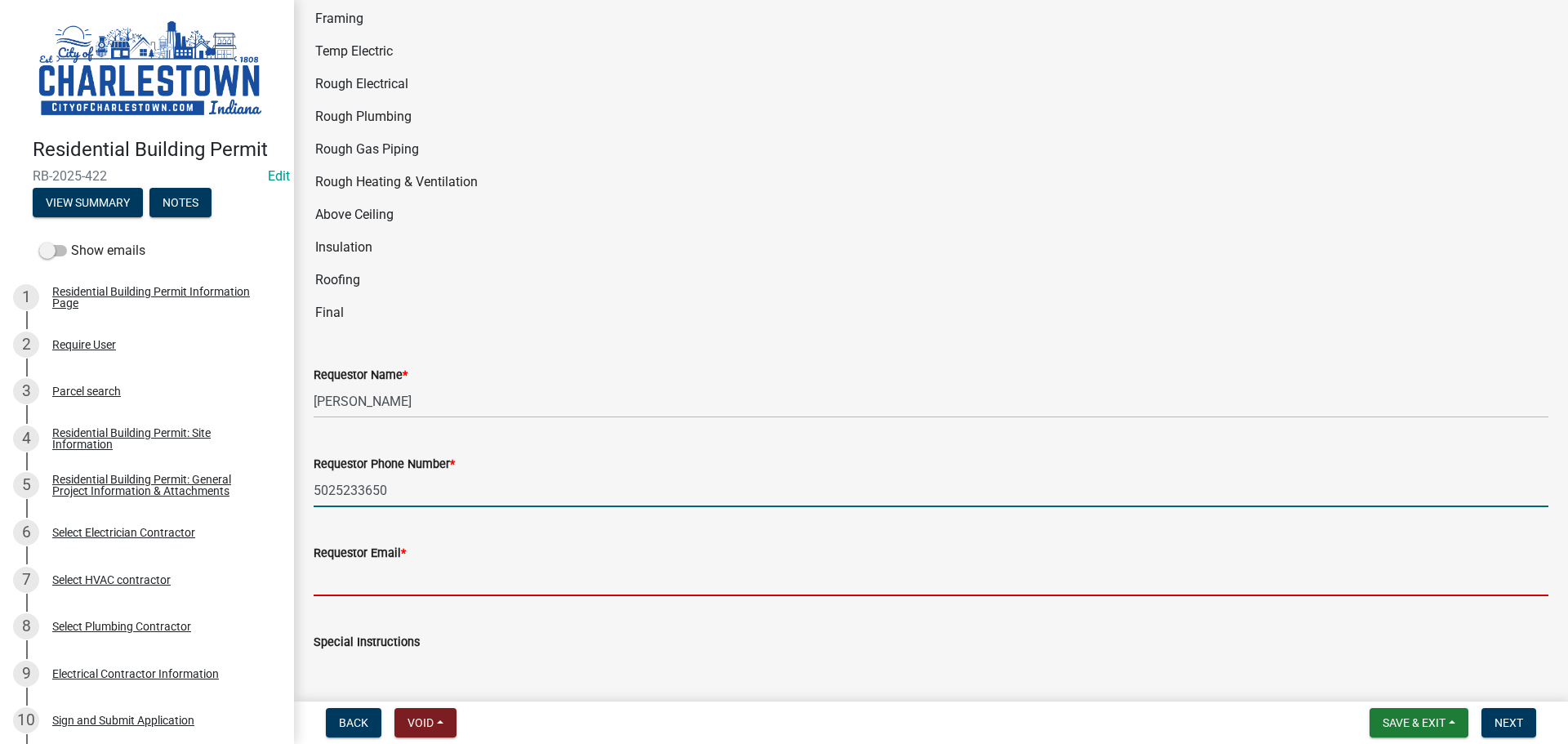
type input "[EMAIL_ADDRESS][DOMAIN_NAME]"
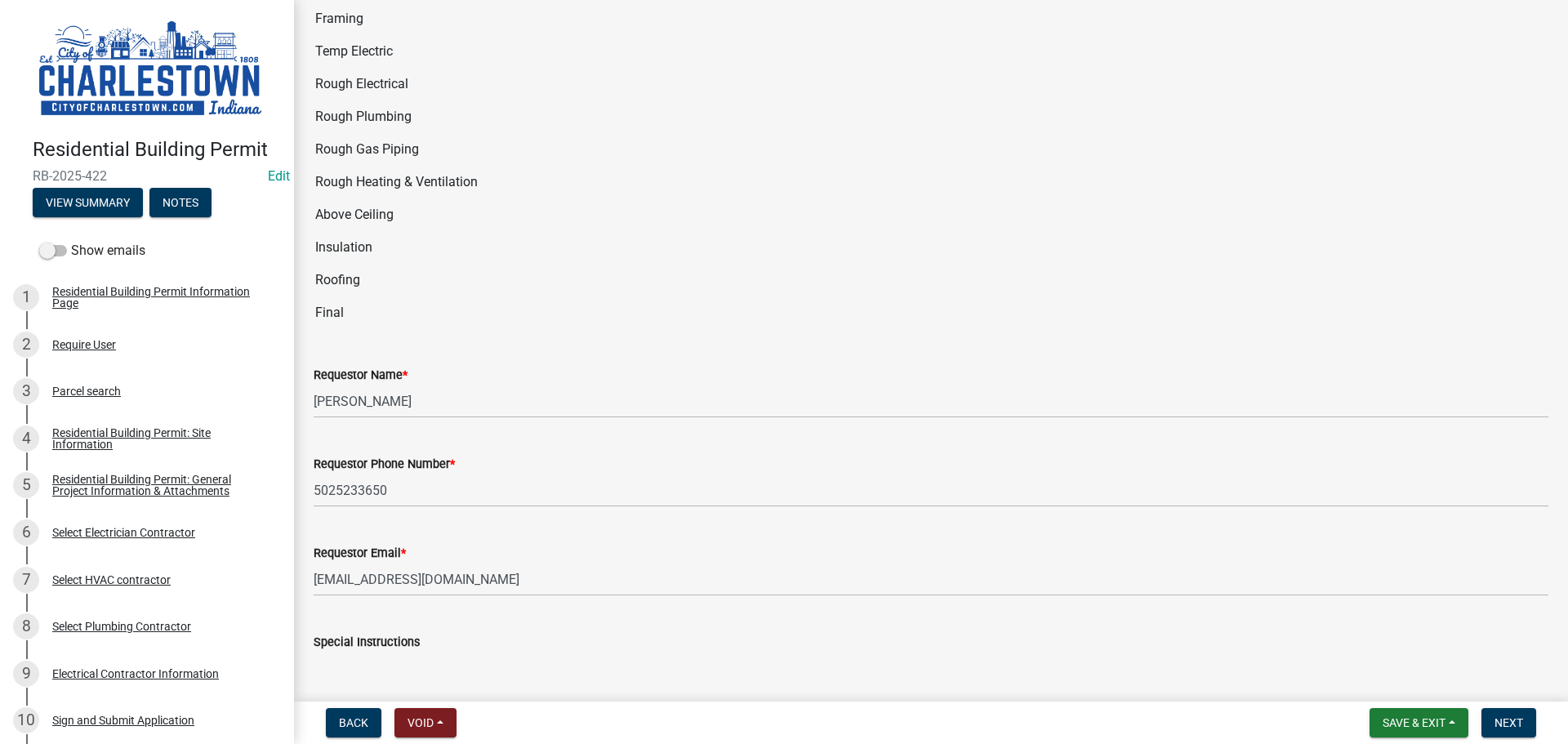
click at [425, 662] on textarea "Special Instructions" at bounding box center [932, 689] width 1235 height 76
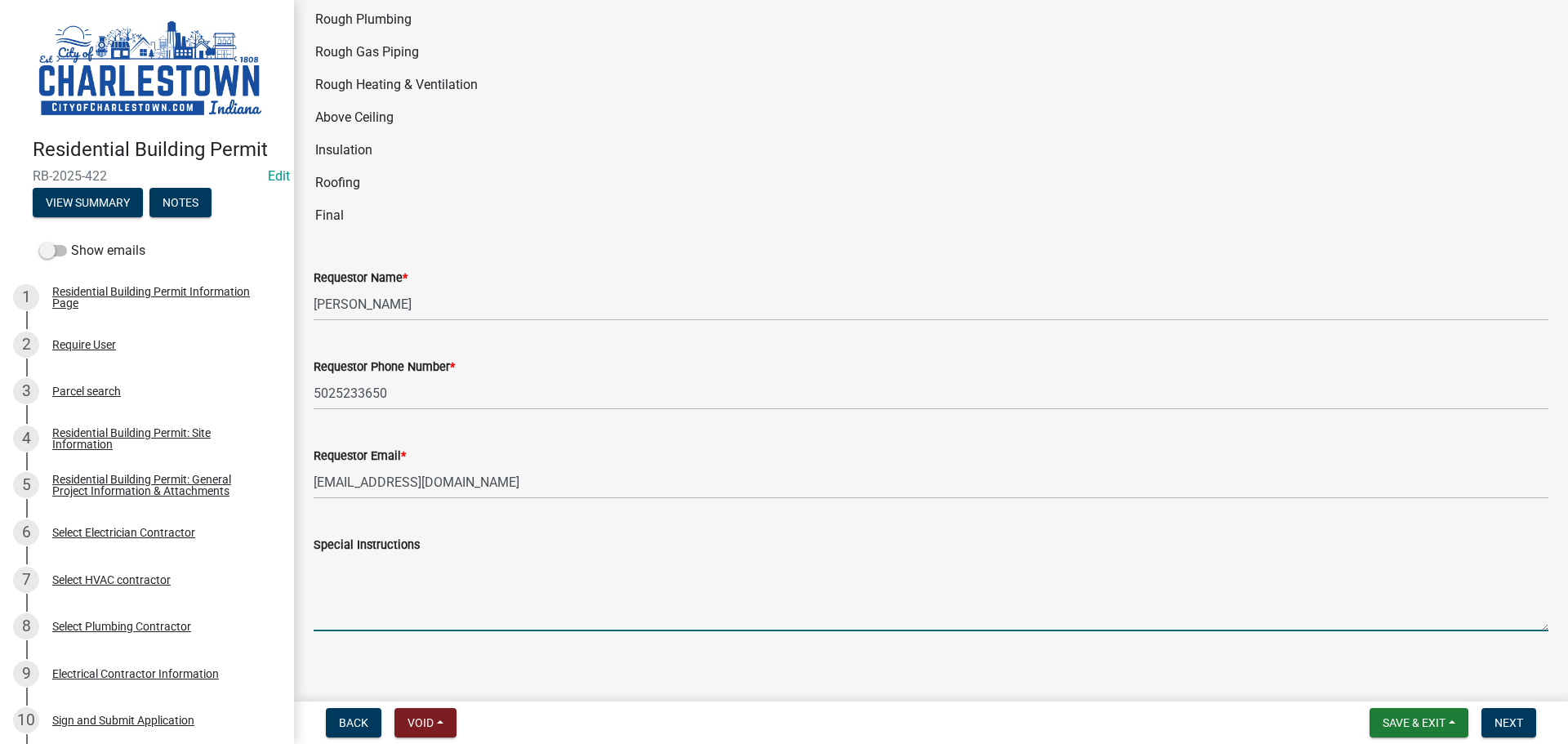
scroll to position [3201, 0]
click at [1516, 728] on span "Next" at bounding box center [1509, 723] width 28 height 13
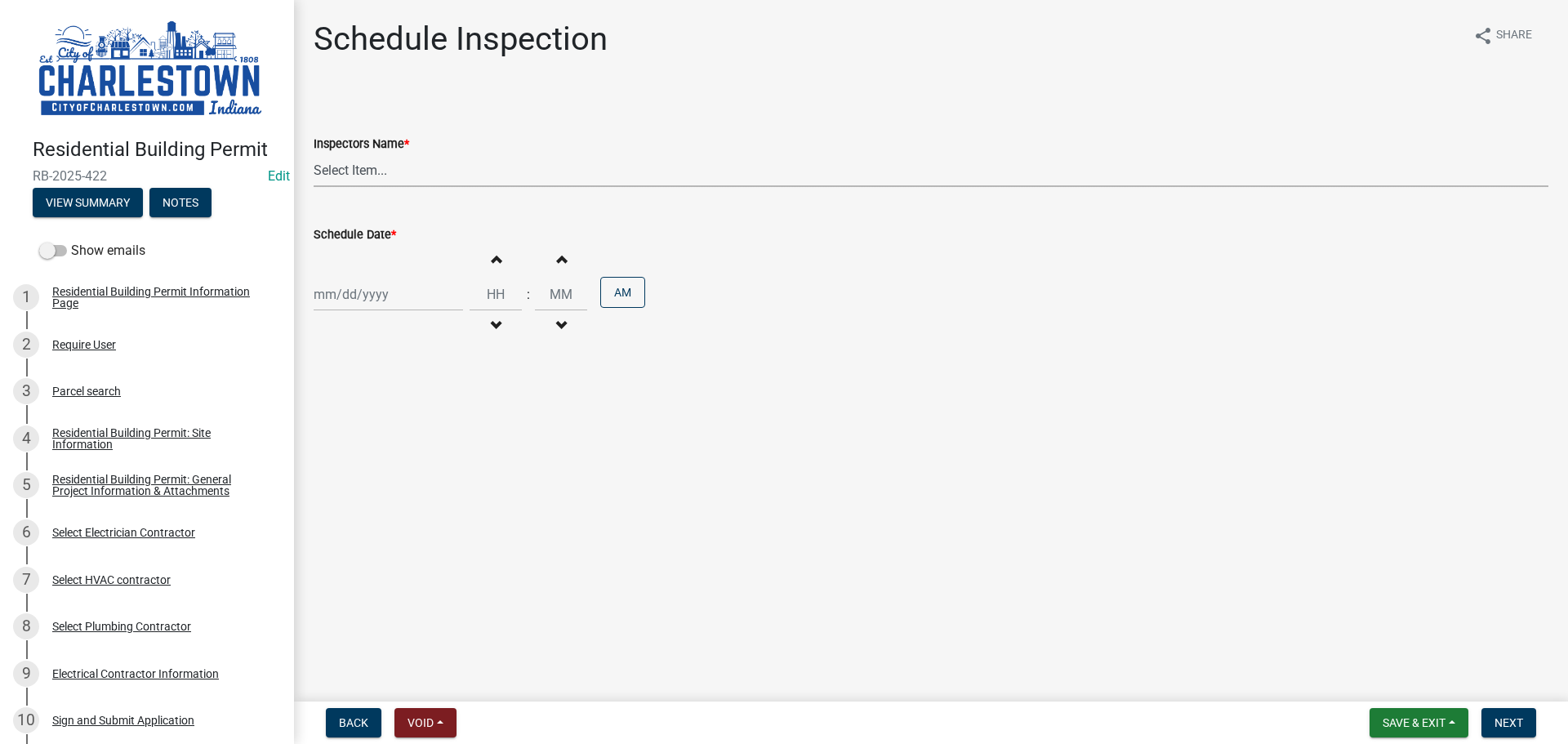
click at [371, 168] on select "Select Item... [PERSON_NAME] ([PERSON_NAME]) [PERSON_NAME] ([PERSON_NAME]) [PER…" at bounding box center [932, 171] width 1235 height 34
select select "63e5a778-15f7-4a13-aba2-a6e5541a0fb3"
click at [314, 154] on select "Select Item... [PERSON_NAME] ([PERSON_NAME]) [PERSON_NAME] ([PERSON_NAME]) [PER…" at bounding box center [932, 171] width 1235 height 34
click at [370, 297] on div at bounding box center [388, 294] width 150 height 34
select select "9"
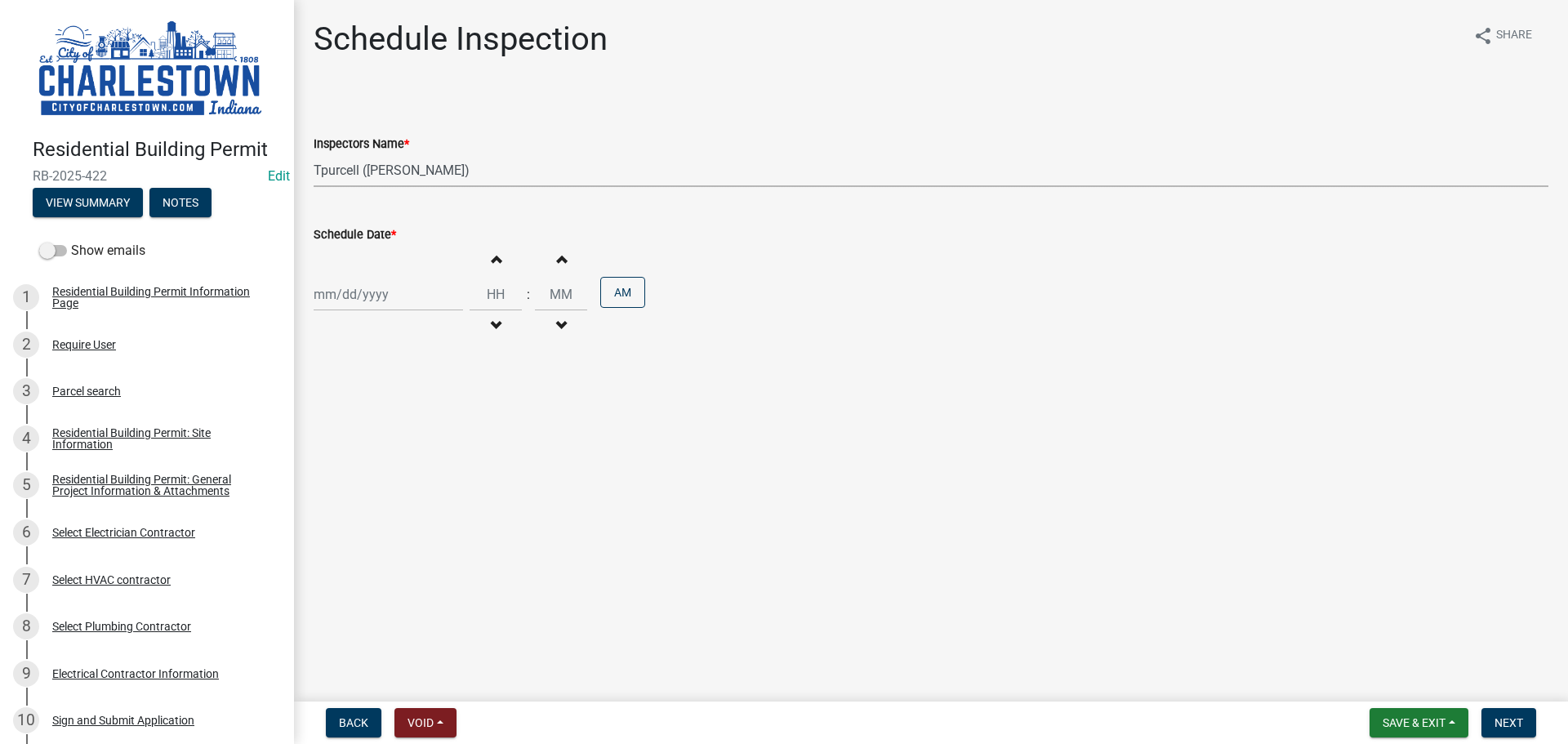
select select "2025"
click at [330, 324] on span "Previous month" at bounding box center [330, 328] width 12 height 12
select select "7"
click at [380, 380] on div "2" at bounding box center [383, 382] width 26 height 26
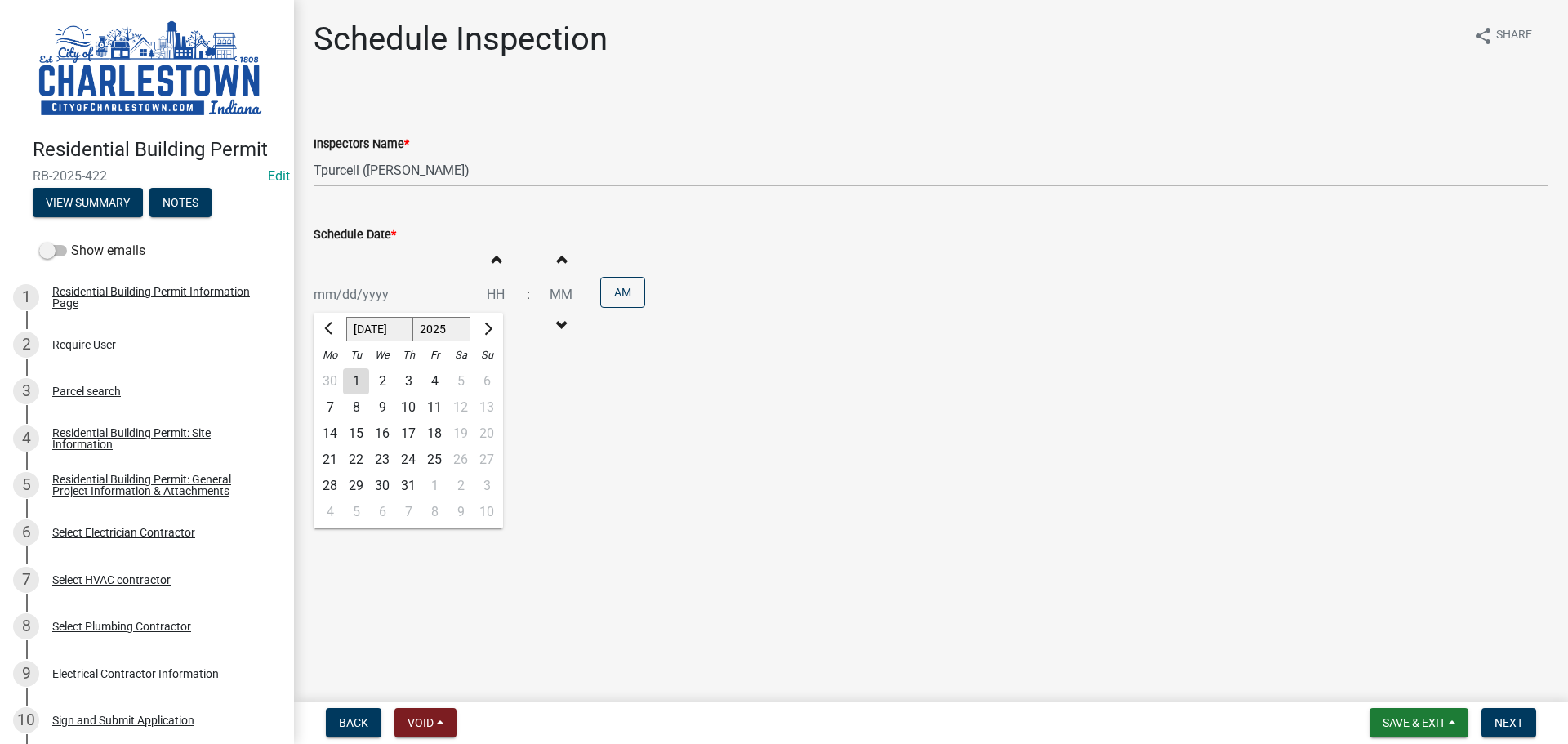
type input "[DATE]"
click at [1507, 717] on span "Next" at bounding box center [1509, 723] width 28 height 13
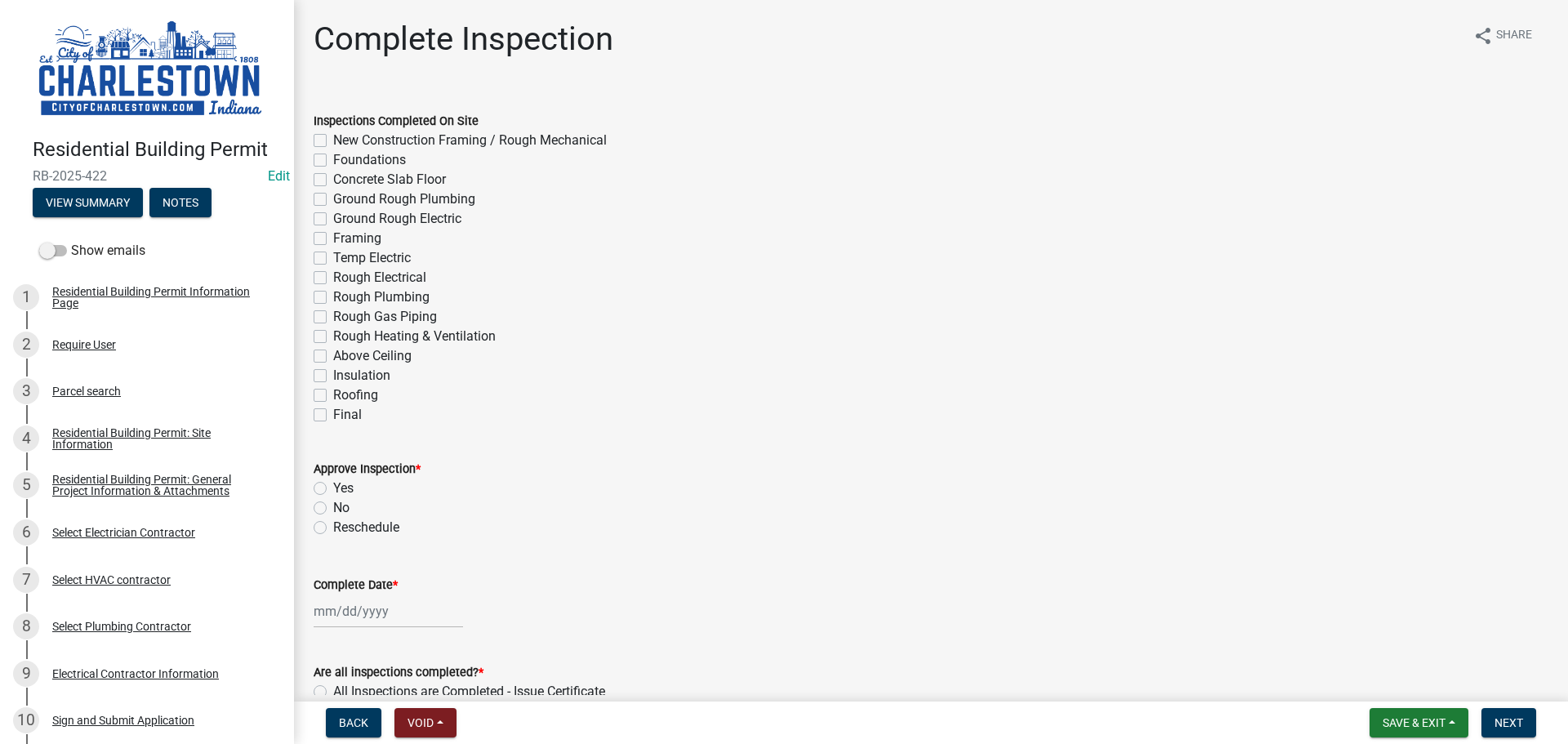
click at [333, 159] on label "Foundations" at bounding box center [369, 159] width 73 height 20
click at [333, 159] on input "Foundations" at bounding box center [338, 155] width 10 height 10
checkbox input "true"
checkbox input "false"
checkbox input "true"
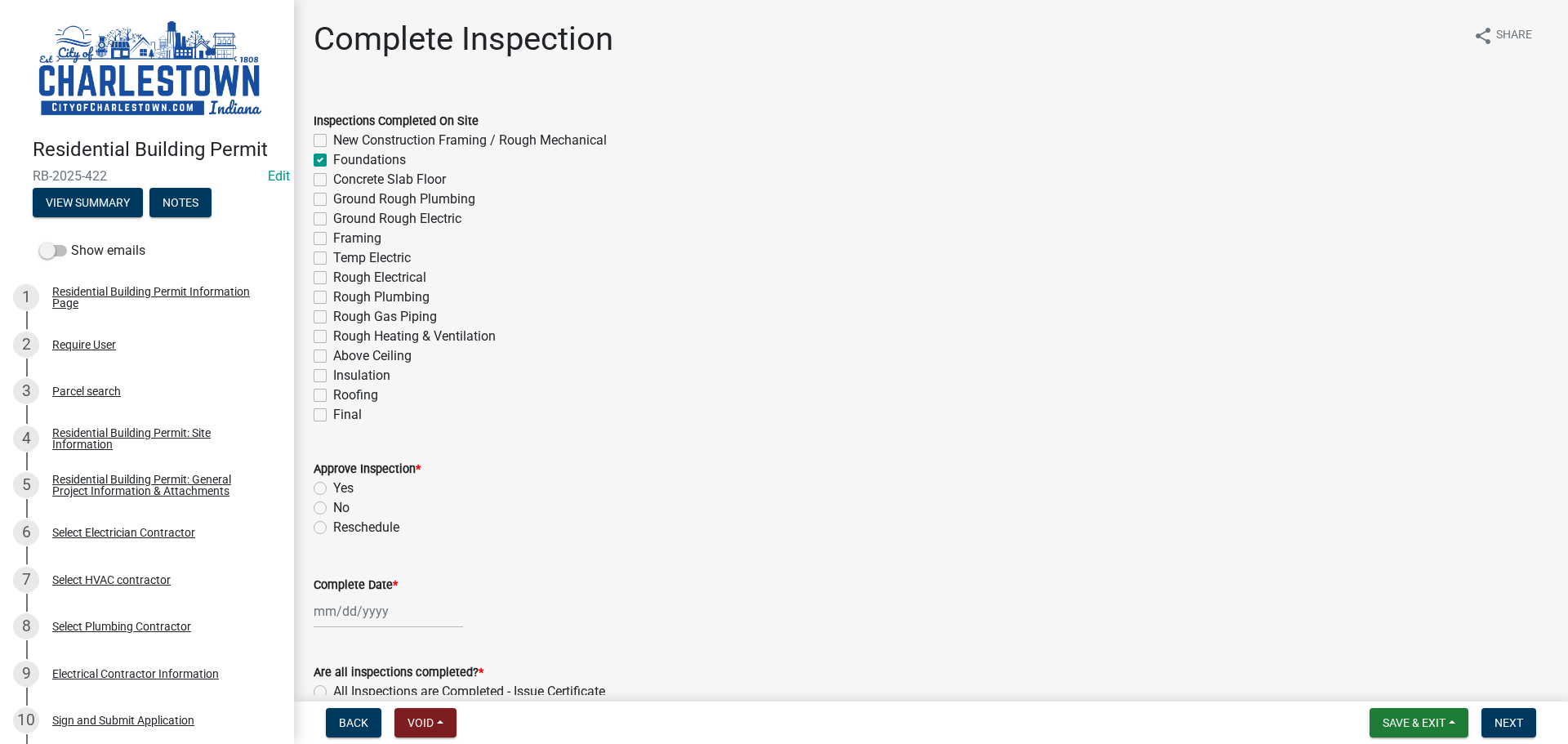
checkbox input "false"
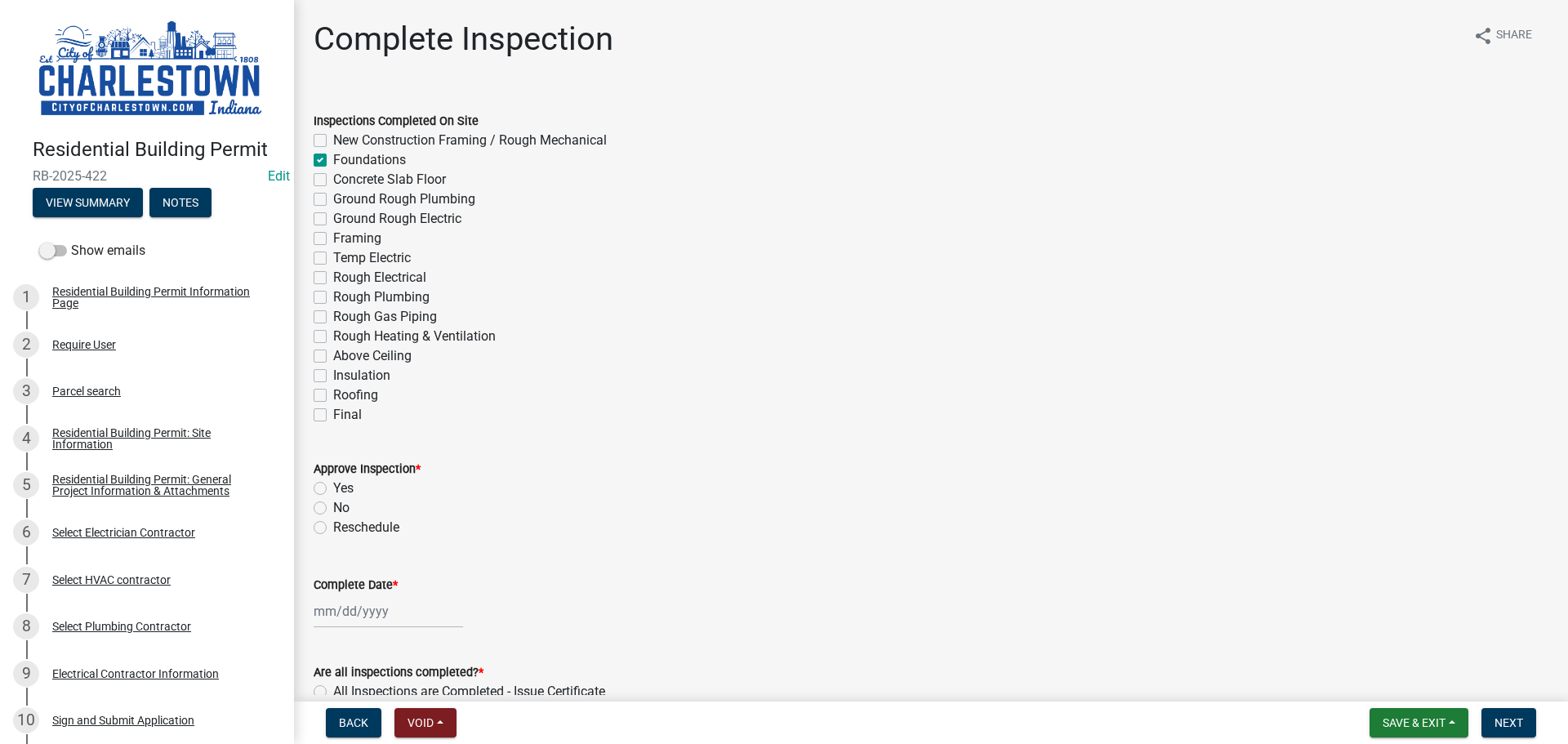
checkbox input "false"
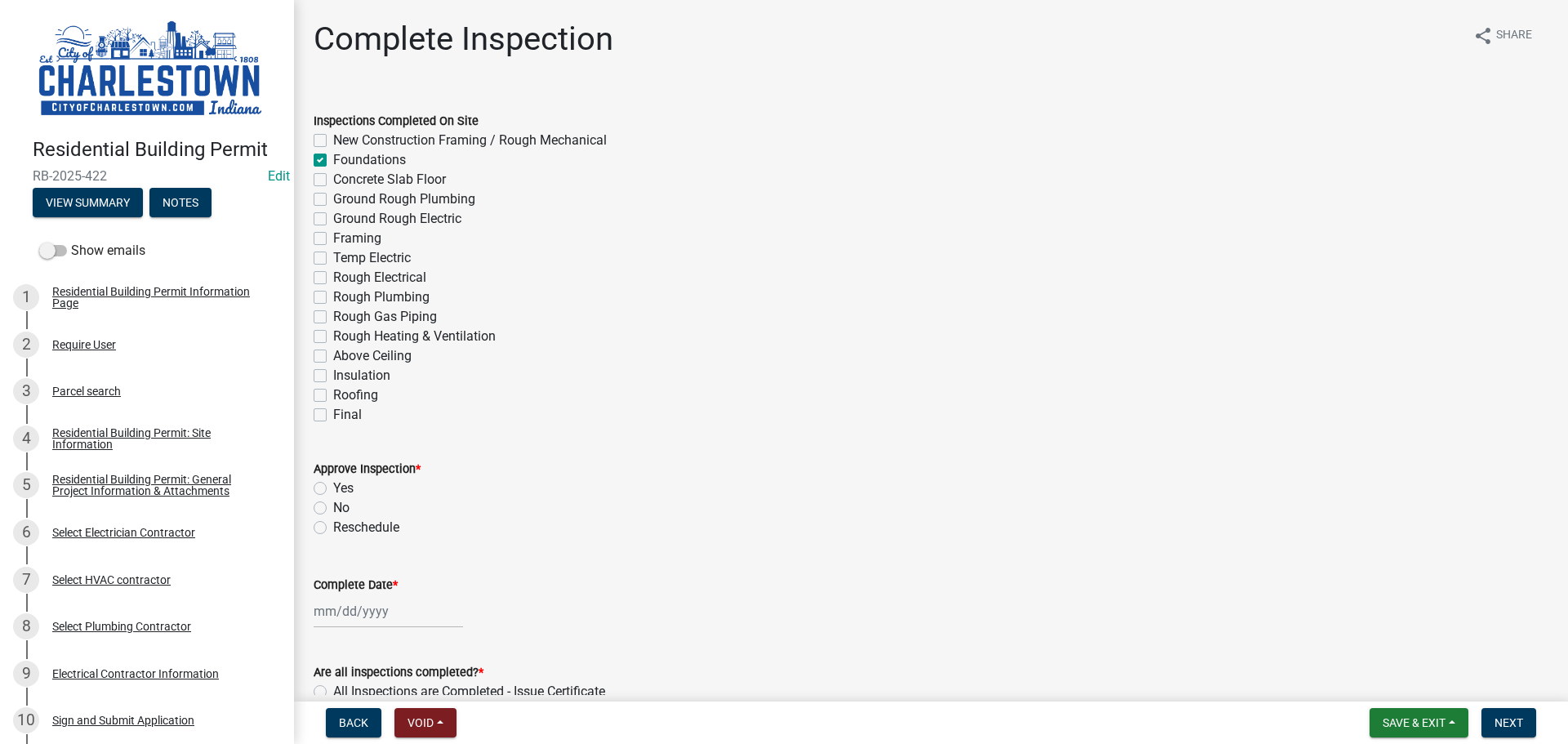
checkbox input "false"
click at [333, 196] on label "Ground Rough Plumbing" at bounding box center [404, 199] width 142 height 20
click at [333, 196] on input "Ground Rough Plumbing" at bounding box center [338, 194] width 10 height 10
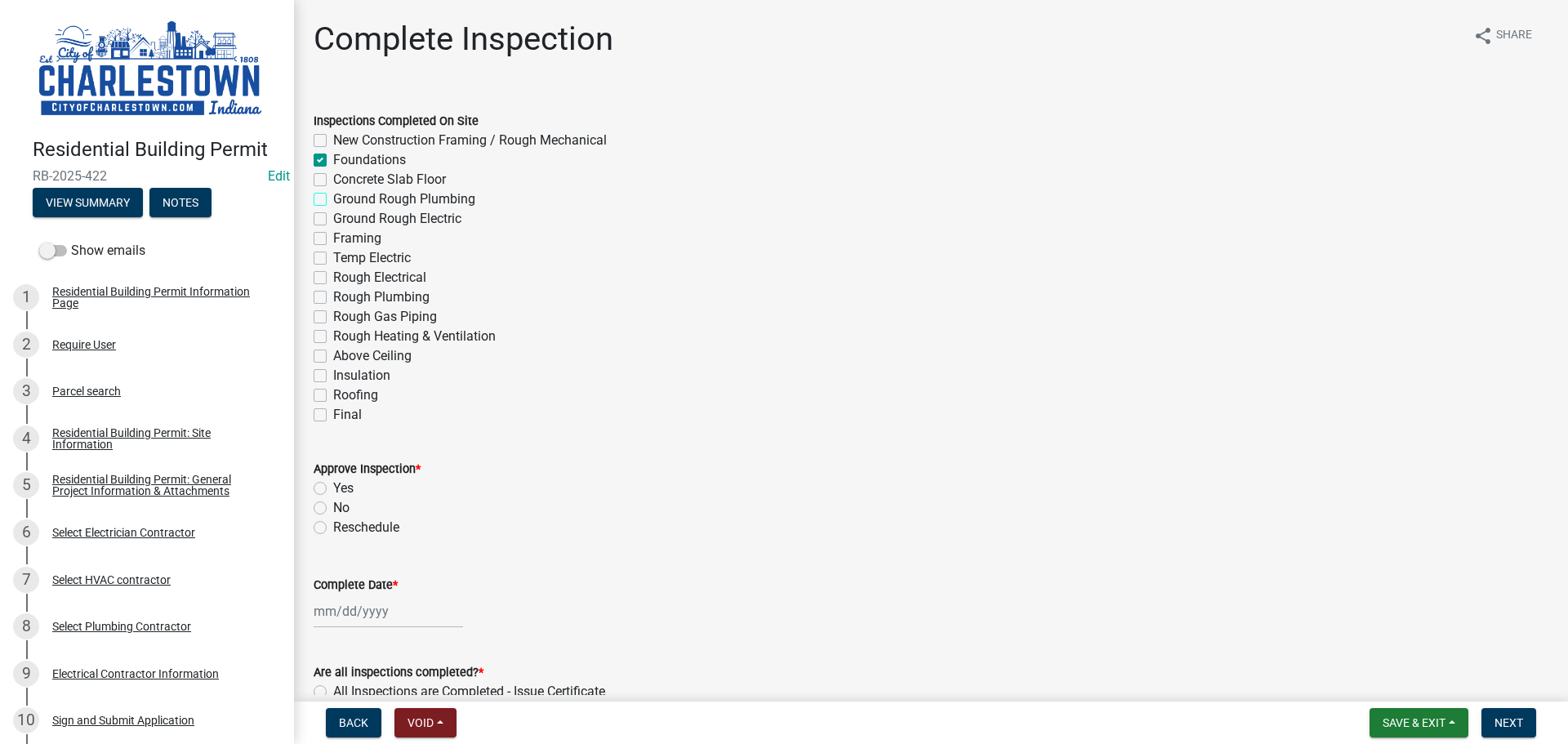
checkbox input "true"
checkbox input "false"
checkbox input "true"
checkbox input "false"
checkbox input "true"
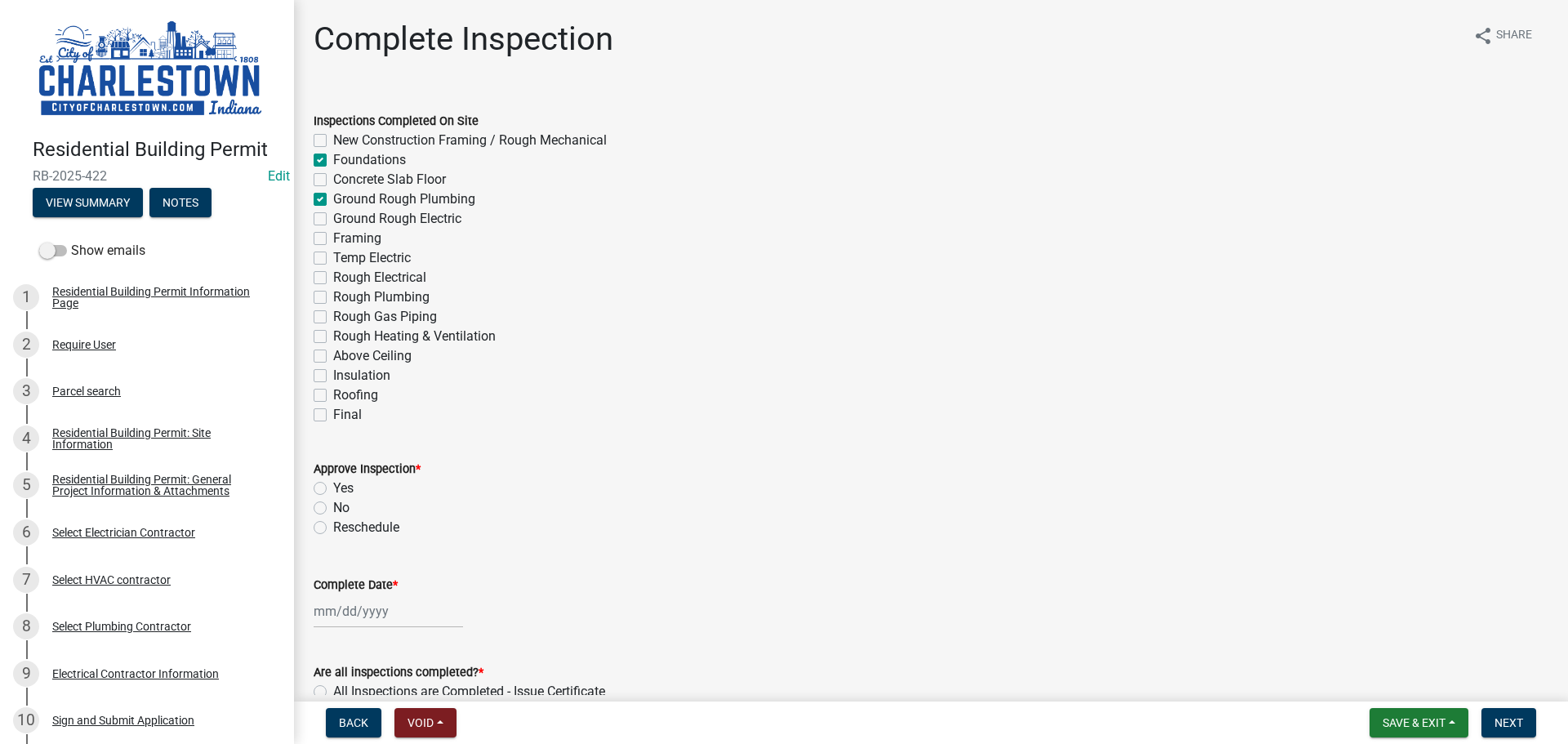
checkbox input "false"
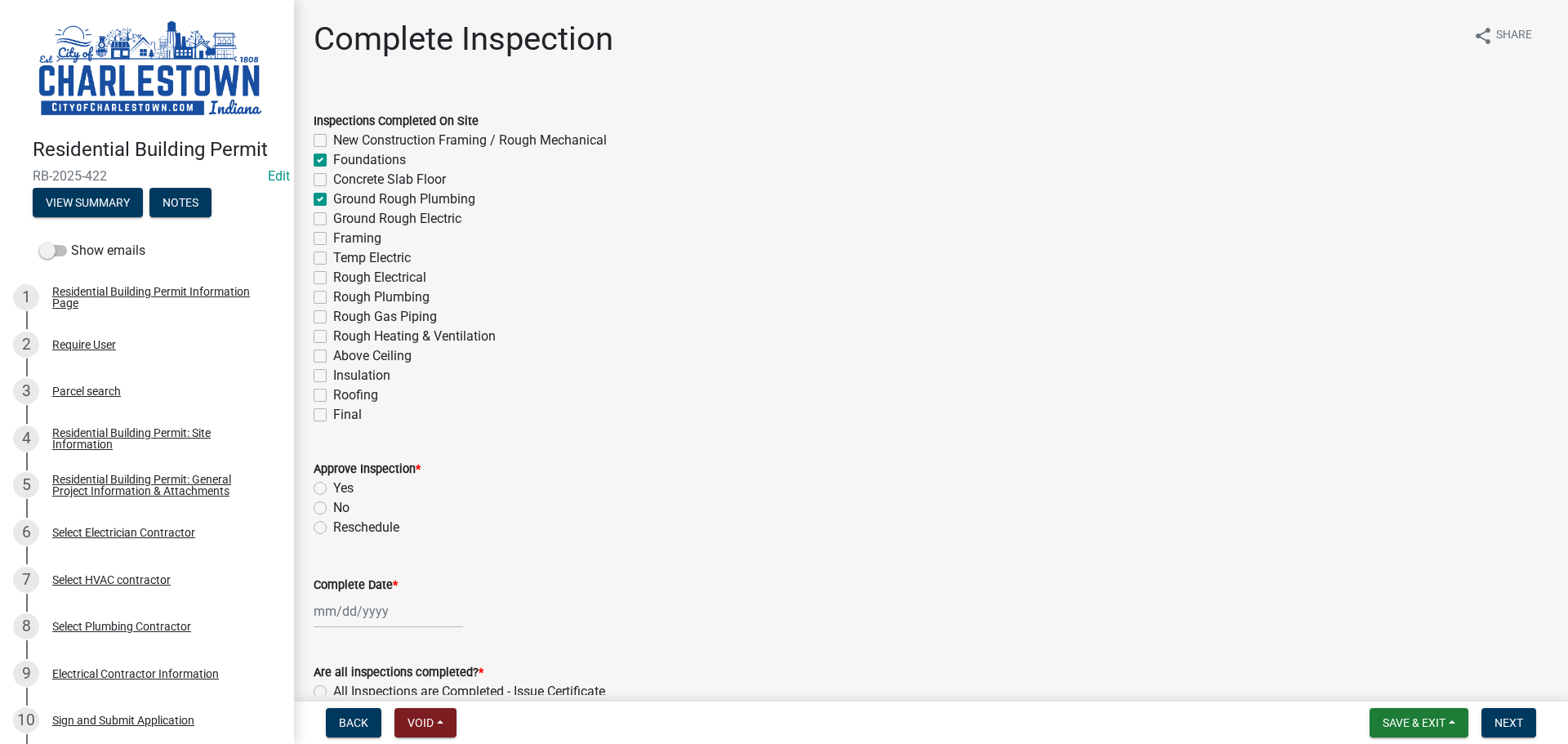
checkbox input "false"
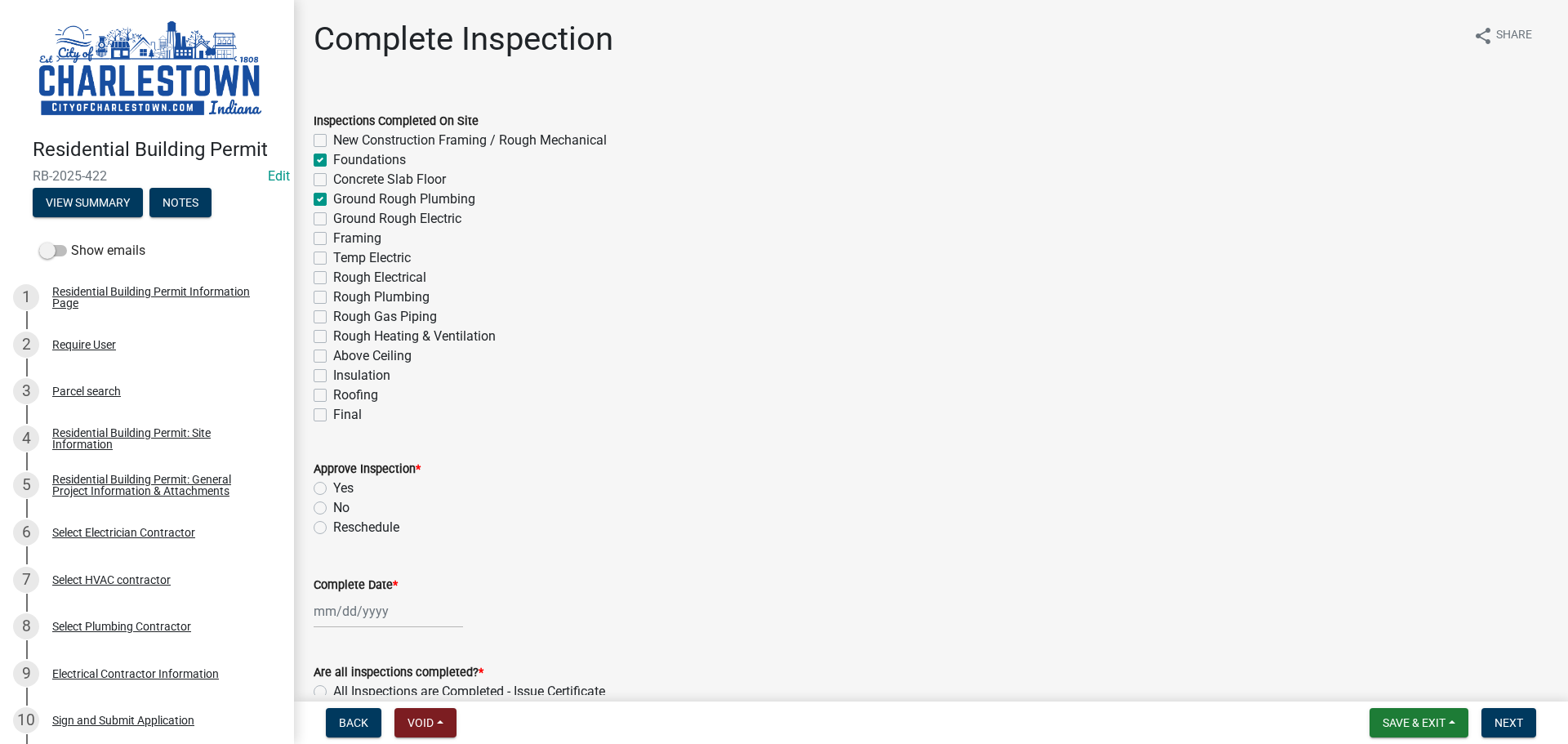
checkbox input "false"
click at [333, 486] on label "Yes" at bounding box center [343, 488] width 21 height 20
click at [333, 486] on input "Yes" at bounding box center [338, 484] width 10 height 10
radio input "true"
click at [357, 605] on div at bounding box center [388, 612] width 150 height 34
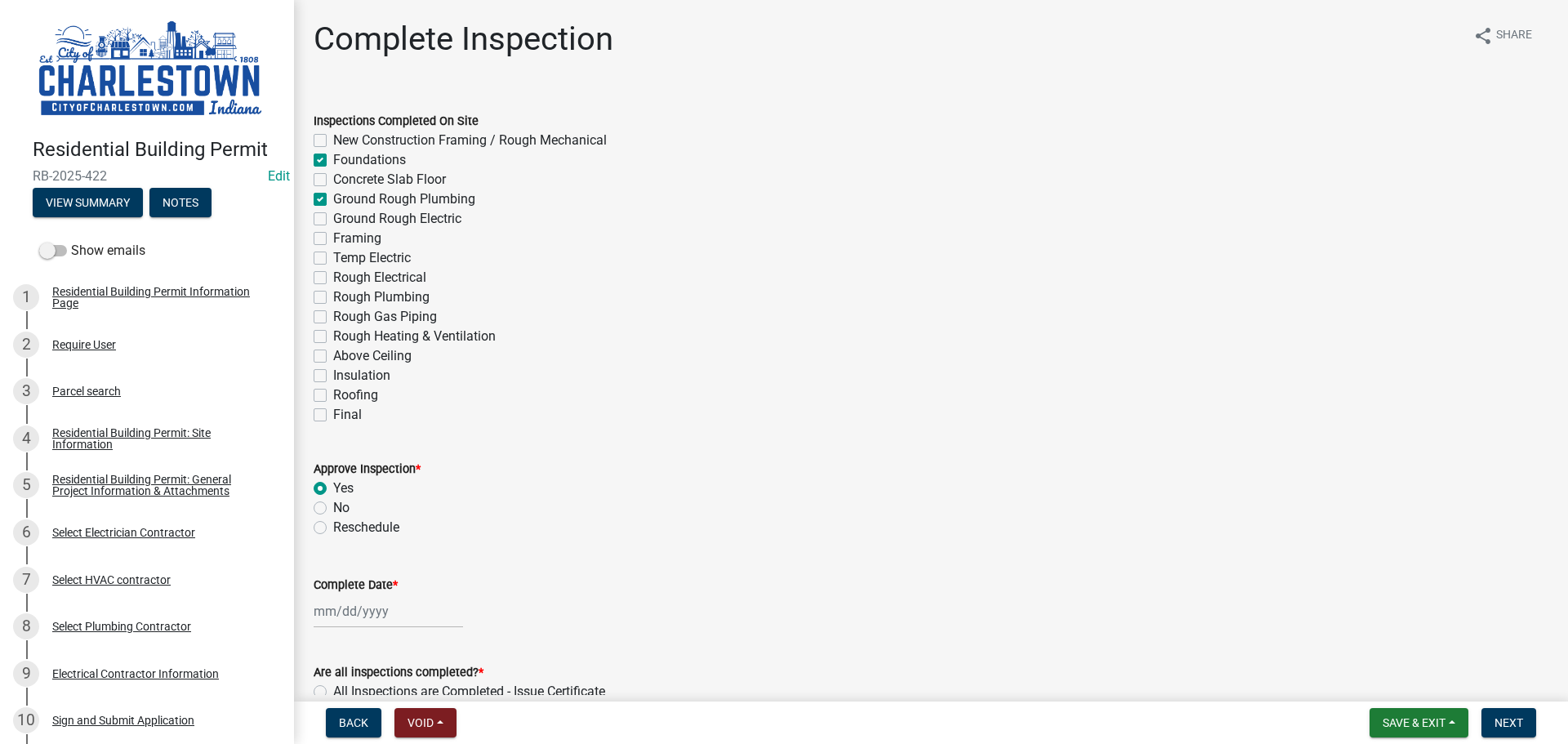
select select "9"
select select "2025"
click at [331, 395] on span "Previous month" at bounding box center [330, 393] width 12 height 12
select select "7"
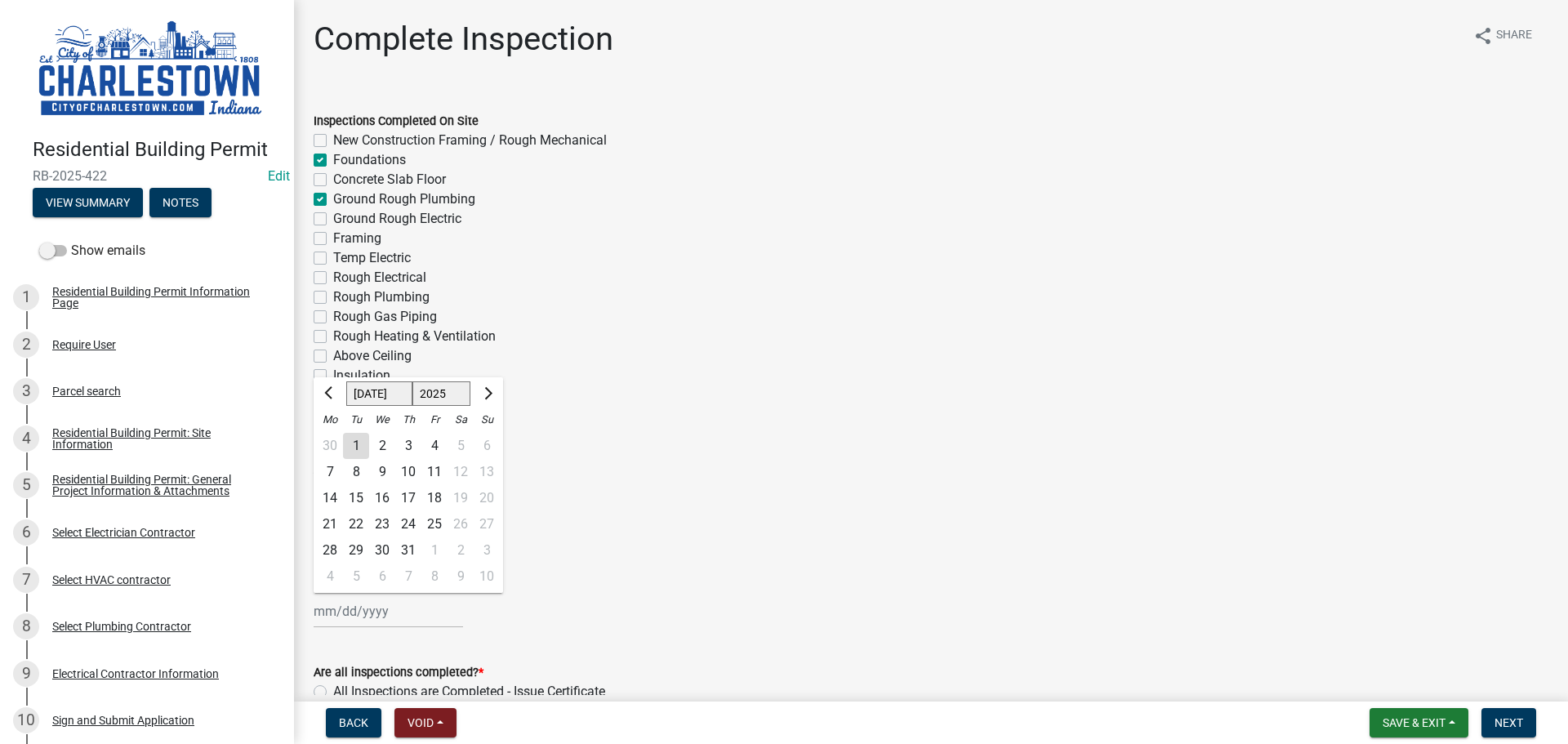
click at [383, 441] on div "2" at bounding box center [383, 446] width 26 height 26
type input "[DATE]"
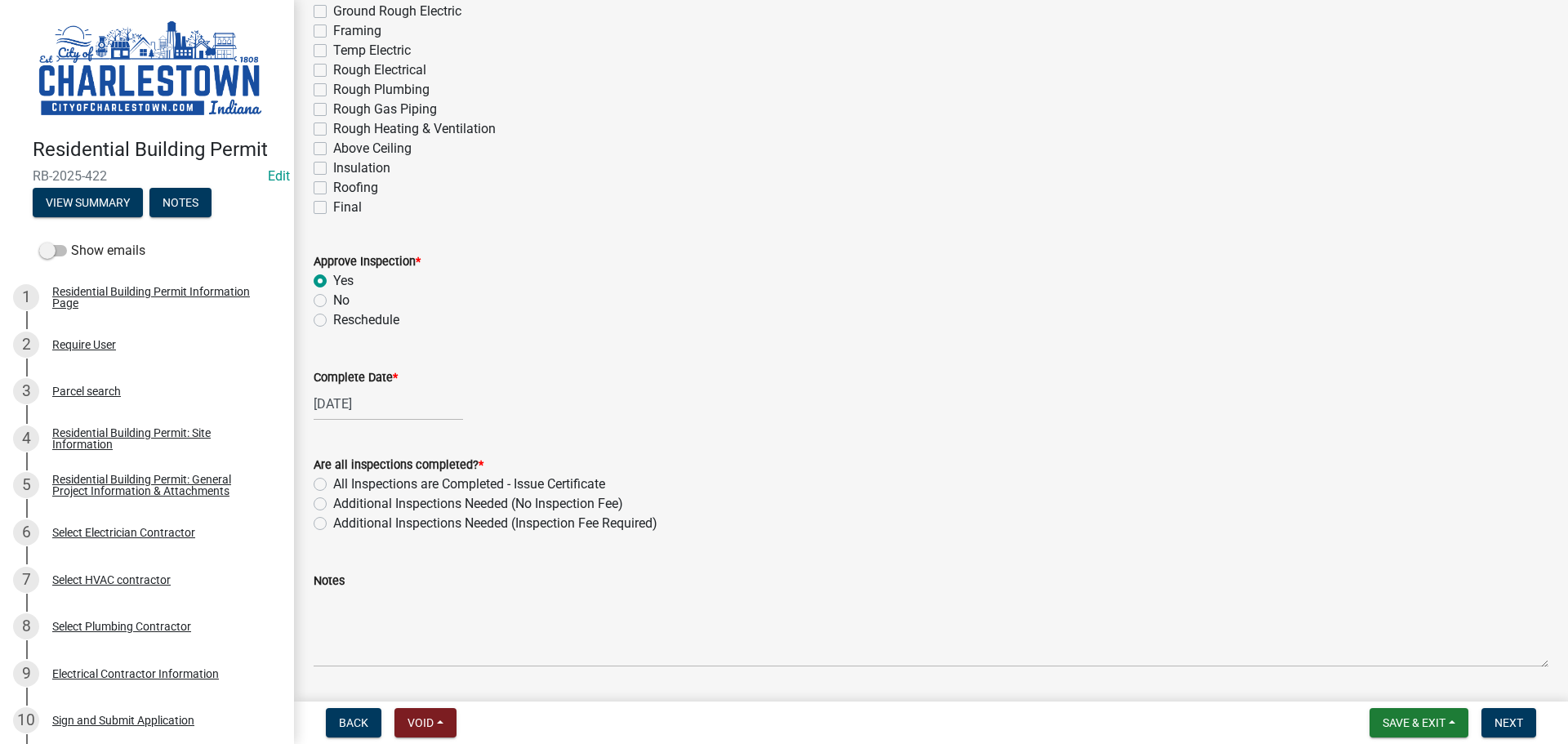
scroll to position [245, 0]
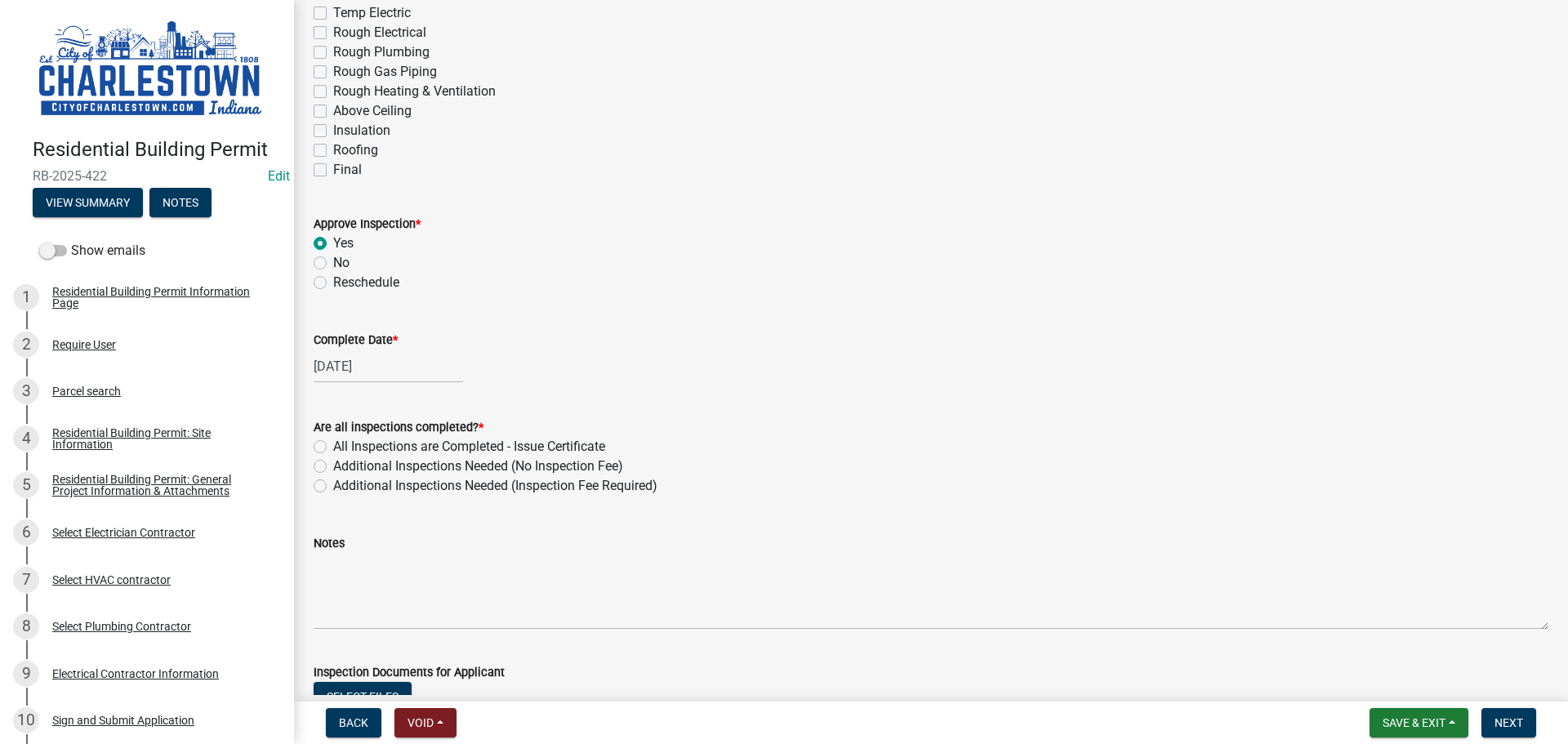
click at [333, 467] on label "Additional Inspections Needed (No Inspection Fee)" at bounding box center [477, 466] width 289 height 20
click at [333, 467] on input "Additional Inspections Needed (No Inspection Fee)" at bounding box center [338, 461] width 10 height 10
radio input "true"
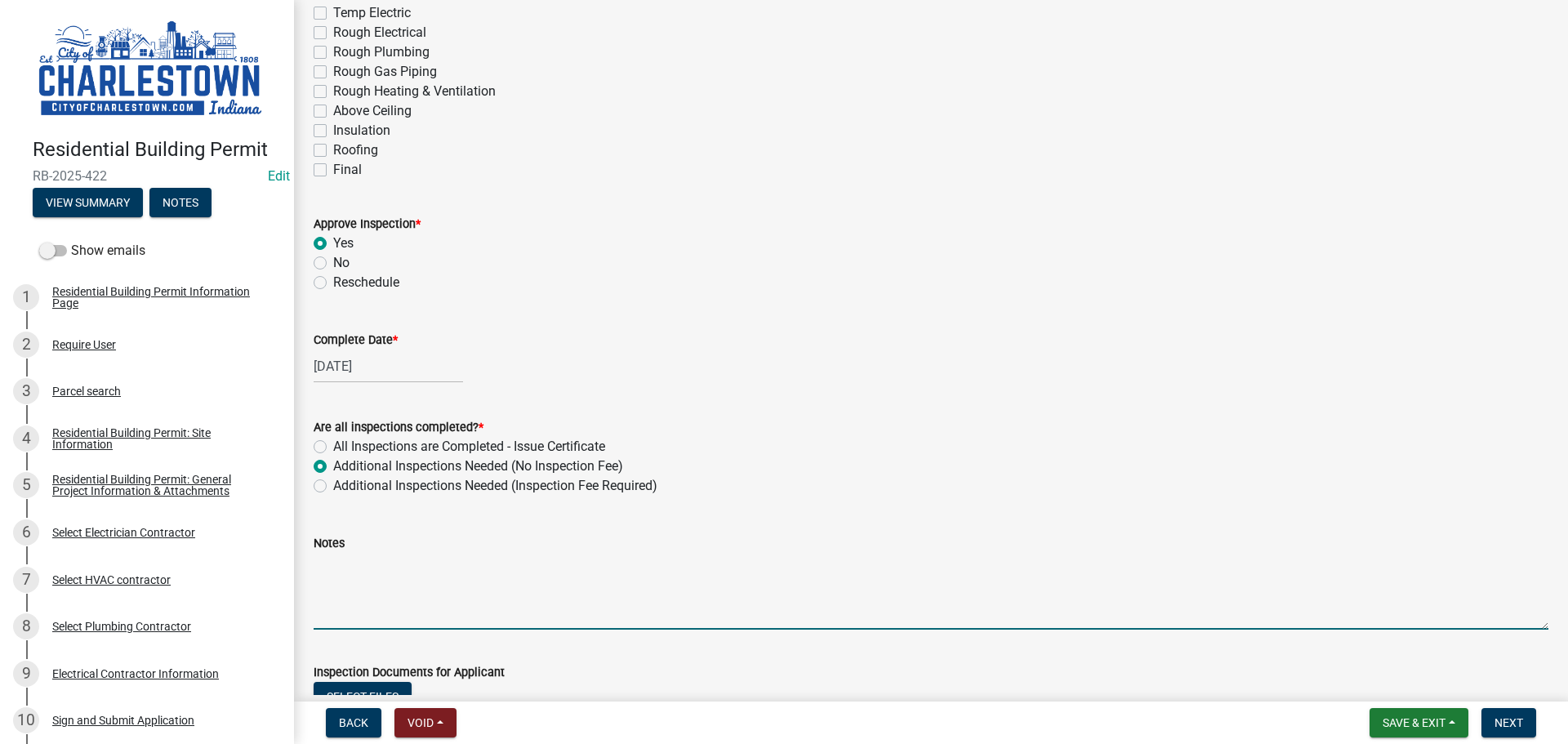
click at [384, 581] on textarea "Notes" at bounding box center [932, 590] width 1235 height 76
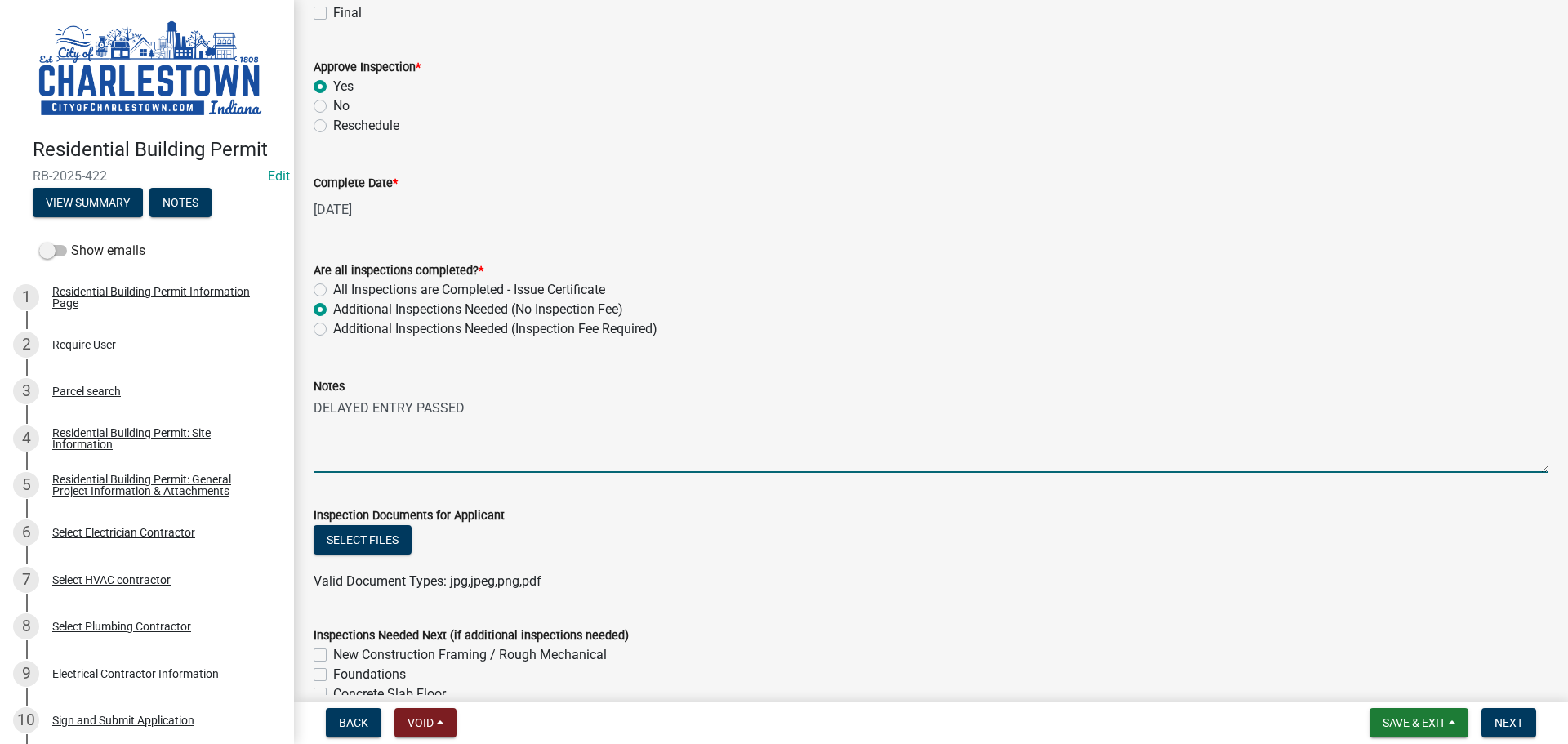
scroll to position [408, 0]
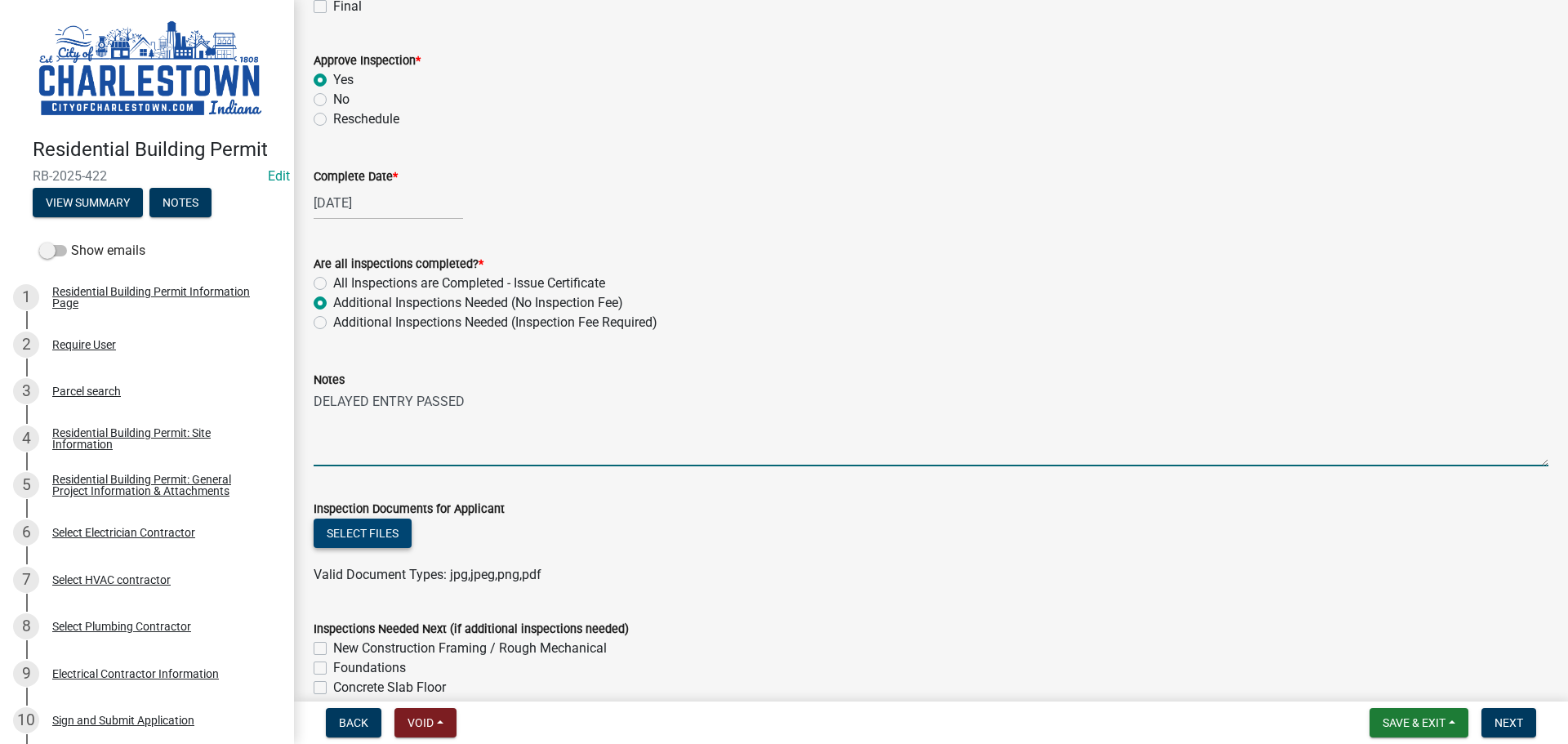
type textarea "DELAYED ENTRY PASSED"
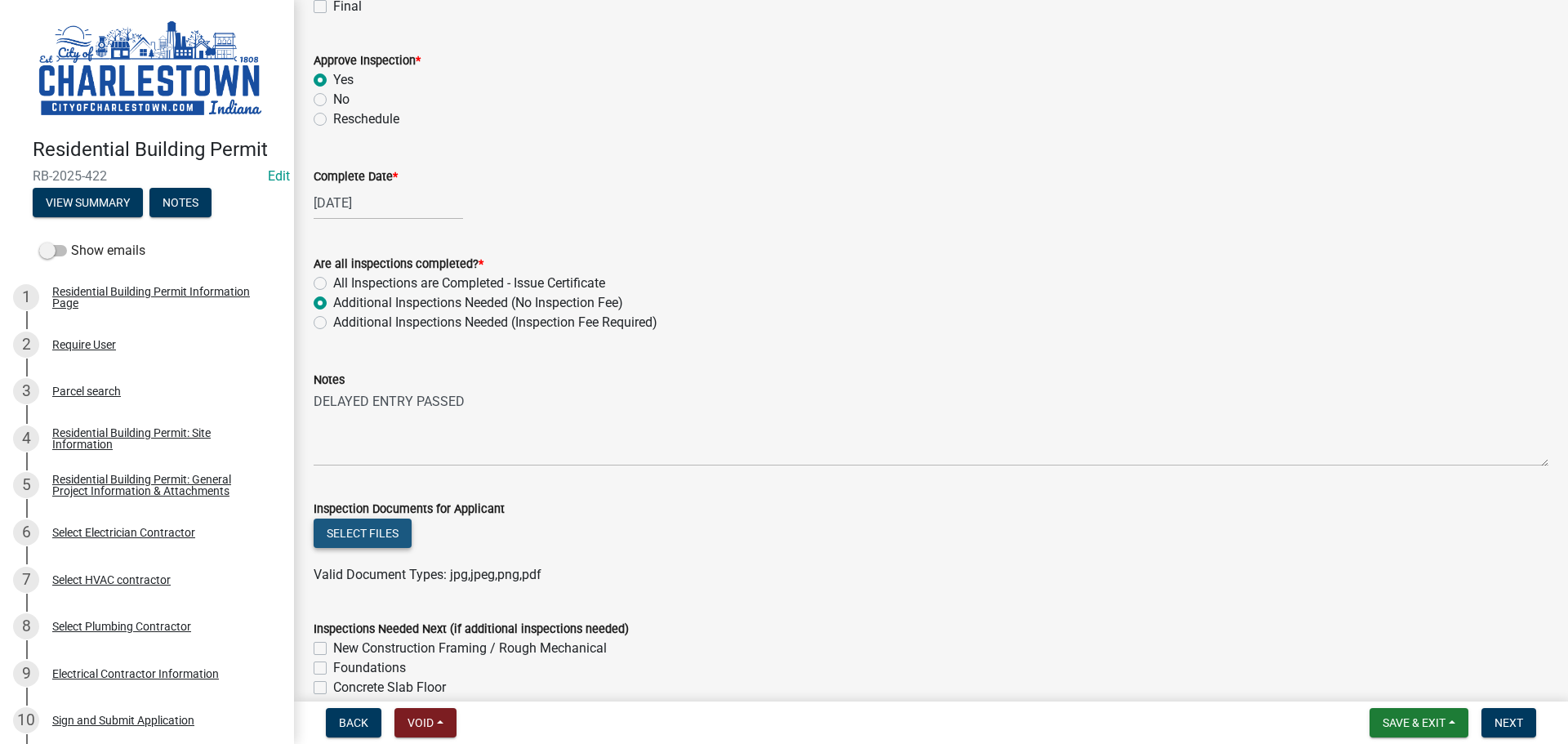
click at [372, 533] on button "Select files" at bounding box center [363, 533] width 98 height 29
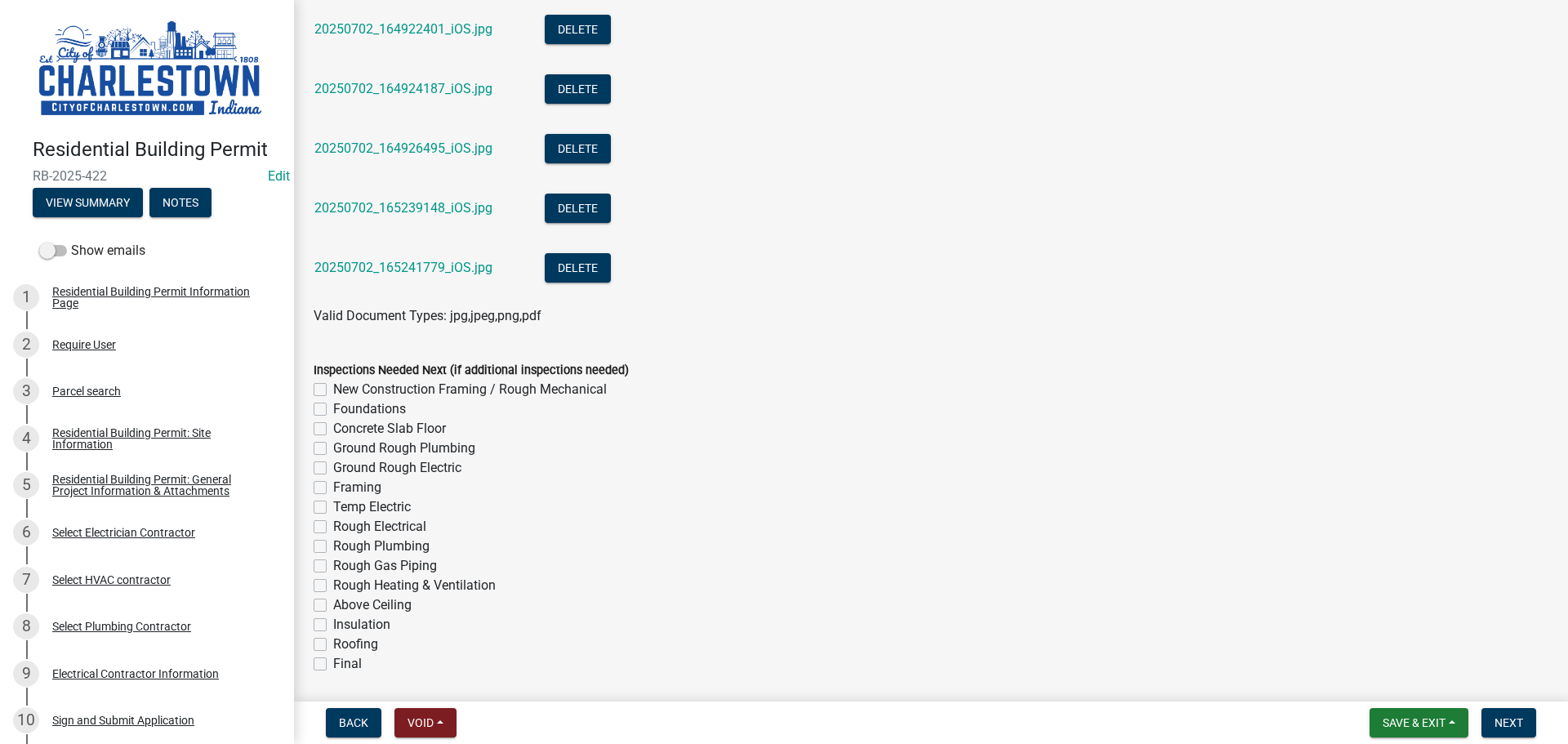
scroll to position [846, 0]
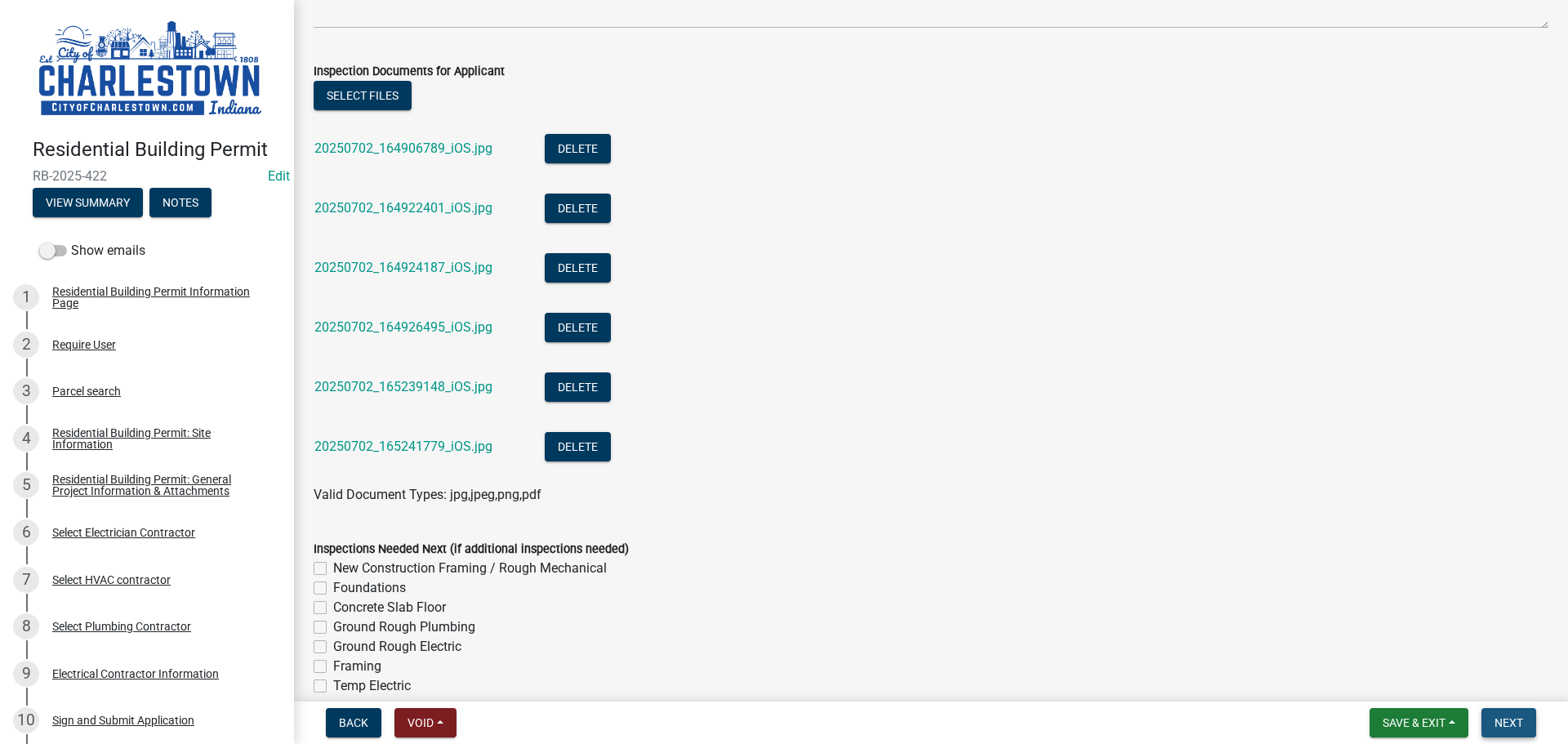
click at [1504, 717] on span "Next" at bounding box center [1509, 723] width 28 height 13
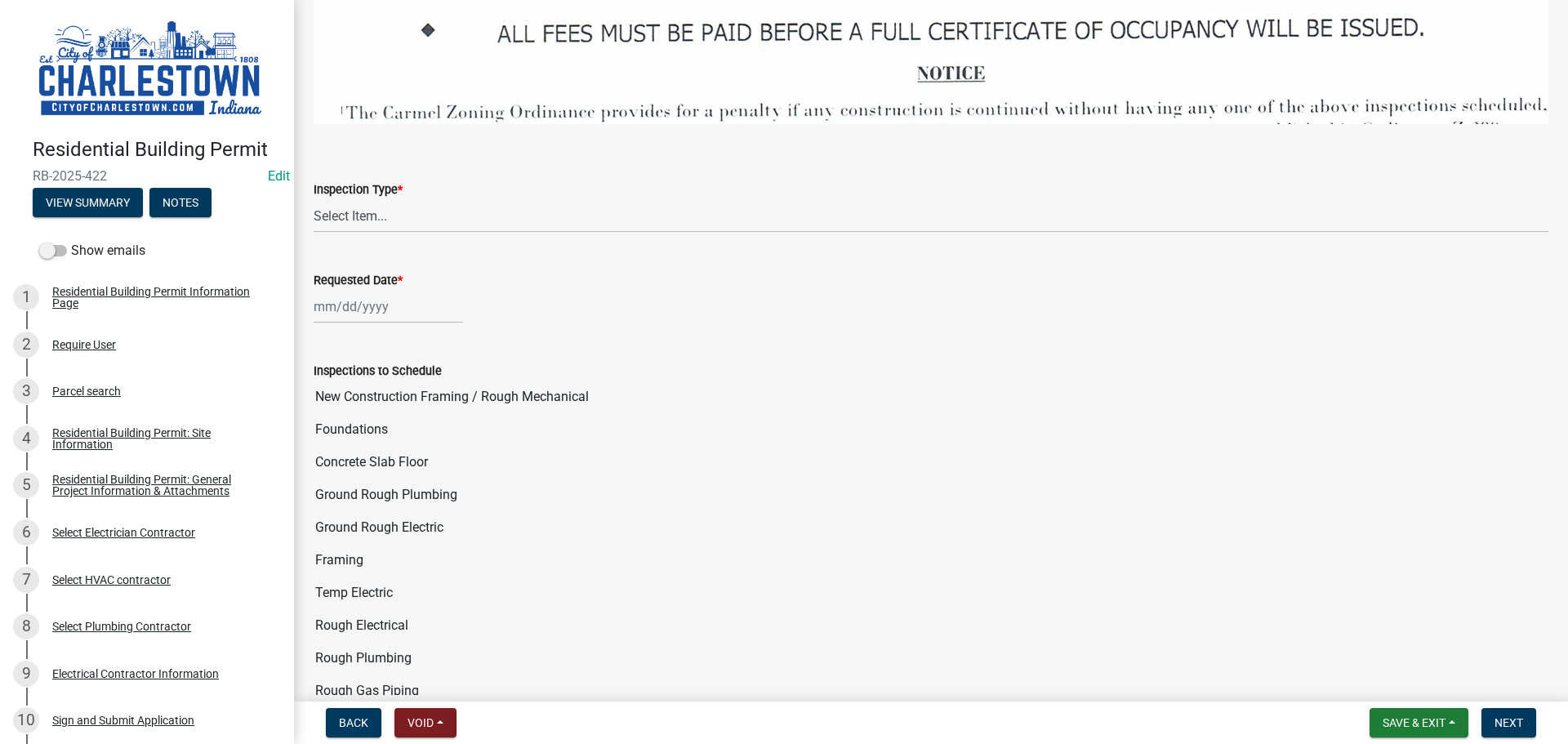
scroll to position [2532, 0]
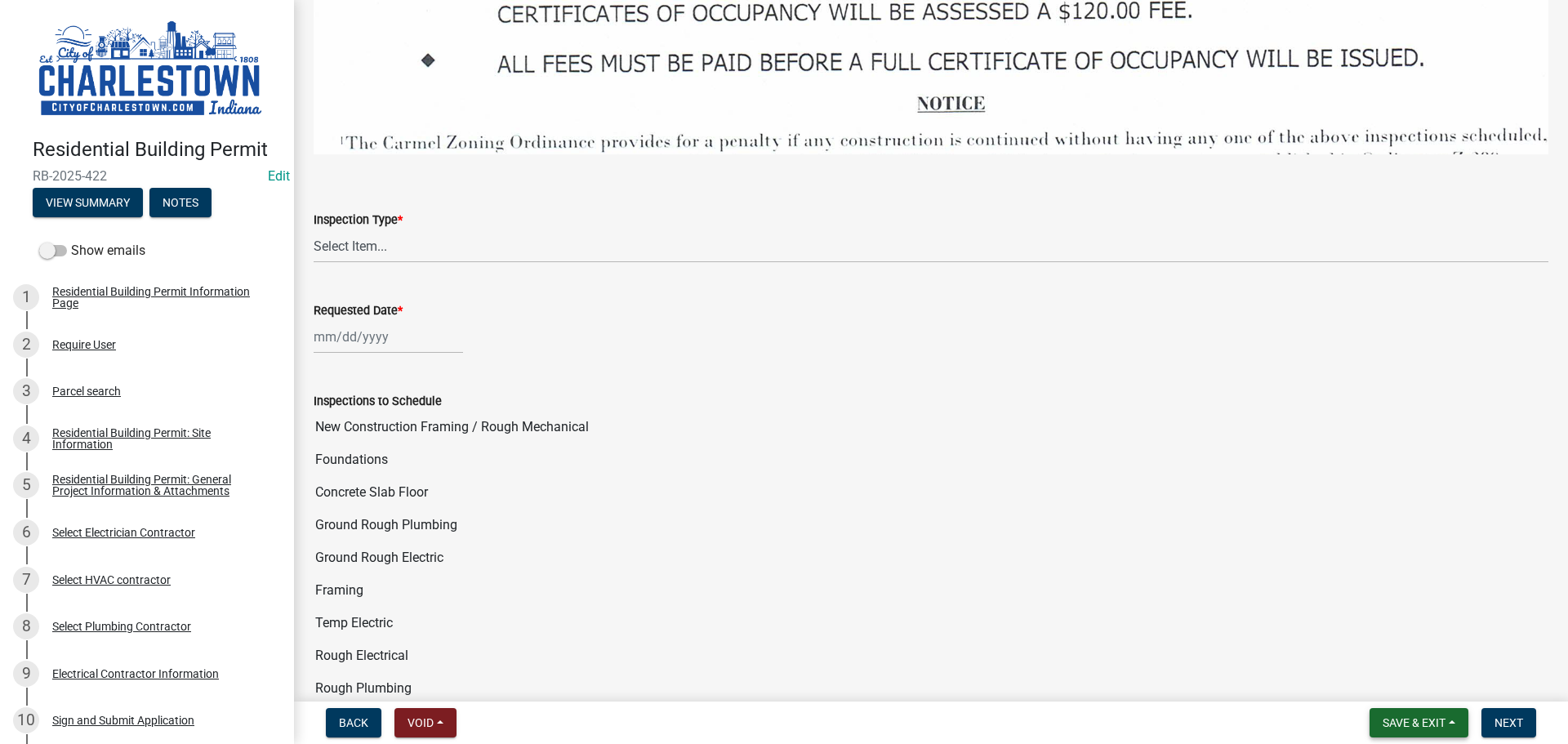
click at [1402, 719] on span "Save & Exit" at bounding box center [1413, 723] width 63 height 13
click at [1385, 686] on button "Save & Exit" at bounding box center [1403, 681] width 131 height 40
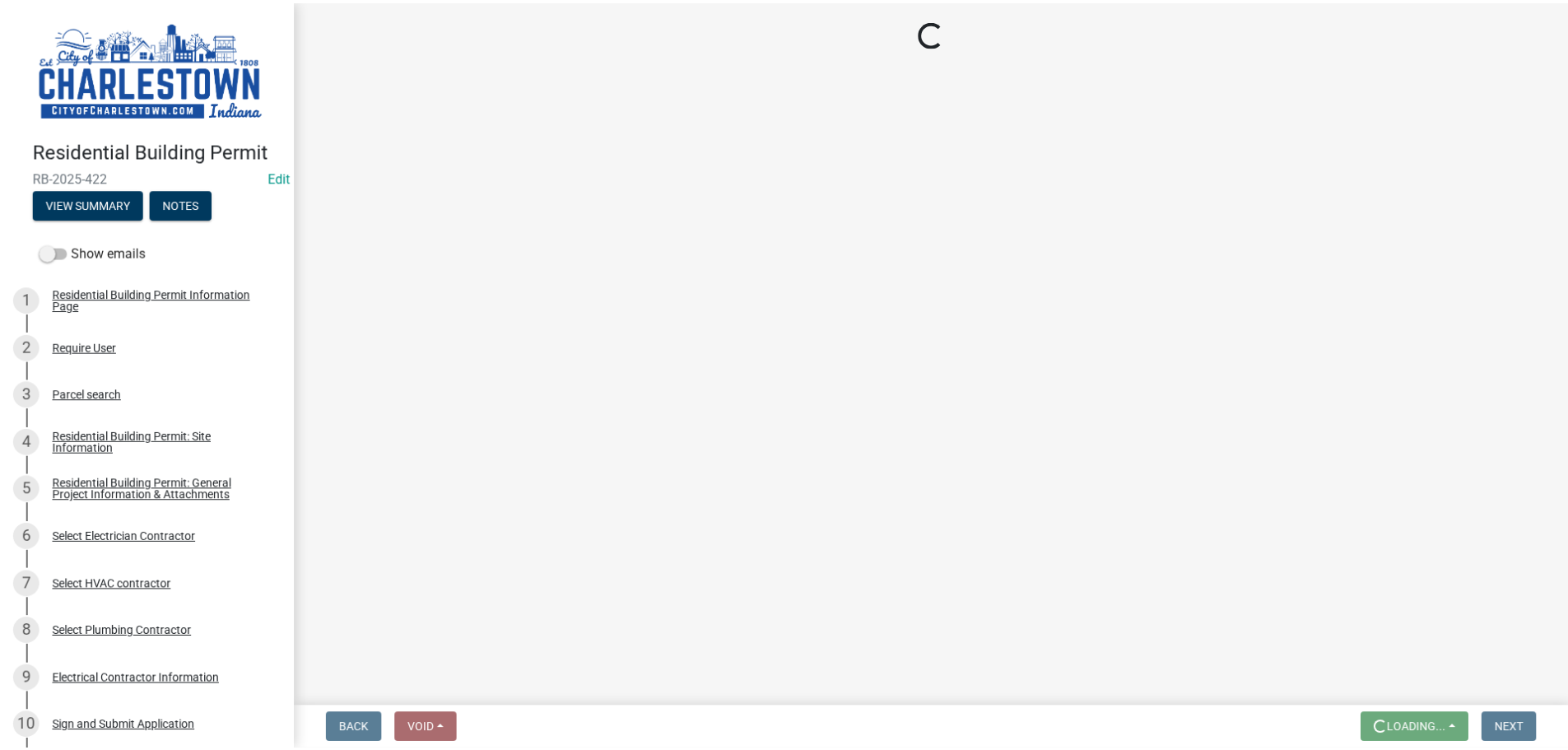
scroll to position [0, 0]
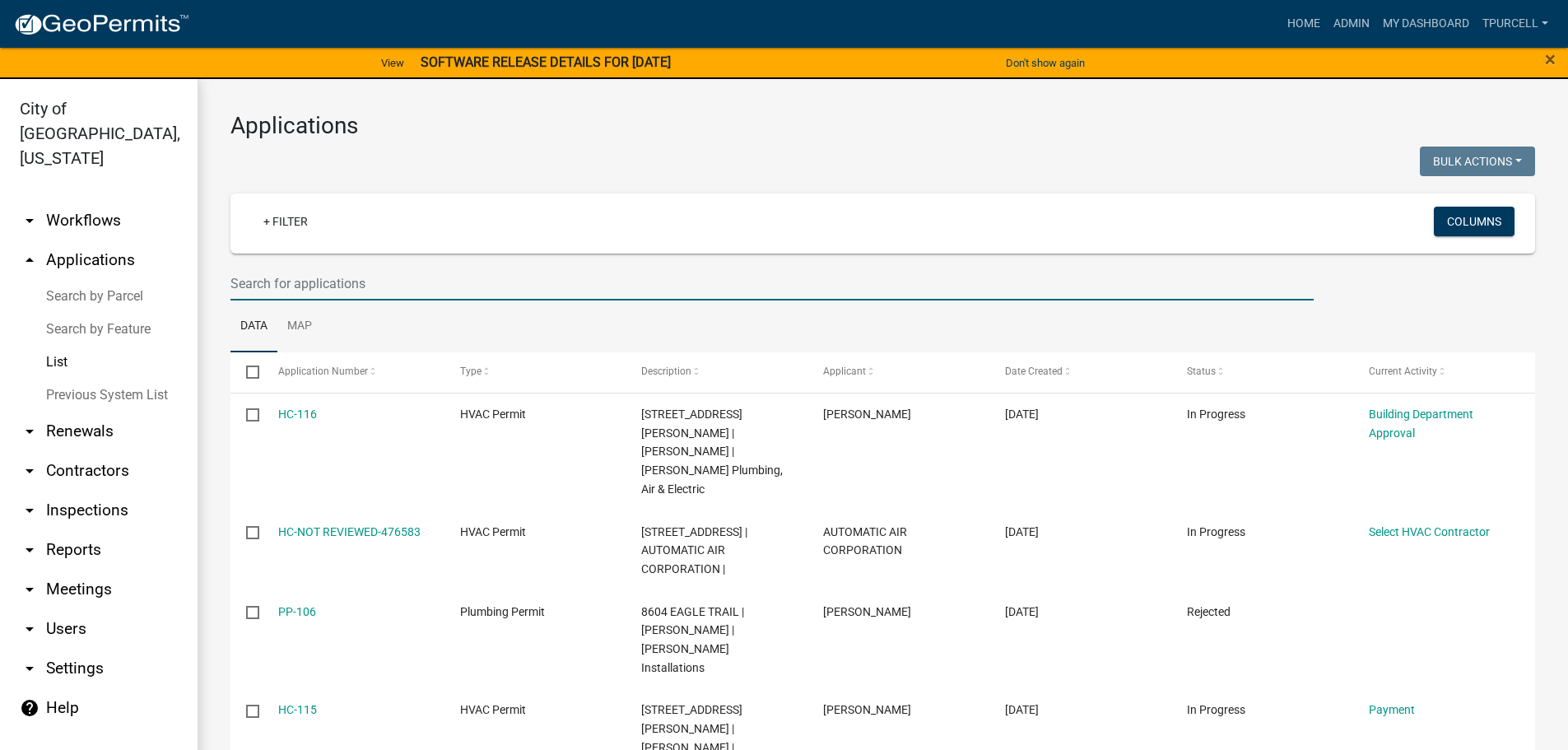
click at [348, 286] on input "text" at bounding box center [773, 284] width 1083 height 34
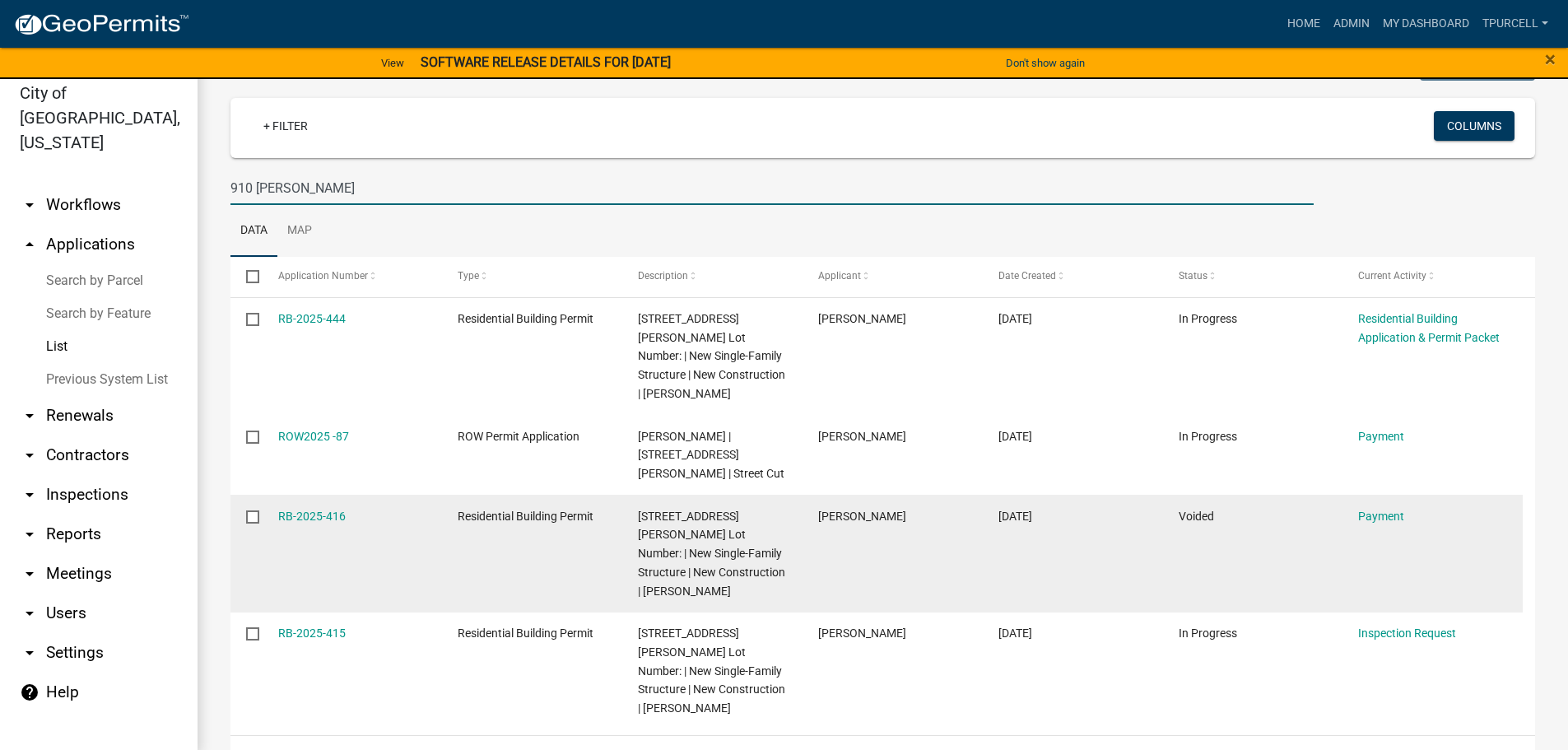
scroll to position [20, 0]
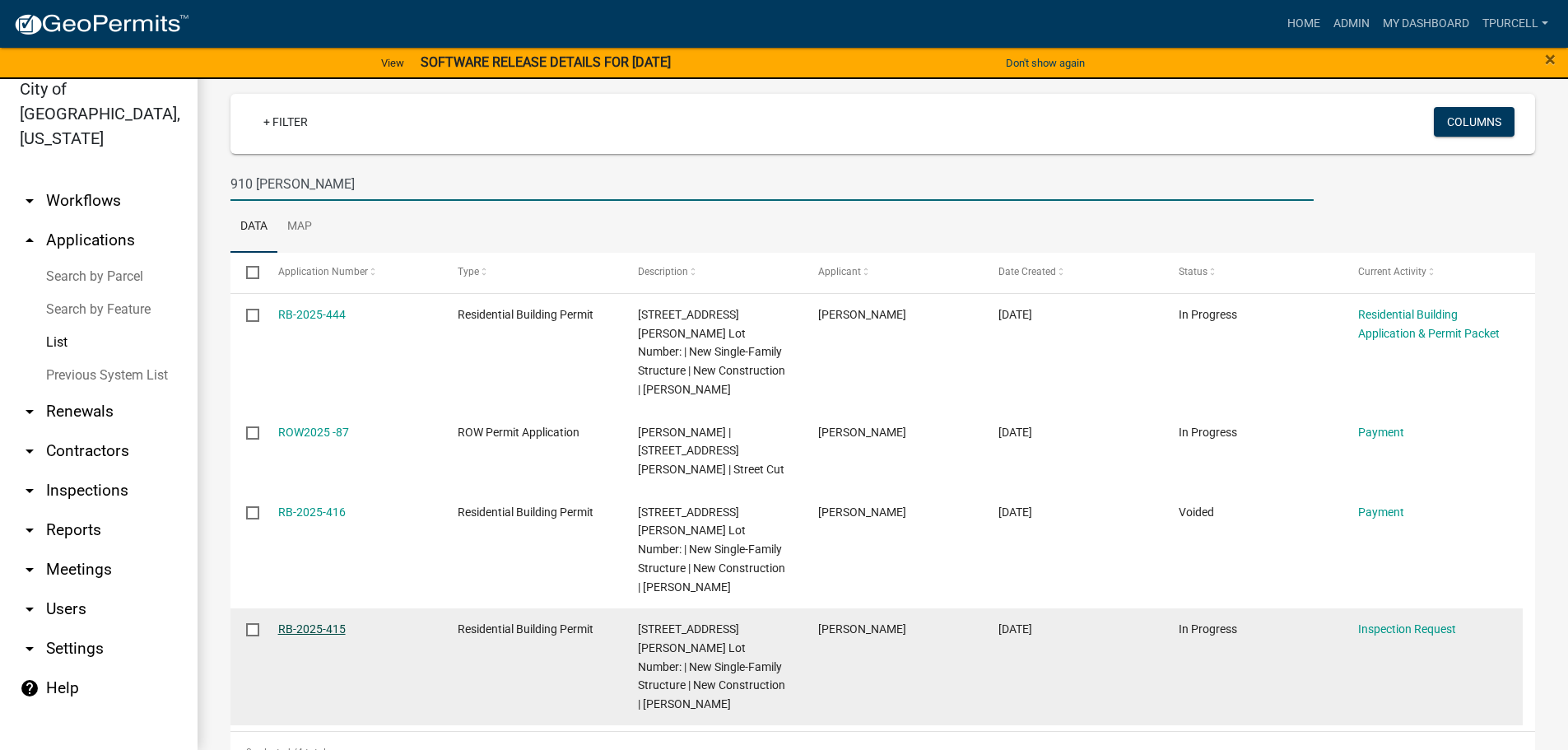
type input "910 [PERSON_NAME]"
click at [317, 623] on link "RB-2025-415" at bounding box center [312, 629] width 67 height 13
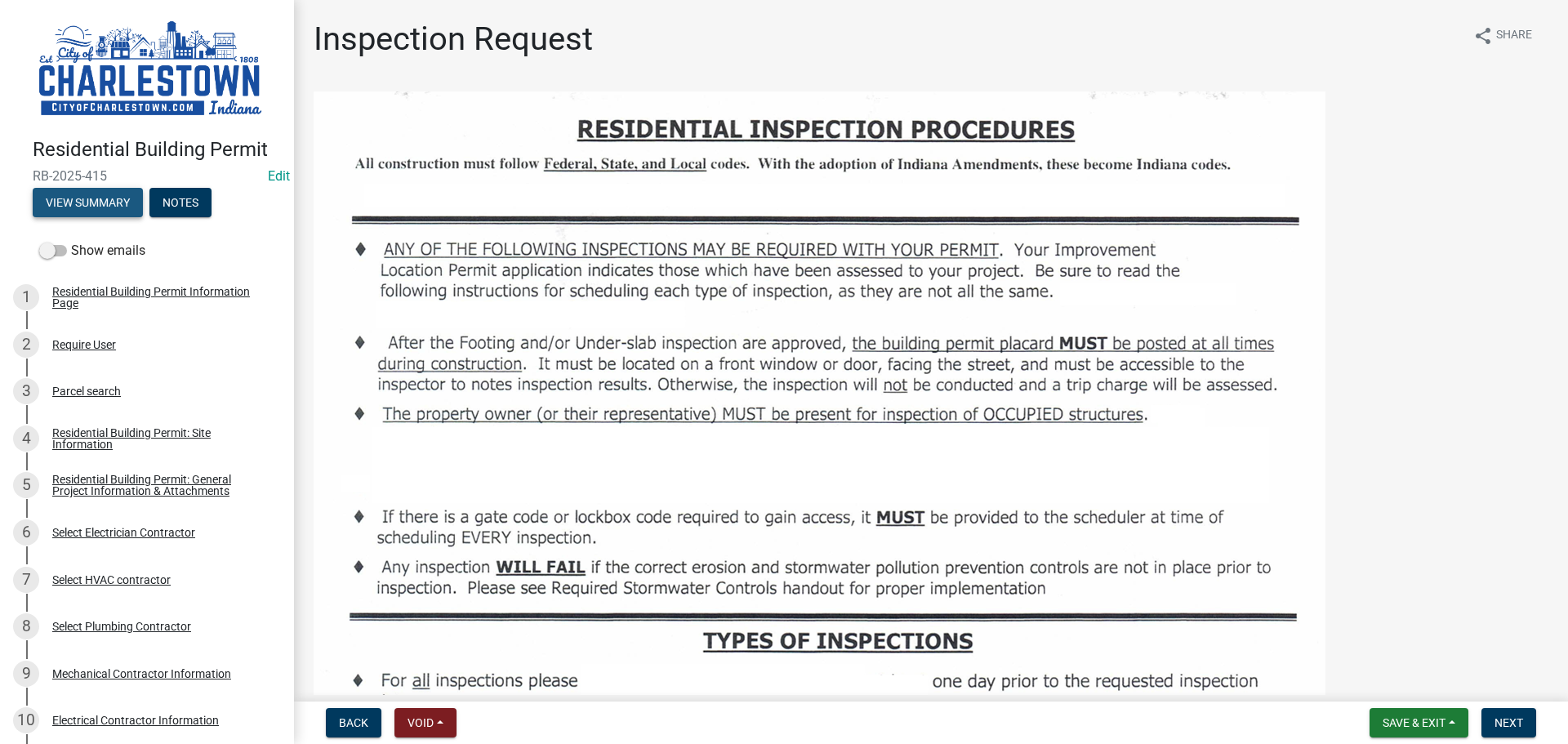
click at [123, 197] on button "View Summary" at bounding box center [88, 202] width 110 height 29
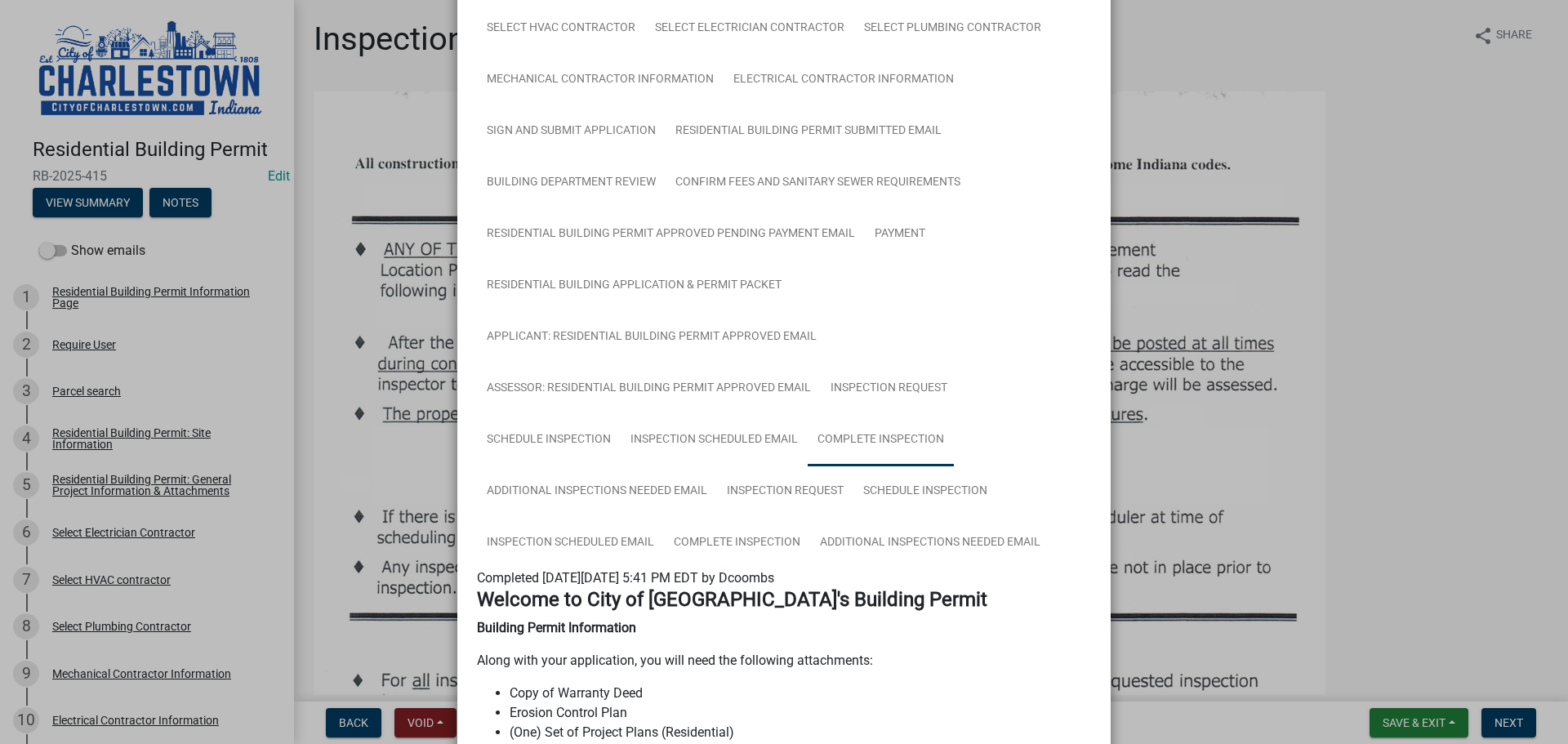
scroll to position [326, 0]
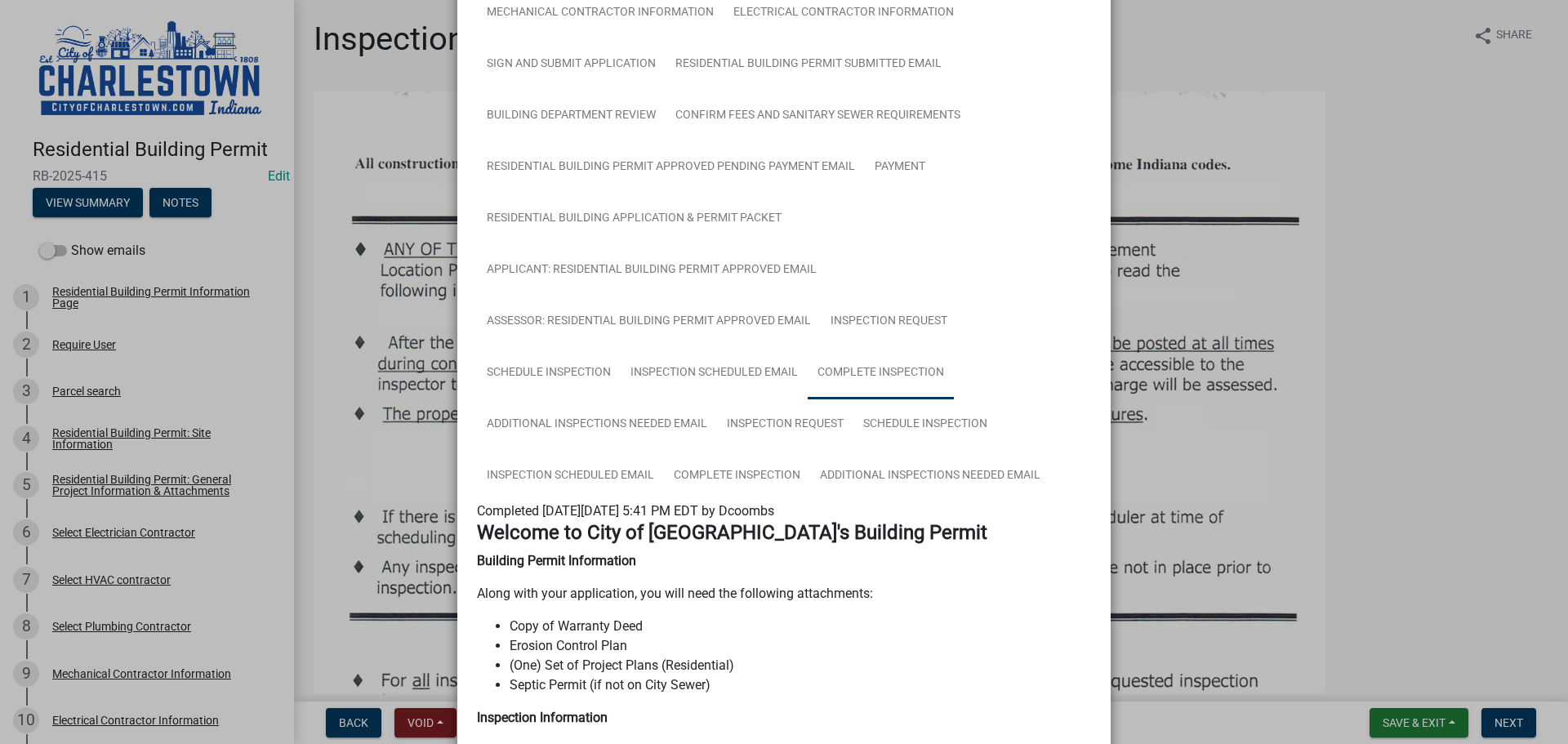
click at [875, 367] on link "Complete Inspection" at bounding box center [881, 372] width 146 height 52
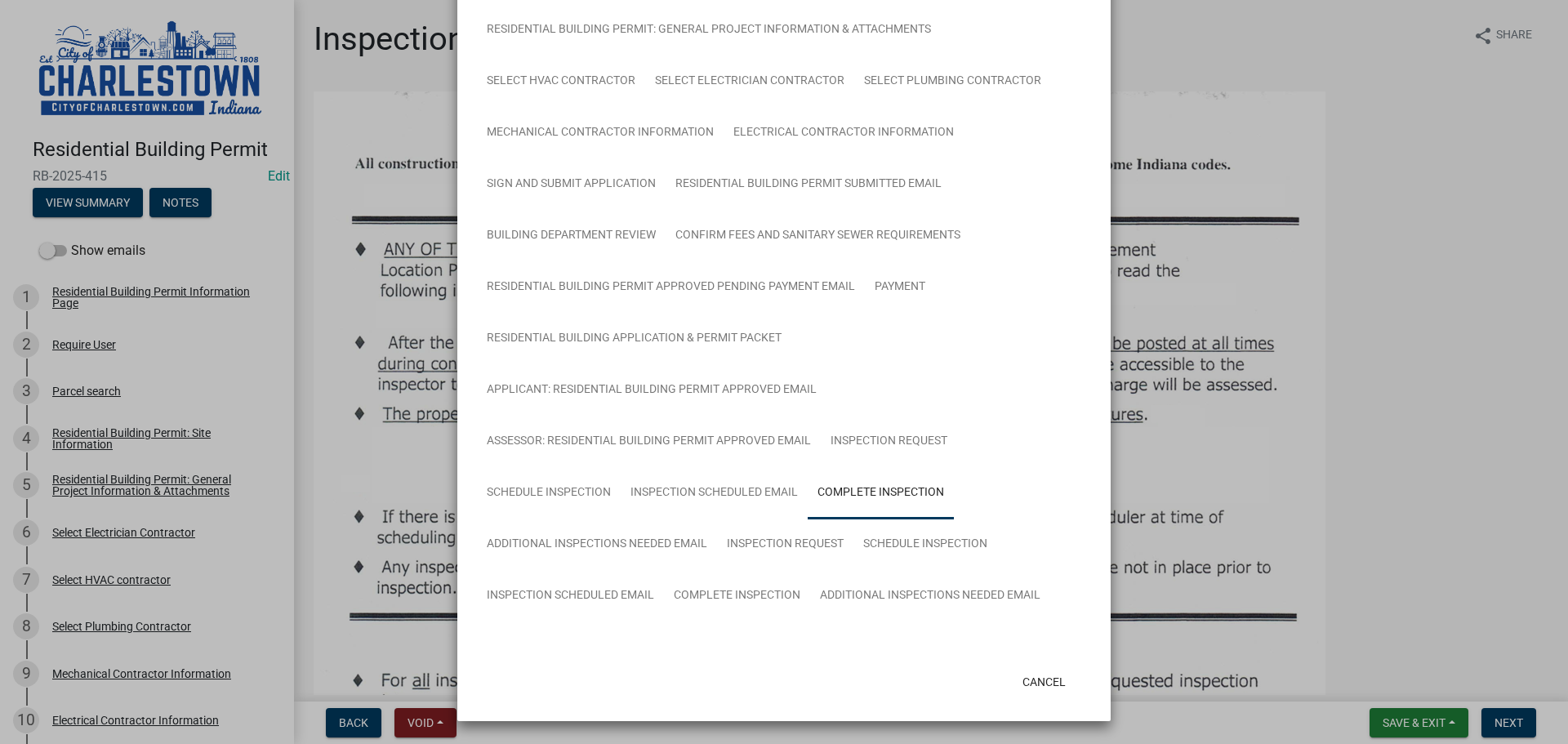
scroll to position [255, 0]
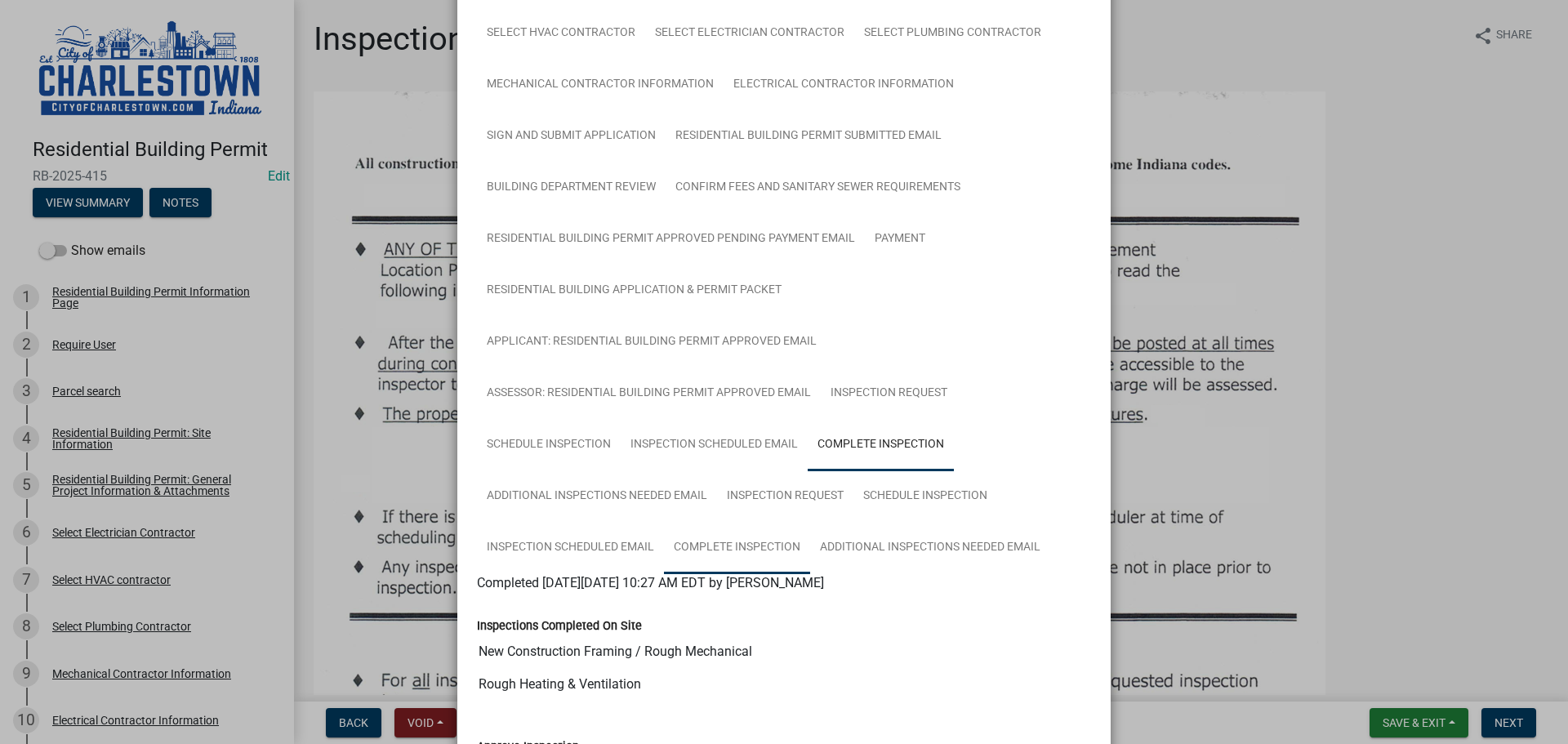
click at [737, 542] on link "Complete Inspection" at bounding box center [736, 547] width 146 height 52
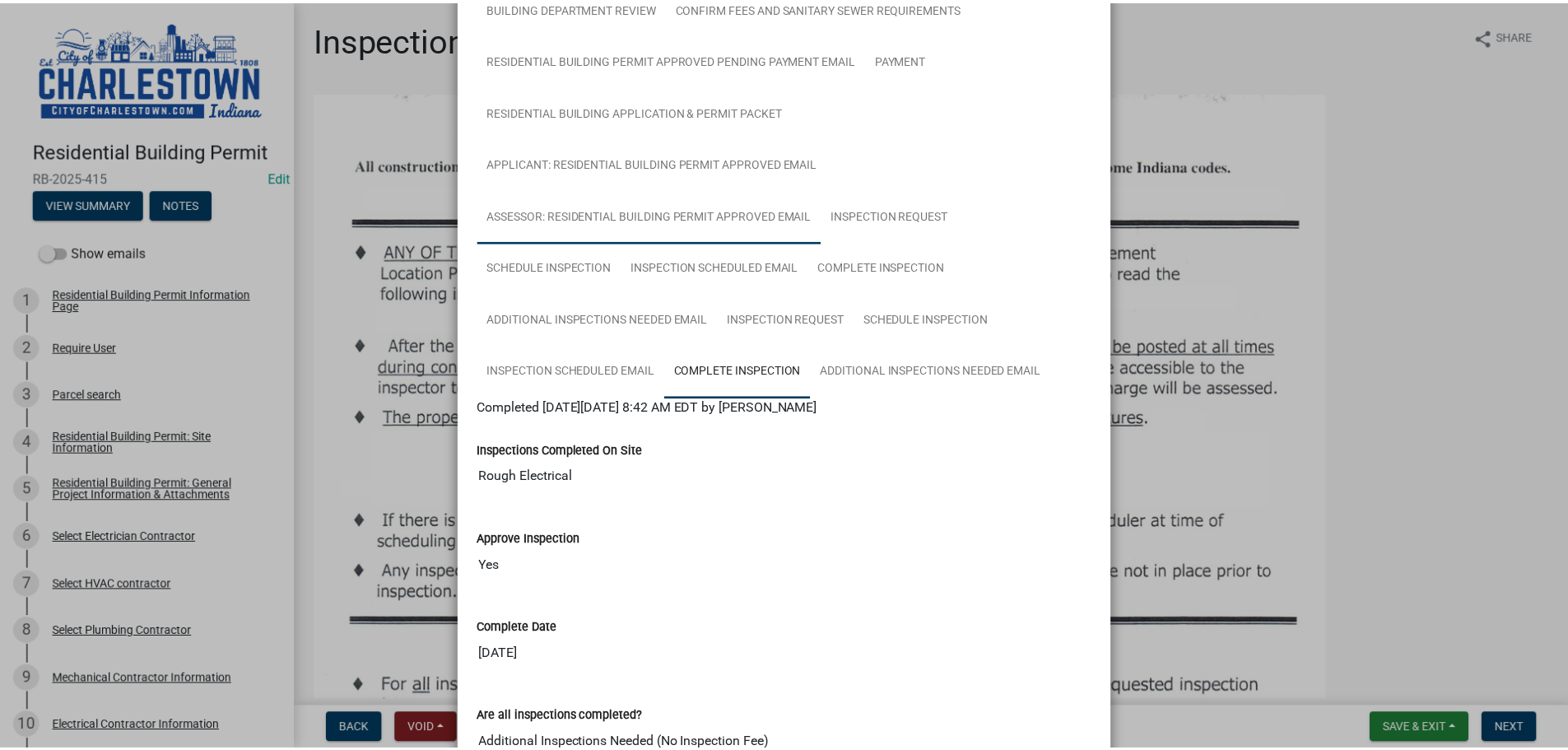
scroll to position [175, 0]
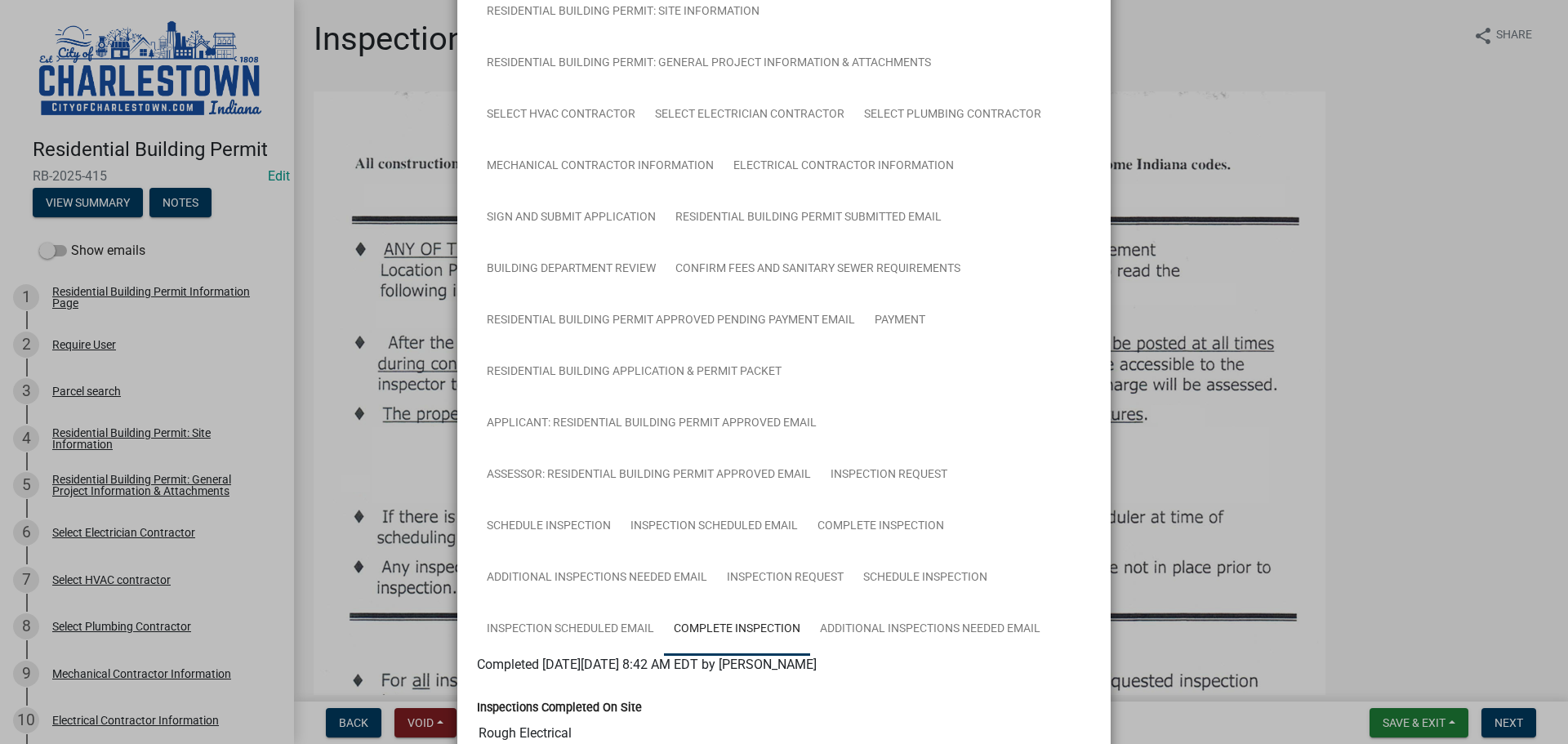
click at [1389, 316] on ngb-modal-window "Summary × Printer Friendly Residential Building Permit Information Page Parcel …" at bounding box center [784, 372] width 1568 height 744
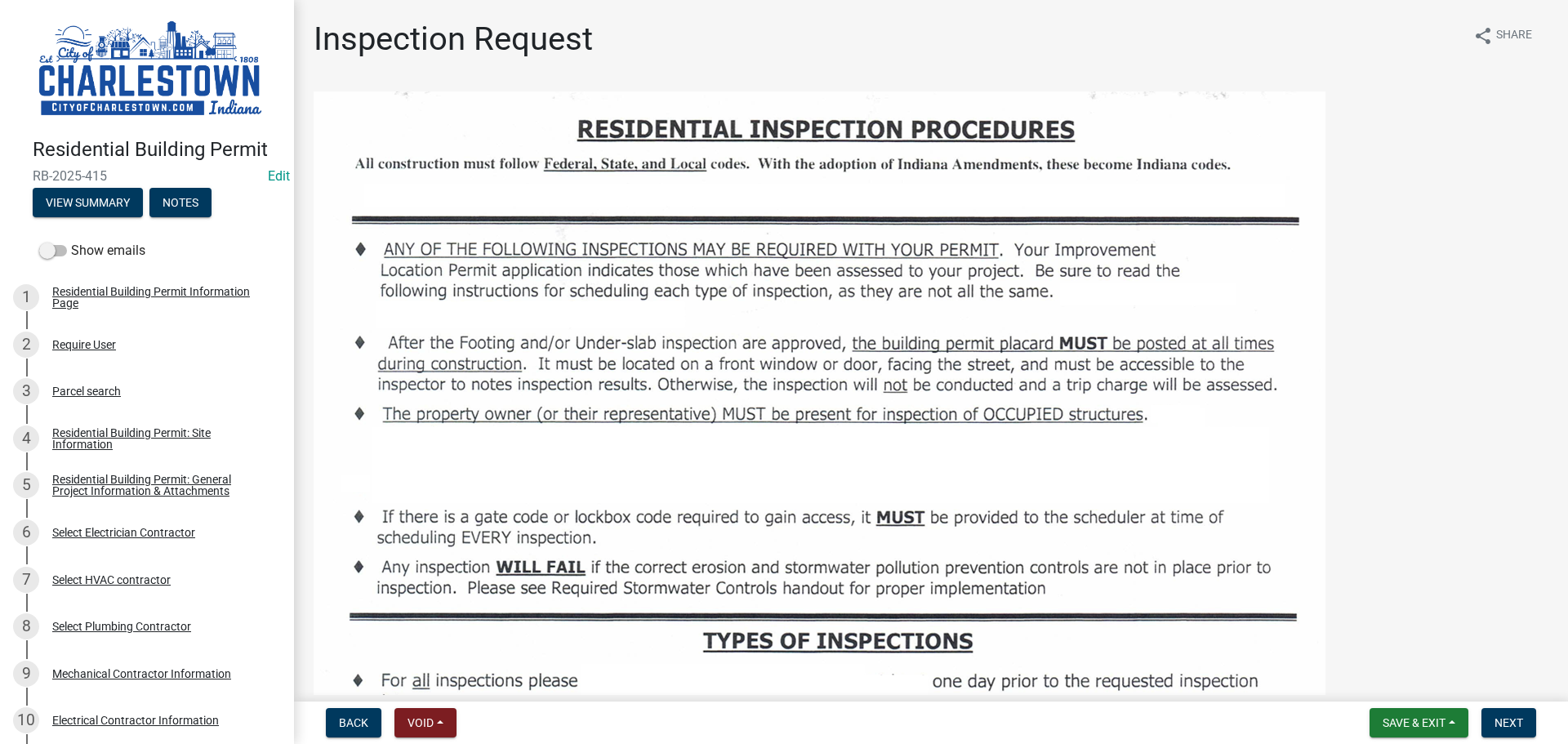
click at [1380, 237] on figure at bounding box center [932, 751] width 1235 height 1318
click at [1401, 209] on figure at bounding box center [932, 751] width 1235 height 1318
click at [1437, 719] on span "Save & Exit" at bounding box center [1413, 723] width 63 height 13
click at [1390, 680] on button "Save & Exit" at bounding box center [1403, 681] width 131 height 40
